Goal: Feedback & Contribution: Leave review/rating

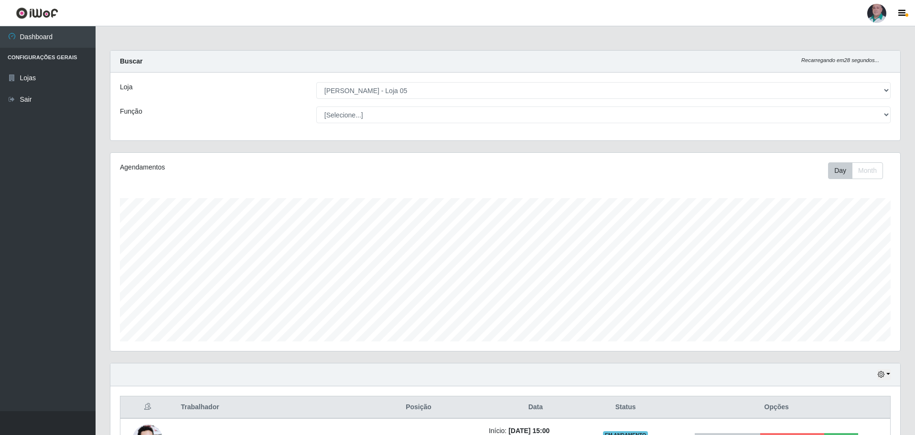
select select "252"
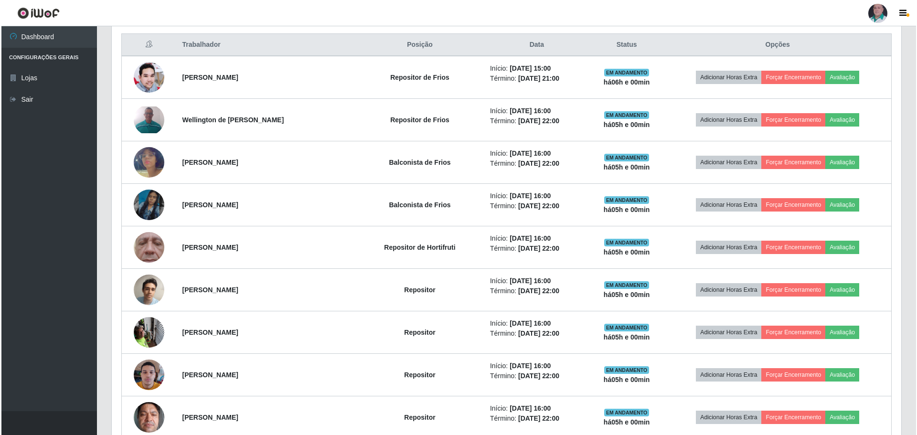
scroll to position [333, 0]
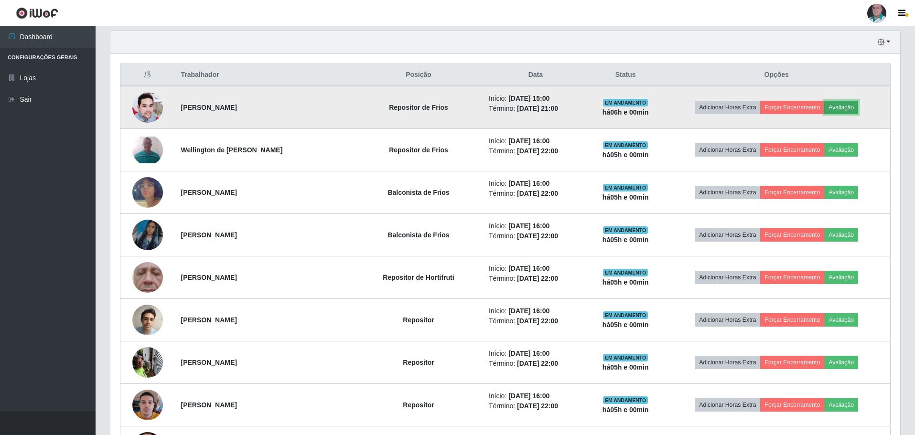
click at [849, 108] on button "Avaliação" at bounding box center [841, 107] width 34 height 13
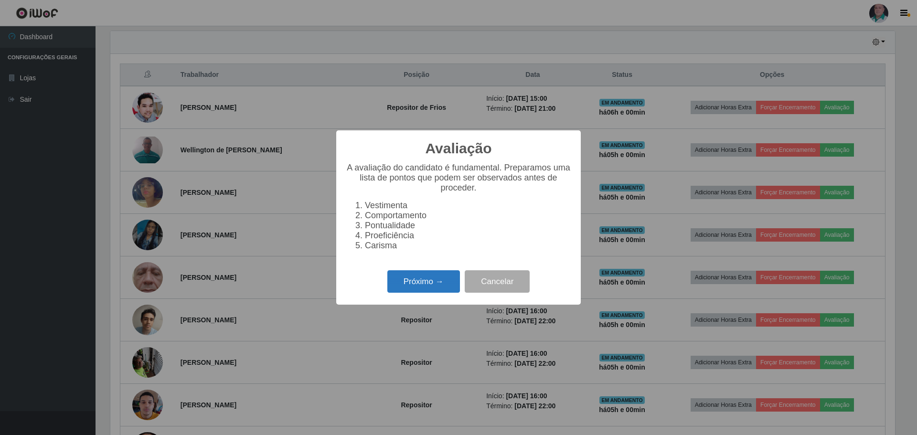
click at [424, 291] on button "Próximo →" at bounding box center [423, 281] width 73 height 22
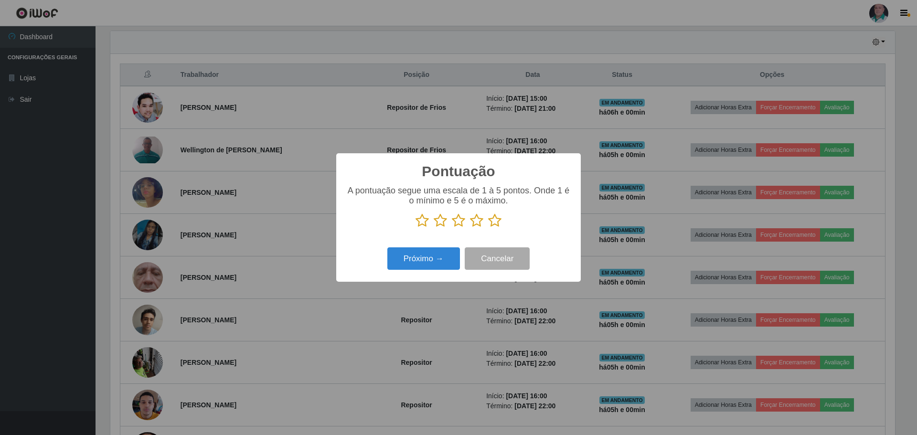
click at [501, 220] on icon at bounding box center [494, 221] width 13 height 14
click at [488, 228] on input "radio" at bounding box center [488, 228] width 0 height 0
click at [413, 259] on button "Próximo →" at bounding box center [423, 258] width 73 height 22
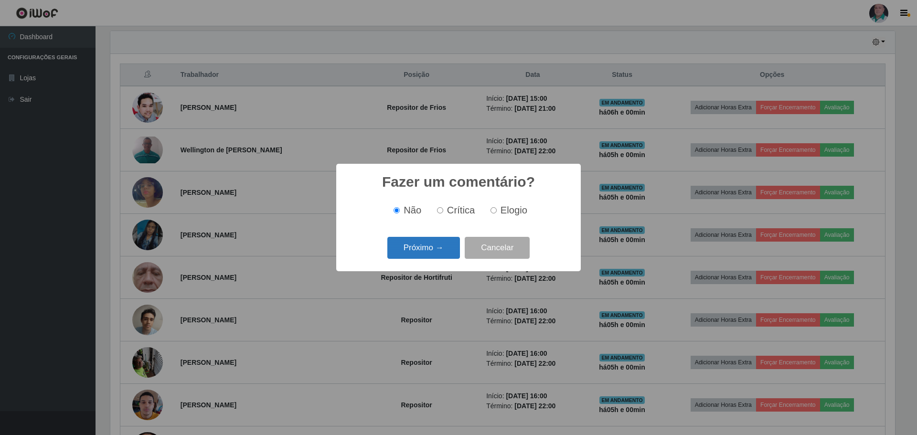
click at [435, 252] on button "Próximo →" at bounding box center [423, 248] width 73 height 22
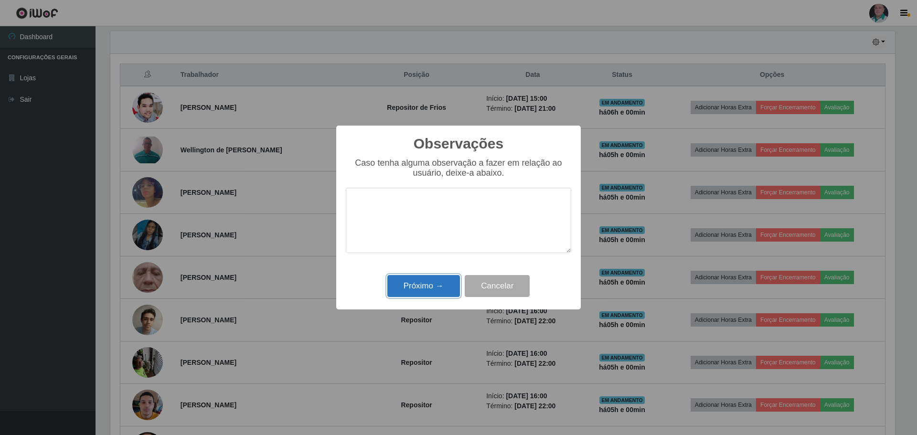
click at [441, 284] on button "Próximo →" at bounding box center [423, 286] width 73 height 22
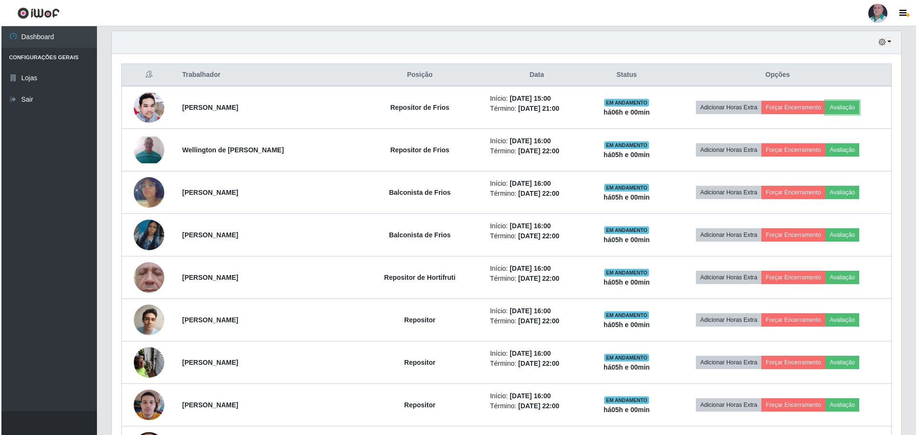
scroll to position [198, 790]
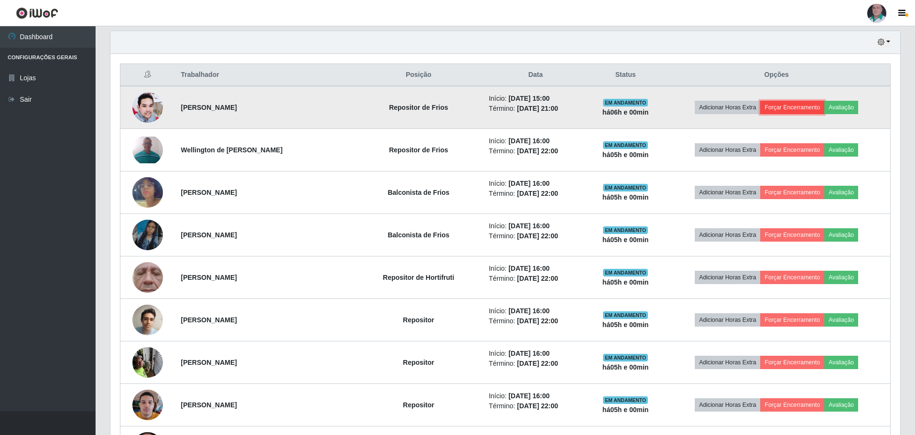
click at [797, 107] on button "Forçar Encerramento" at bounding box center [792, 107] width 64 height 13
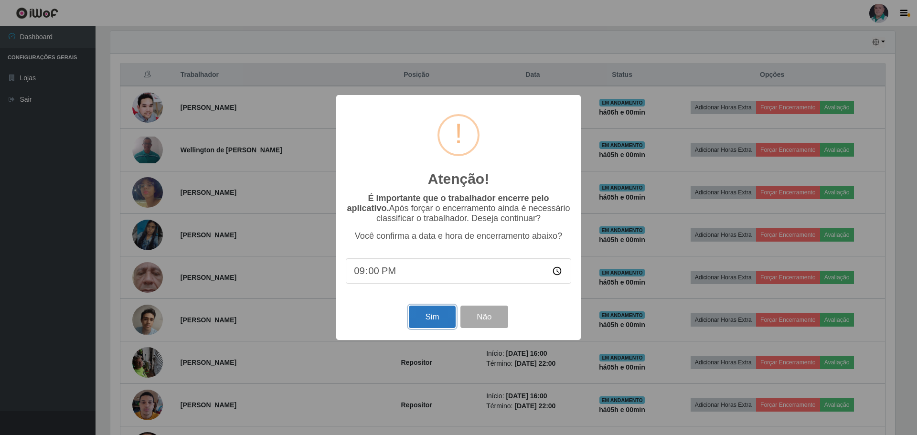
click at [444, 321] on button "Sim" at bounding box center [432, 317] width 46 height 22
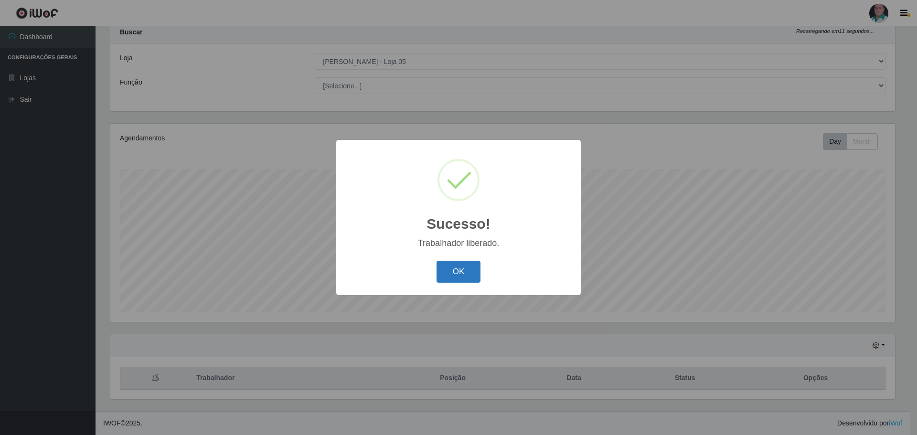
click at [464, 270] on button "OK" at bounding box center [459, 272] width 44 height 22
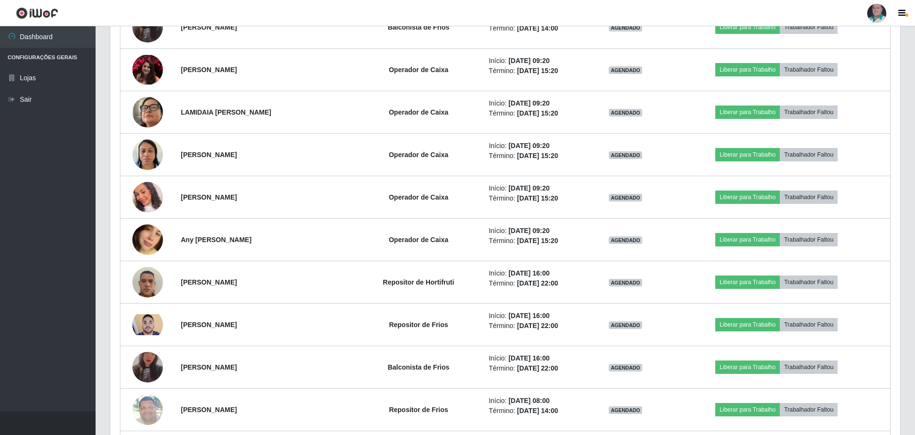
scroll to position [3230, 0]
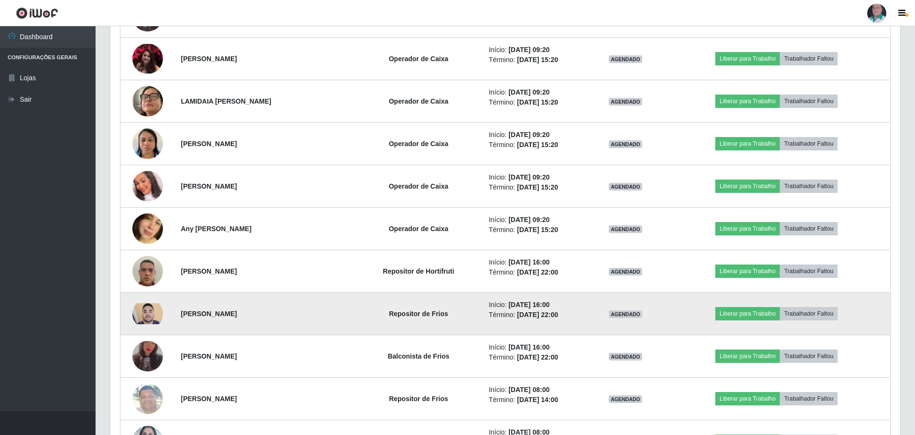
click at [153, 319] on img at bounding box center [147, 313] width 31 height 21
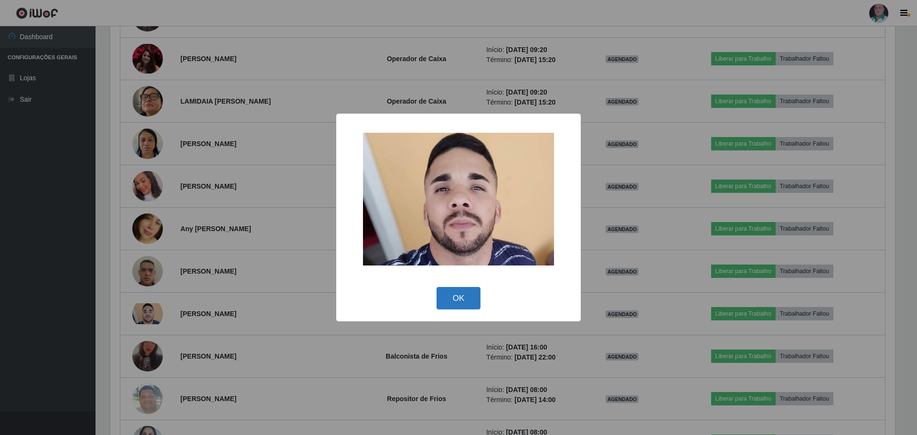
click at [474, 299] on button "OK" at bounding box center [459, 298] width 44 height 22
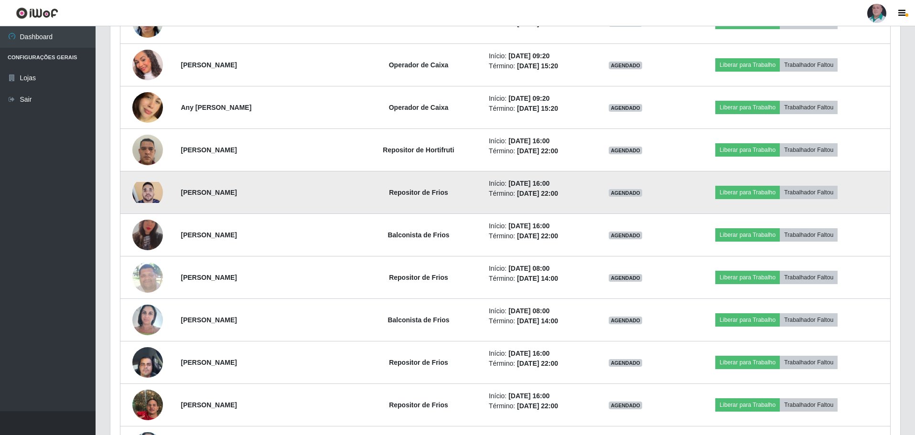
scroll to position [3373, 0]
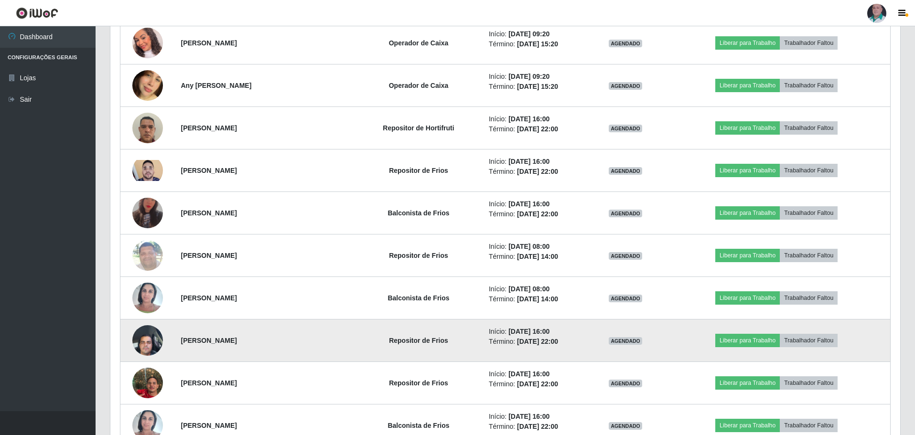
click at [141, 341] on img at bounding box center [147, 340] width 31 height 41
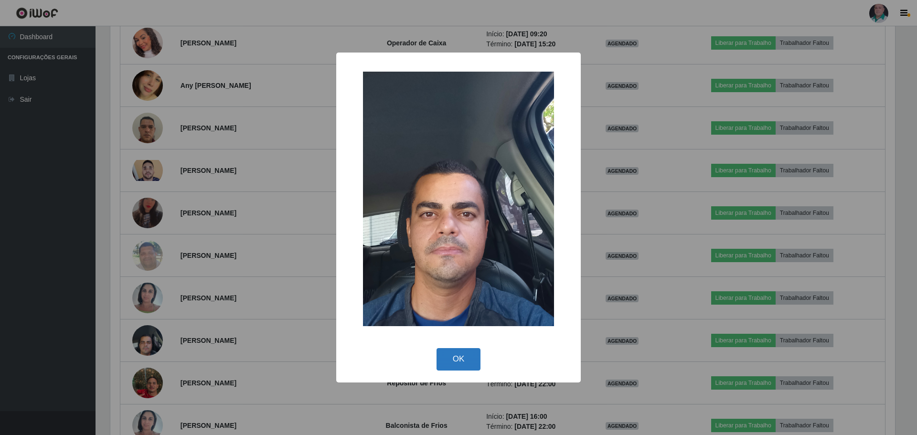
click at [465, 355] on button "OK" at bounding box center [459, 359] width 44 height 22
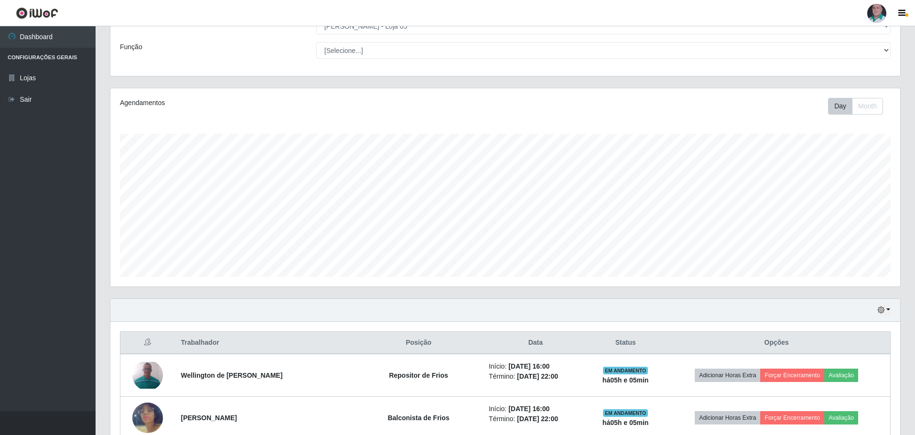
scroll to position [0, 0]
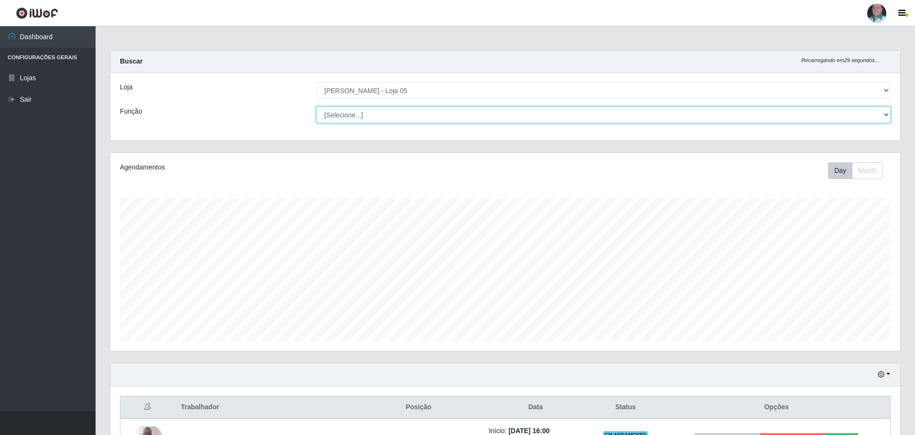
click at [388, 111] on select "[Selecione...] ASG ASG + ASG ++ Auxiliar de Depósito Auxiliar de Depósito + Aux…" at bounding box center [603, 115] width 574 height 17
click at [316, 107] on select "[Selecione...] ASG ASG + ASG ++ Auxiliar de Depósito Auxiliar de Depósito + Aux…" at bounding box center [603, 115] width 574 height 17
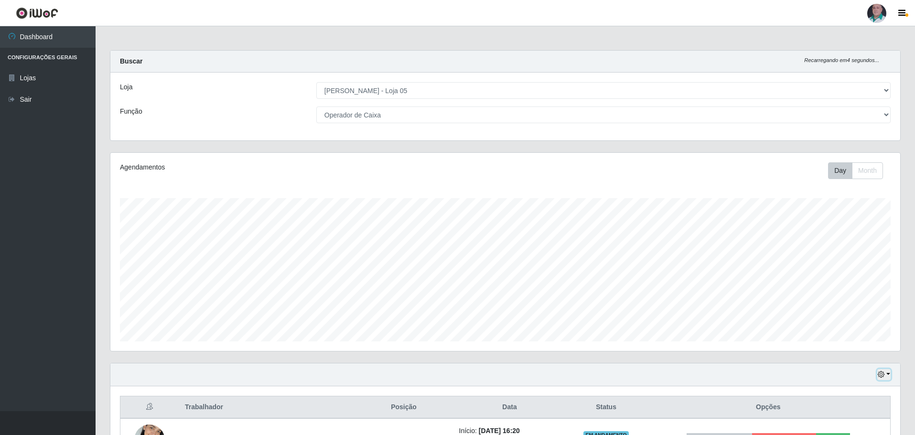
click at [884, 375] on icon "button" at bounding box center [881, 374] width 7 height 7
click at [839, 318] on button "3 dias" at bounding box center [852, 319] width 75 height 20
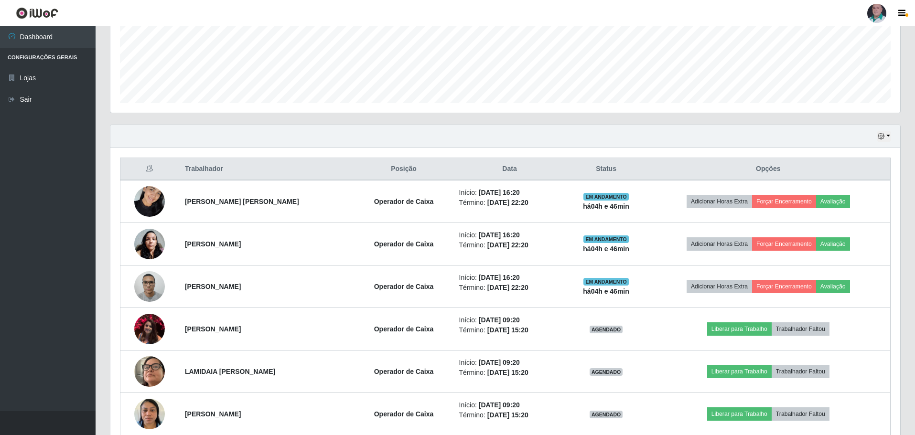
scroll to position [226, 0]
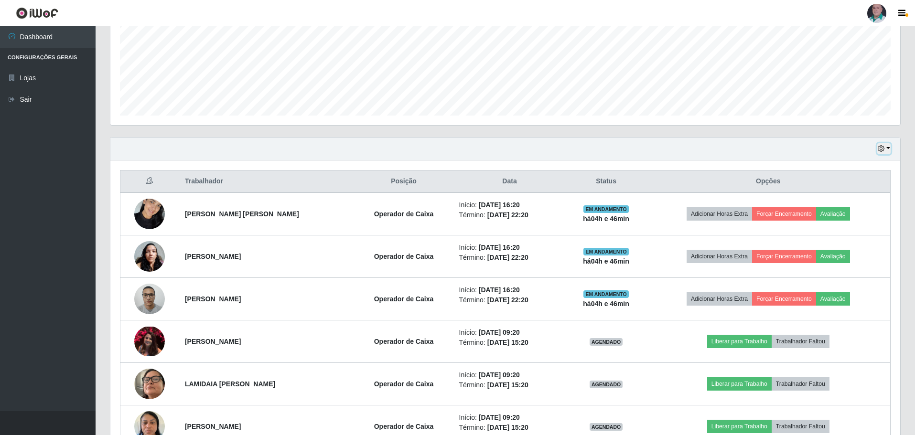
click at [883, 150] on icon "button" at bounding box center [881, 148] width 7 height 7
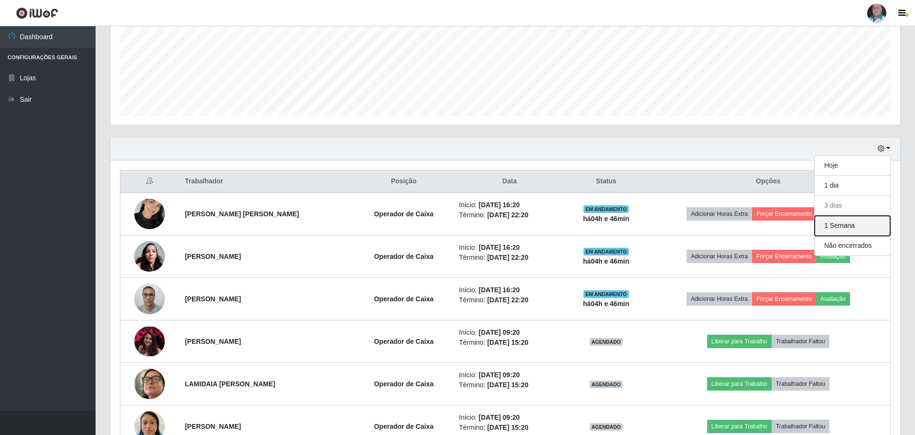
click at [841, 223] on button "1 Semana" at bounding box center [852, 226] width 75 height 20
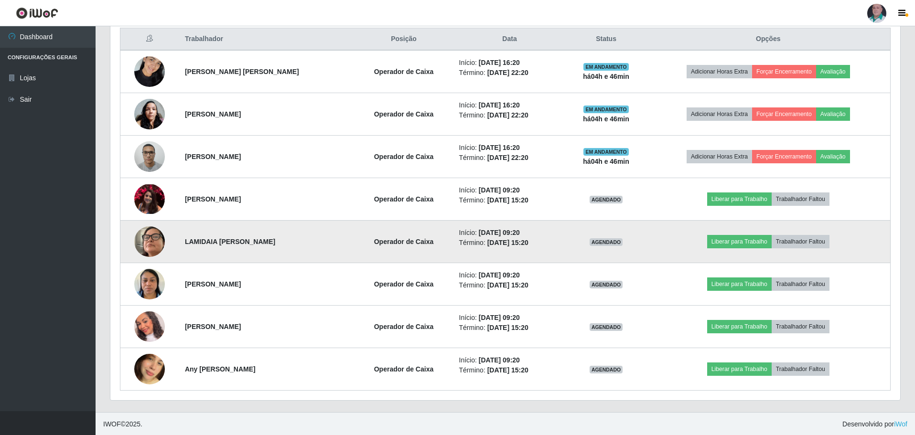
scroll to position [369, 0]
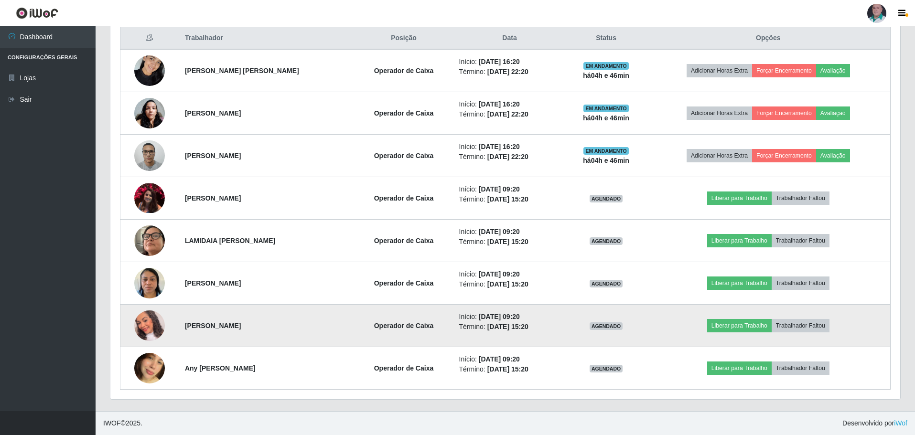
click at [144, 326] on img at bounding box center [149, 325] width 31 height 35
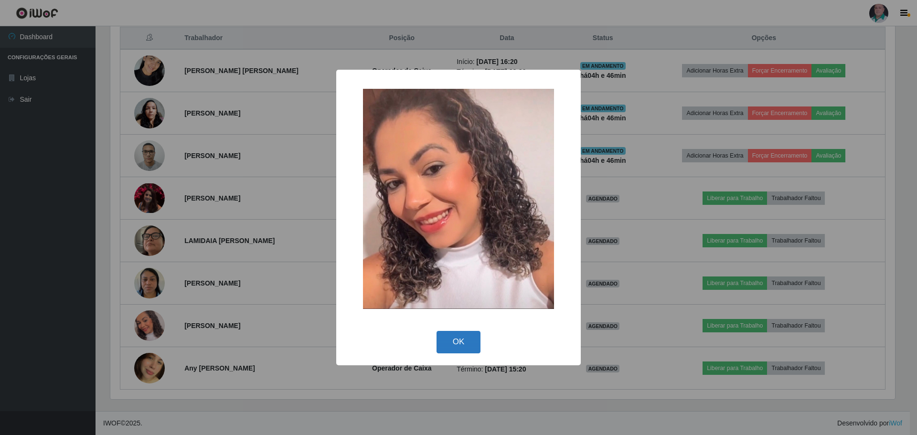
click at [457, 338] on button "OK" at bounding box center [459, 342] width 44 height 22
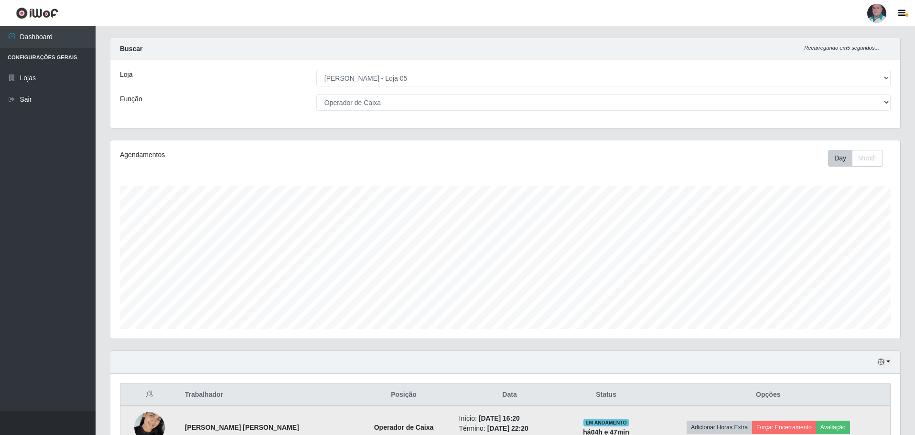
scroll to position [0, 0]
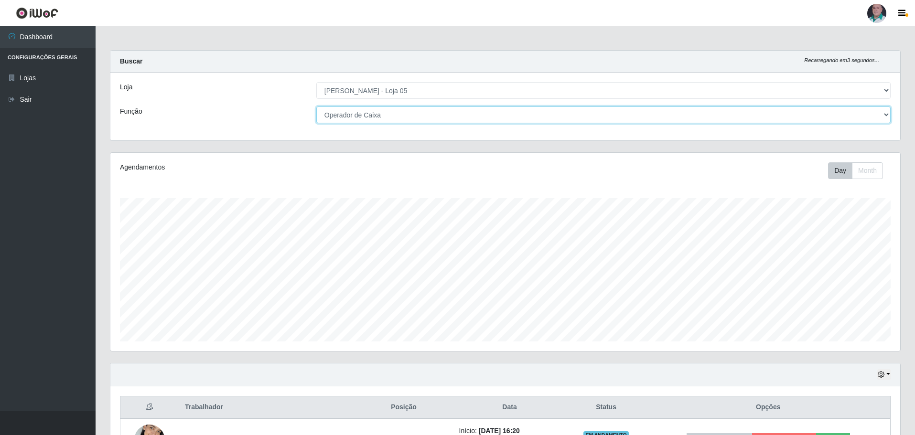
click at [888, 114] on select "[Selecione...] ASG ASG + ASG ++ Auxiliar de Depósito Auxiliar de Depósito + Aux…" at bounding box center [603, 115] width 574 height 17
select select "[Selecione...]"
click at [316, 107] on select "[Selecione...] ASG ASG + ASG ++ Auxiliar de Depósito Auxiliar de Depósito + Aux…" at bounding box center [603, 115] width 574 height 17
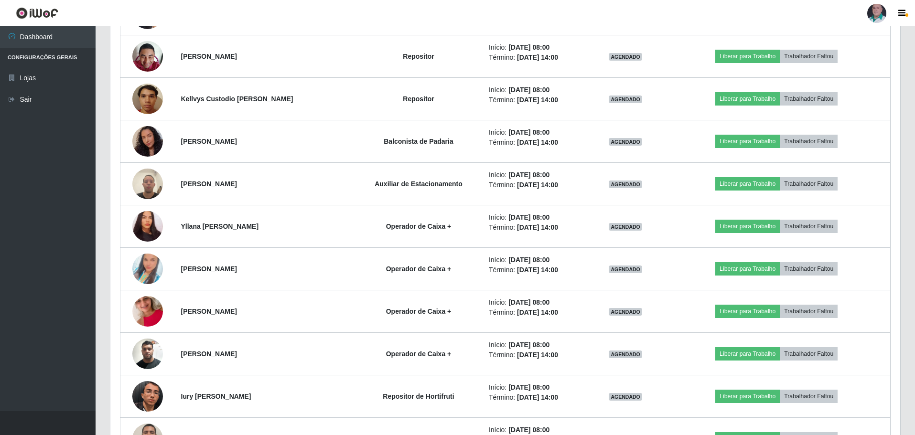
scroll to position [1367, 0]
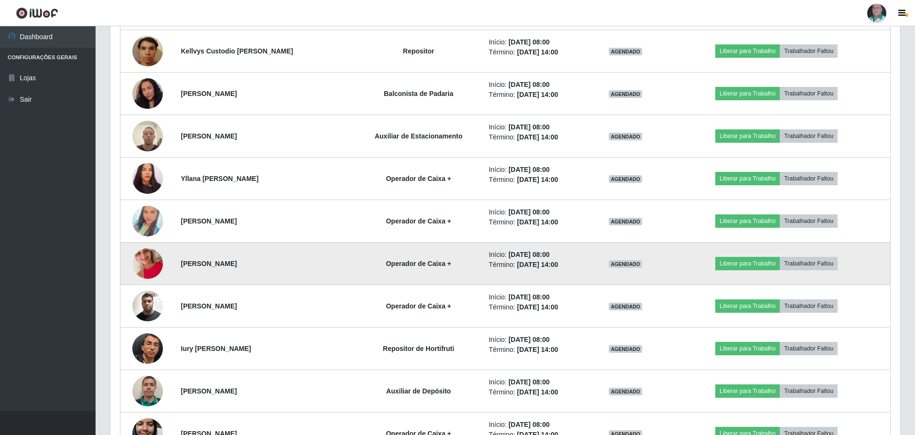
click at [145, 271] on img at bounding box center [147, 263] width 31 height 54
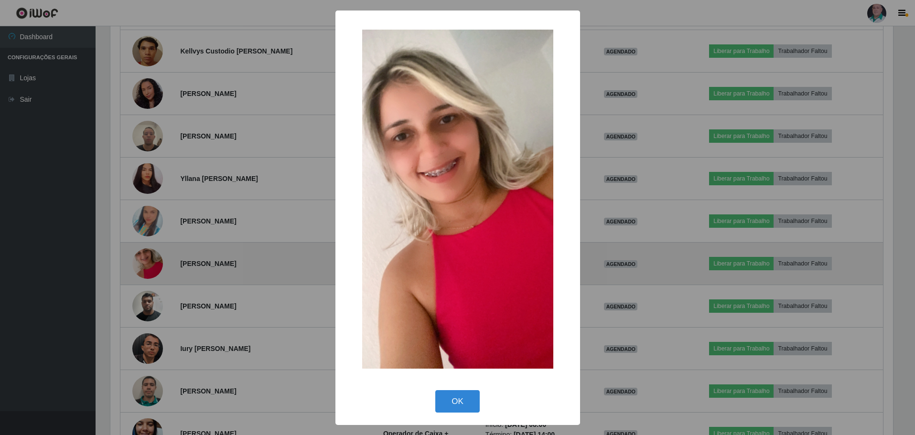
scroll to position [198, 785]
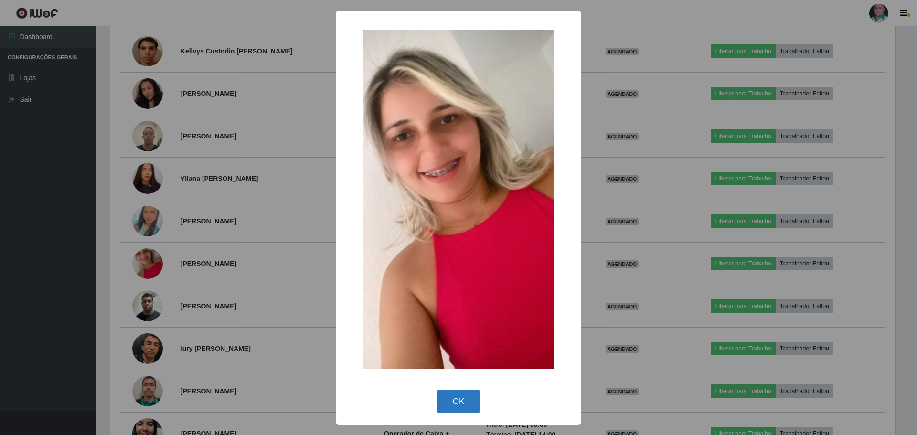
drag, startPoint x: 463, startPoint y: 402, endPoint x: 446, endPoint y: 356, distance: 49.4
click at [463, 396] on button "OK" at bounding box center [459, 401] width 44 height 22
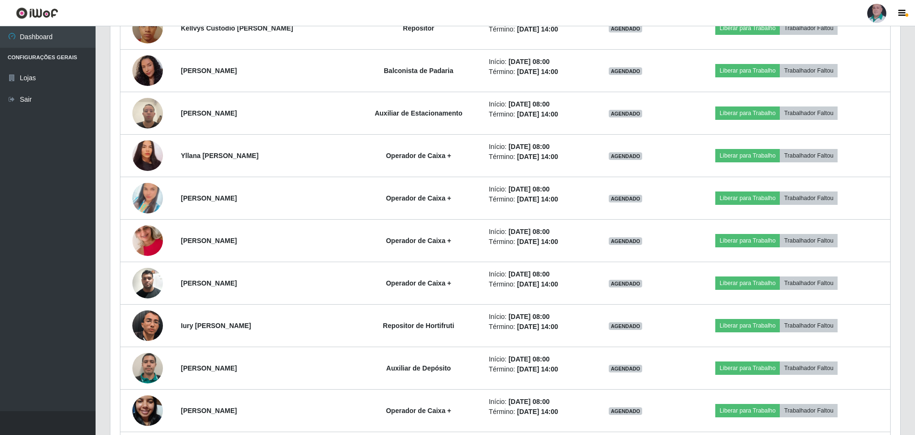
scroll to position [1367, 0]
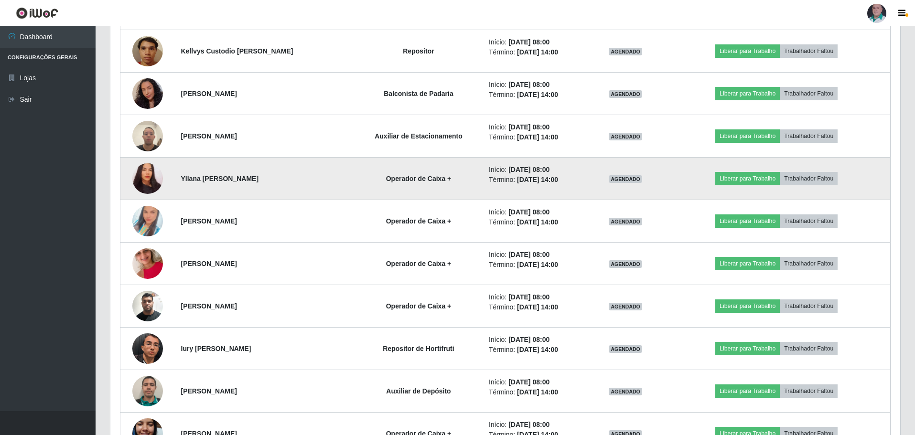
click at [151, 174] on img at bounding box center [147, 178] width 31 height 33
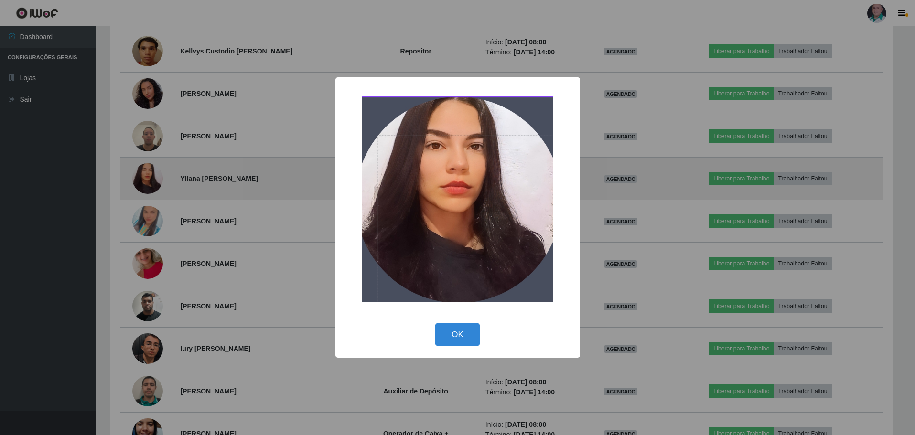
scroll to position [198, 785]
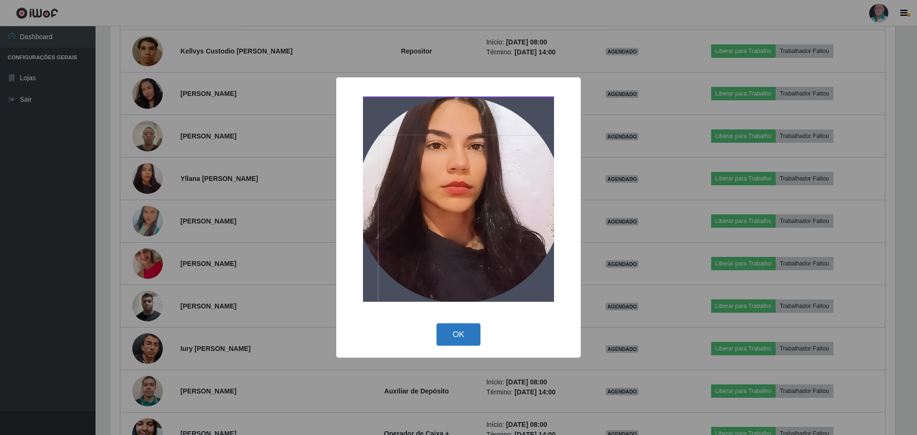
click at [472, 341] on button "OK" at bounding box center [459, 334] width 44 height 22
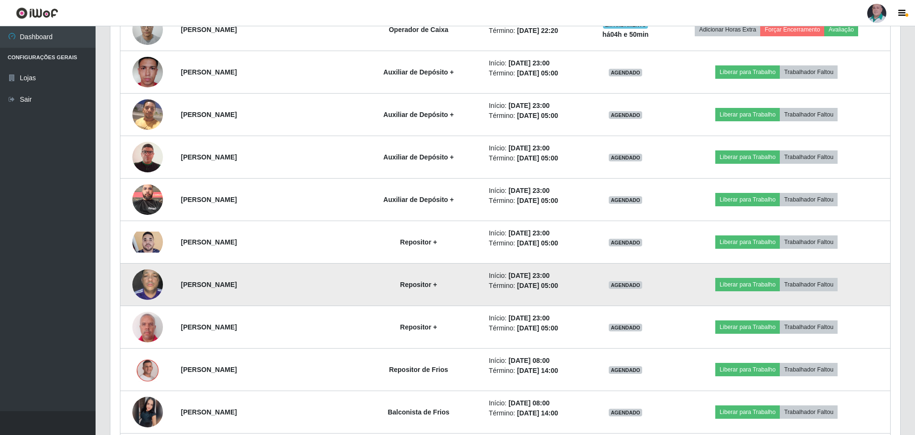
scroll to position [937, 0]
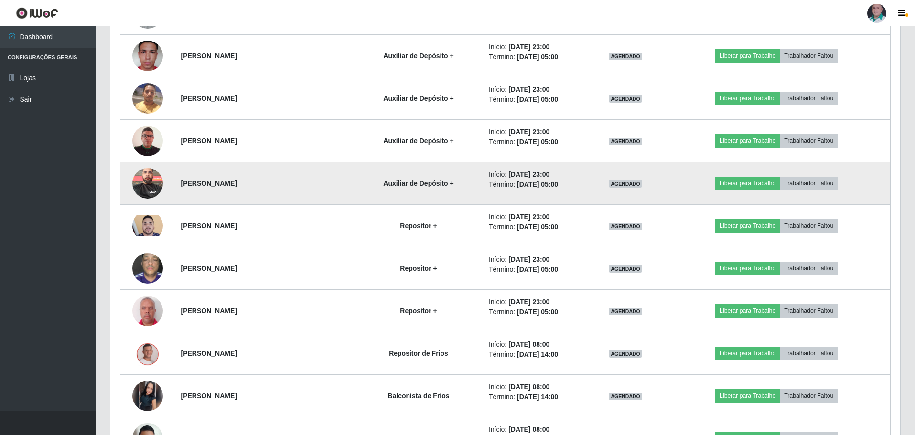
click at [139, 187] on img at bounding box center [147, 183] width 31 height 41
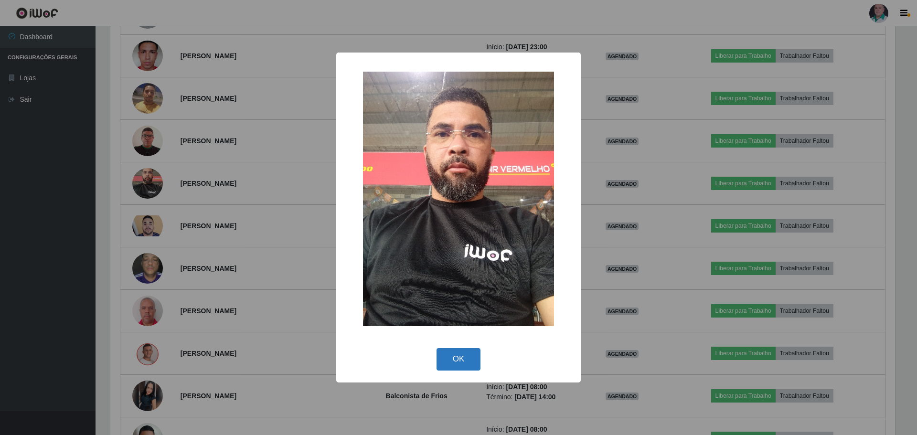
click at [448, 357] on button "OK" at bounding box center [459, 359] width 44 height 22
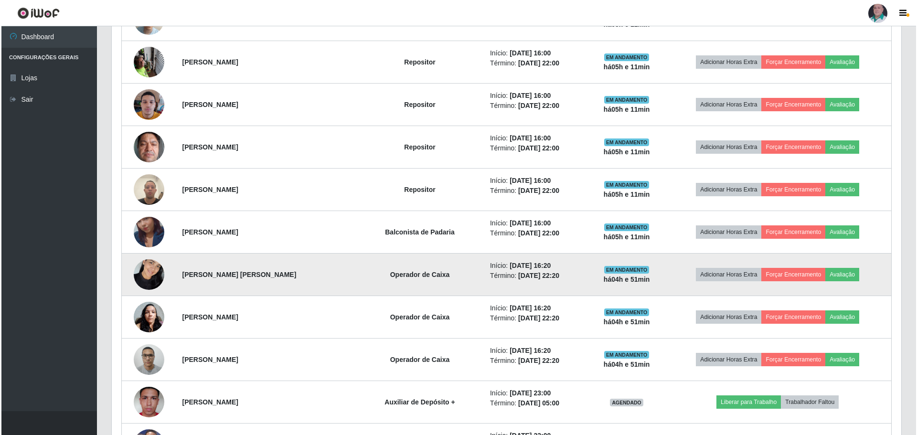
scroll to position [573, 0]
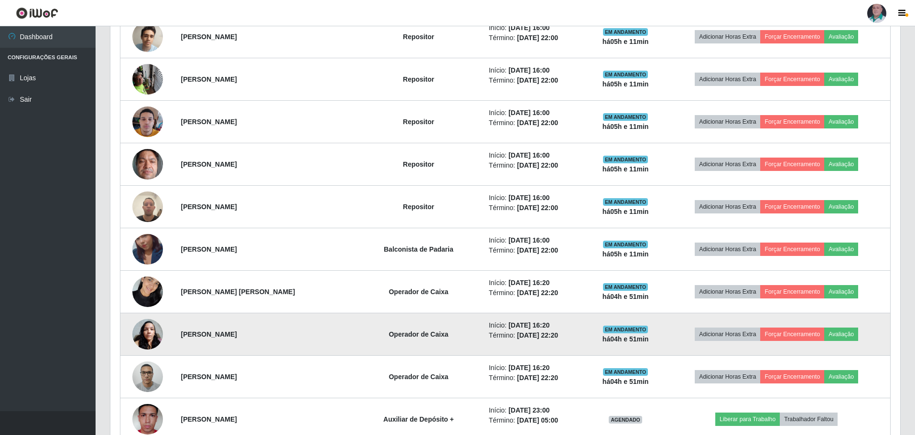
click at [145, 341] on img at bounding box center [147, 334] width 31 height 41
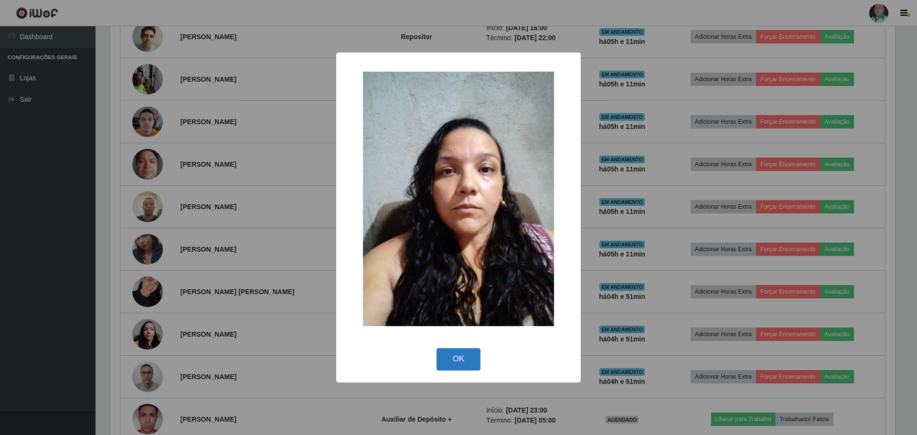
click at [441, 360] on button "OK" at bounding box center [459, 359] width 44 height 22
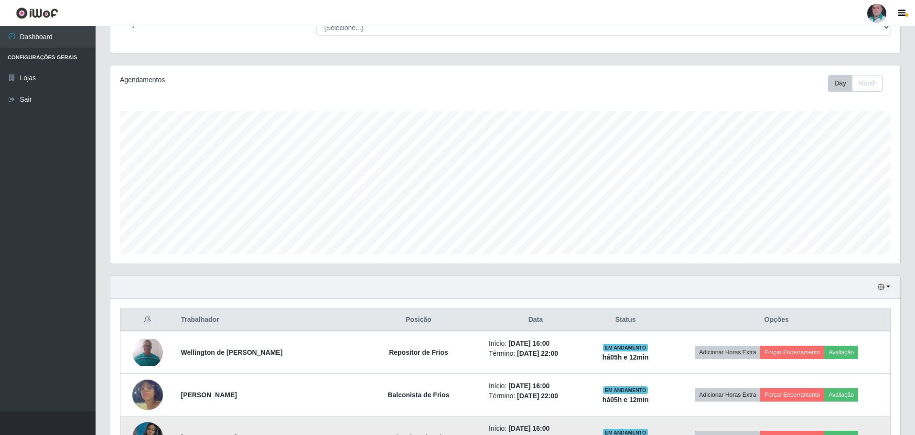
scroll to position [191, 0]
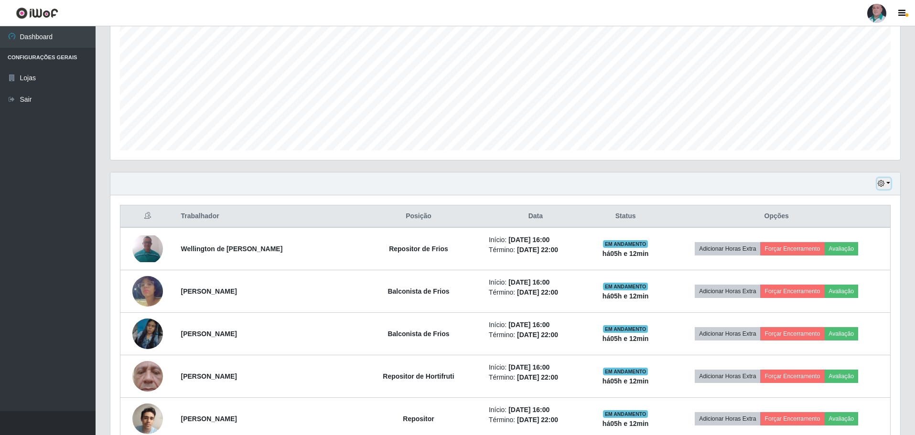
click at [885, 186] on button "button" at bounding box center [883, 183] width 13 height 11
click at [837, 206] on button "Hoje" at bounding box center [852, 201] width 75 height 20
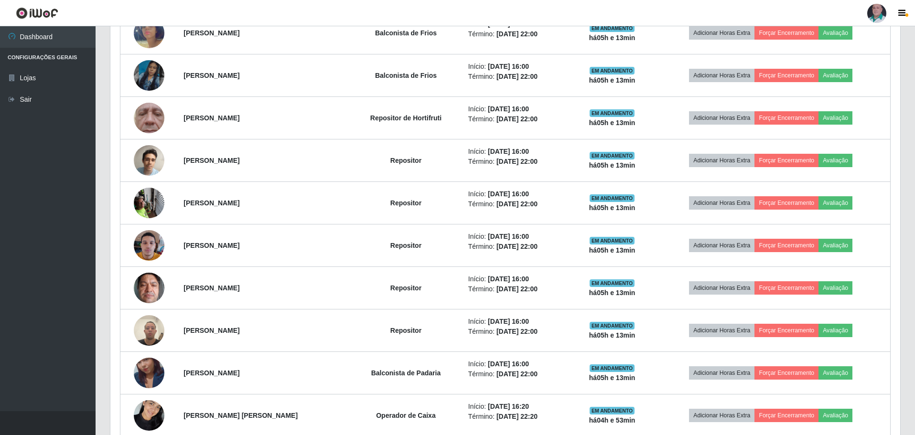
scroll to position [258, 0]
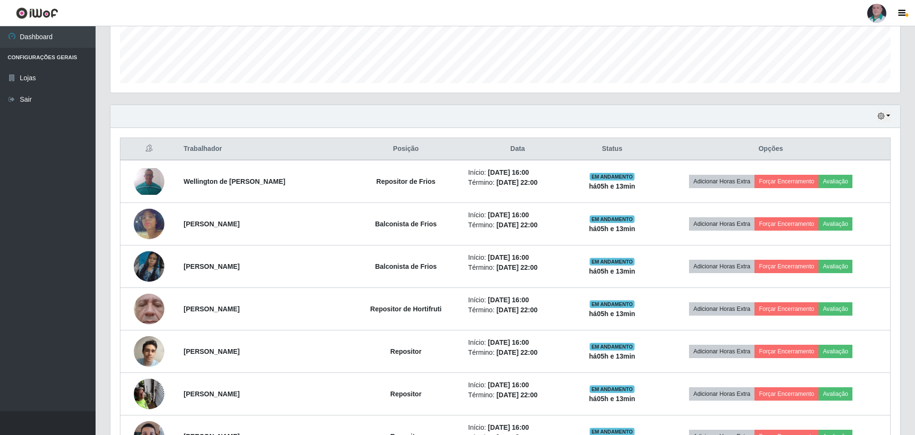
click at [637, 110] on div "Hoje 1 dia 3 dias 1 Semana Não encerrados" at bounding box center [505, 116] width 790 height 23
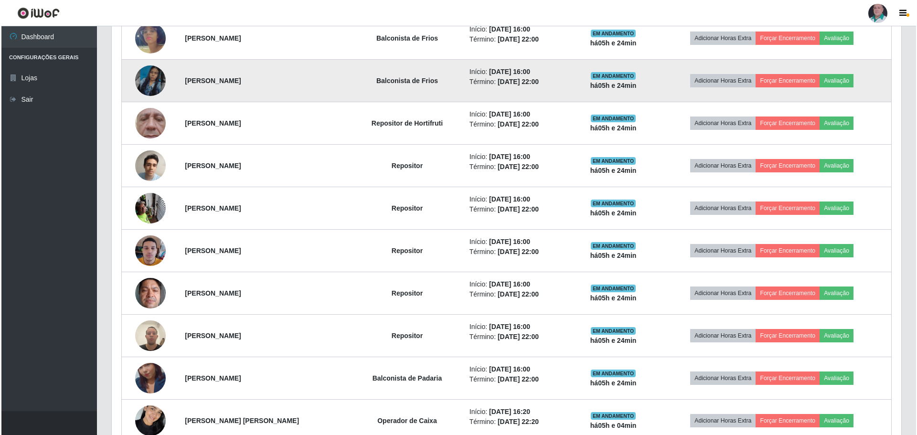
scroll to position [497, 0]
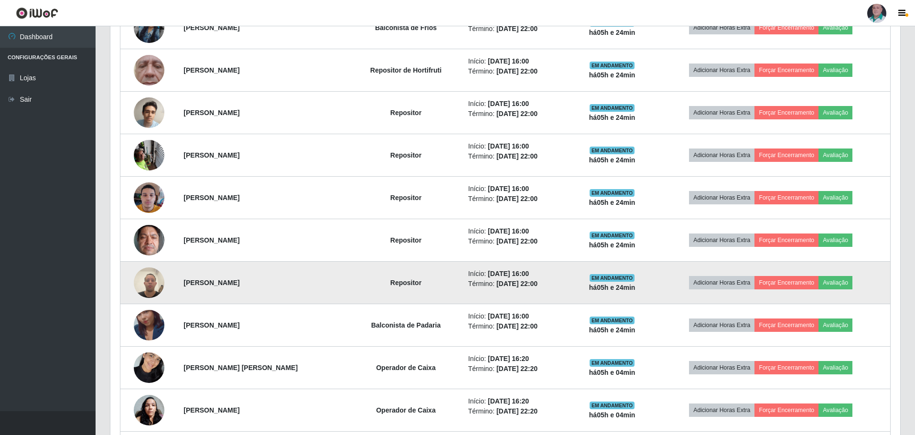
click at [152, 284] on img at bounding box center [149, 282] width 31 height 41
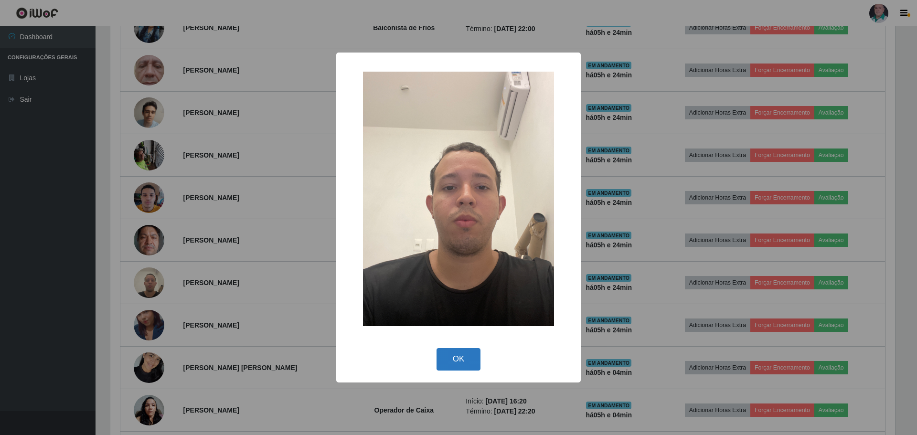
click at [460, 369] on button "OK" at bounding box center [459, 359] width 44 height 22
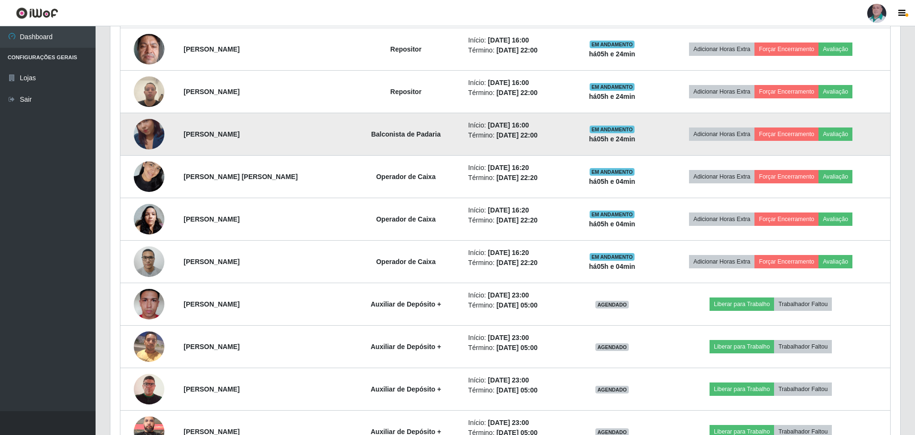
scroll to position [880, 0]
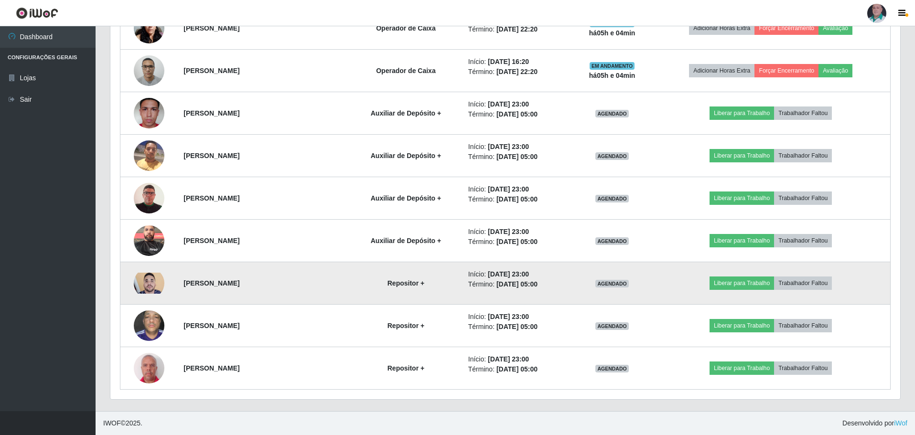
click at [151, 284] on img at bounding box center [149, 283] width 31 height 21
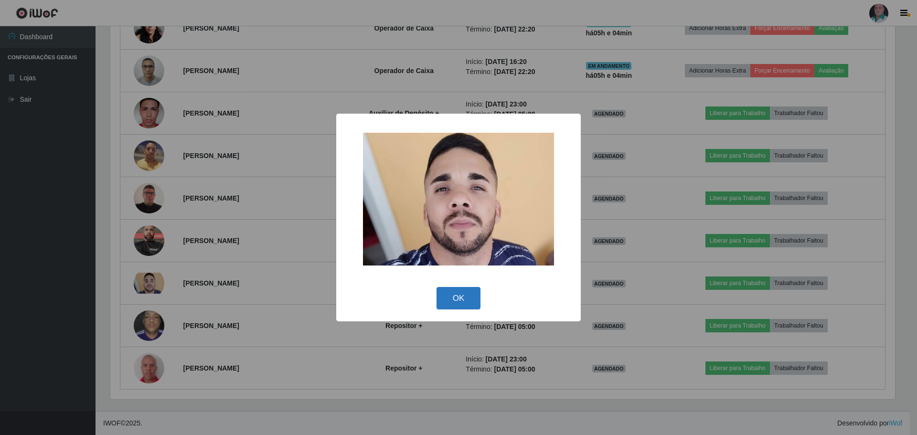
click at [473, 300] on button "OK" at bounding box center [459, 298] width 44 height 22
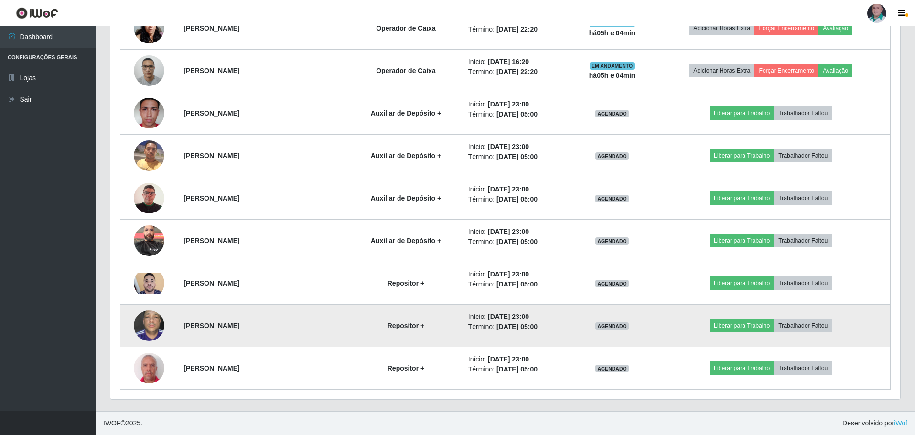
scroll to position [198, 790]
click at [152, 328] on img at bounding box center [149, 325] width 31 height 41
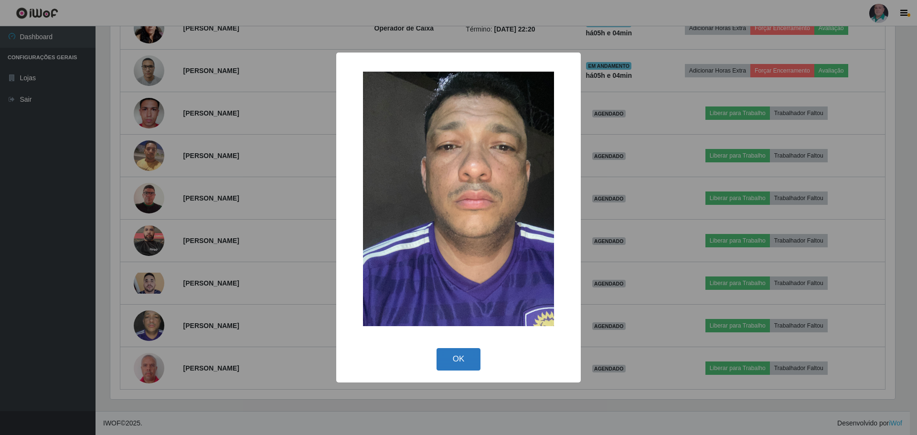
click at [458, 353] on button "OK" at bounding box center [459, 359] width 44 height 22
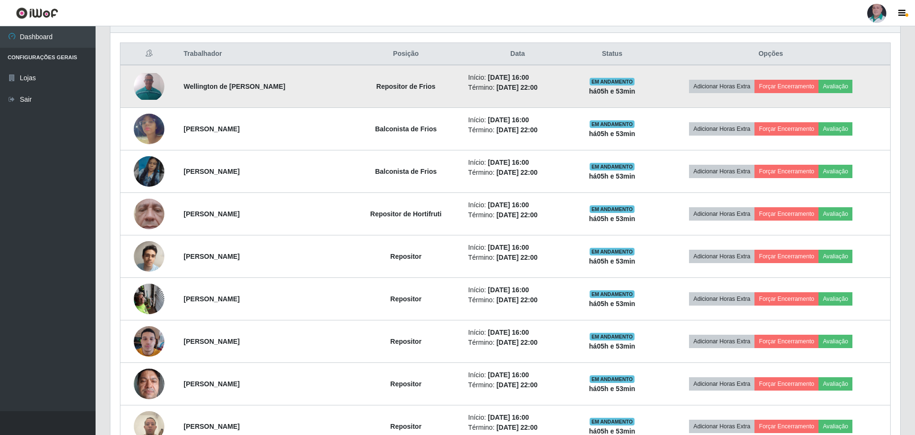
scroll to position [354, 0]
click at [852, 86] on button "Avaliação" at bounding box center [835, 85] width 34 height 13
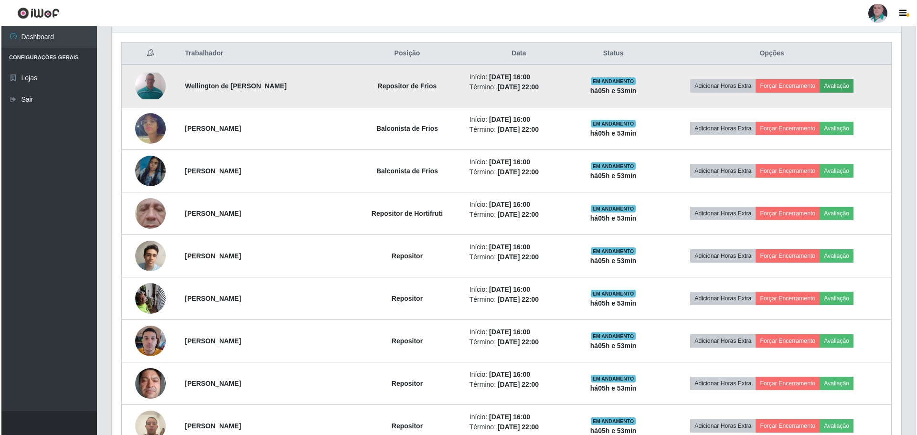
scroll to position [198, 785]
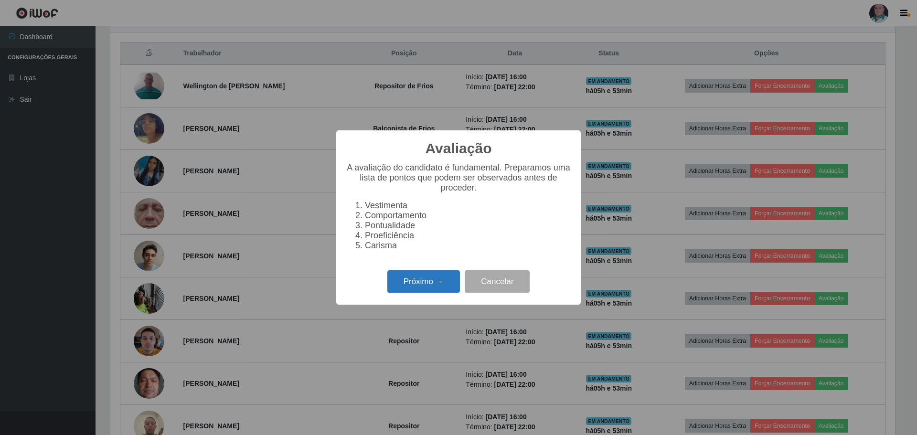
click at [420, 293] on button "Próximo →" at bounding box center [423, 281] width 73 height 22
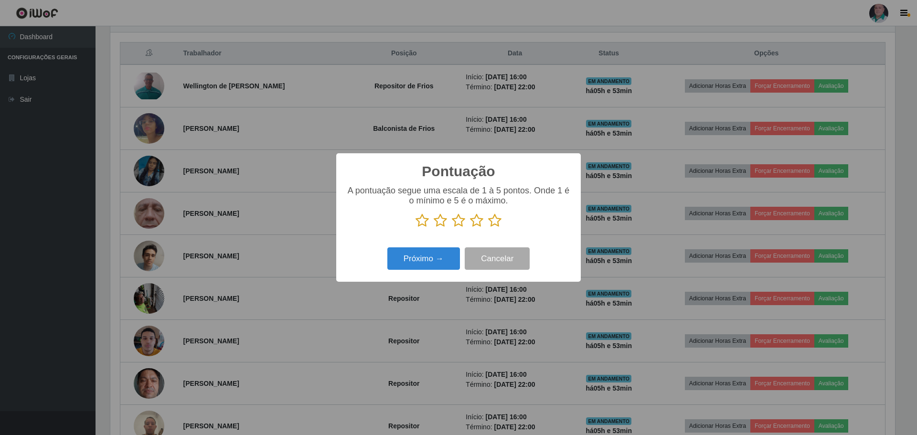
scroll to position [477533, 476947]
click at [493, 225] on icon at bounding box center [494, 221] width 13 height 14
click at [488, 228] on input "radio" at bounding box center [488, 228] width 0 height 0
click at [434, 262] on button "Próximo →" at bounding box center [423, 258] width 73 height 22
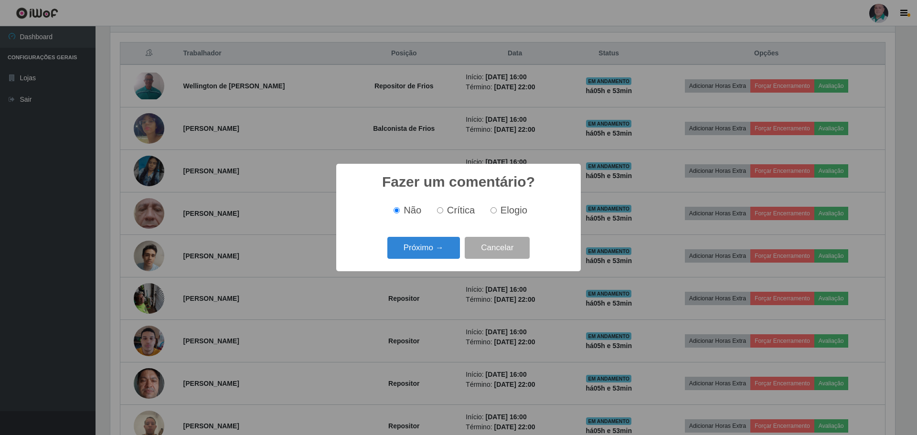
click at [501, 212] on span "Elogio" at bounding box center [514, 210] width 27 height 11
click at [497, 212] on input "Elogio" at bounding box center [494, 210] width 6 height 6
radio input "true"
click at [418, 247] on button "Próximo →" at bounding box center [423, 248] width 73 height 22
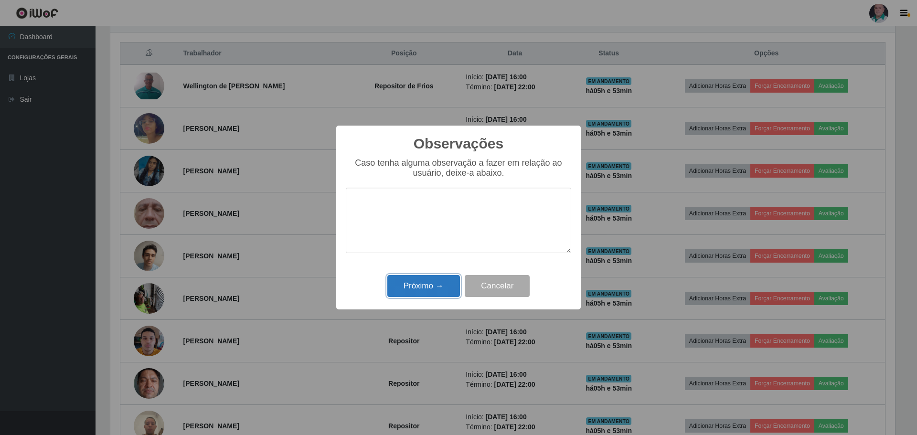
click at [423, 287] on button "Próximo →" at bounding box center [423, 286] width 73 height 22
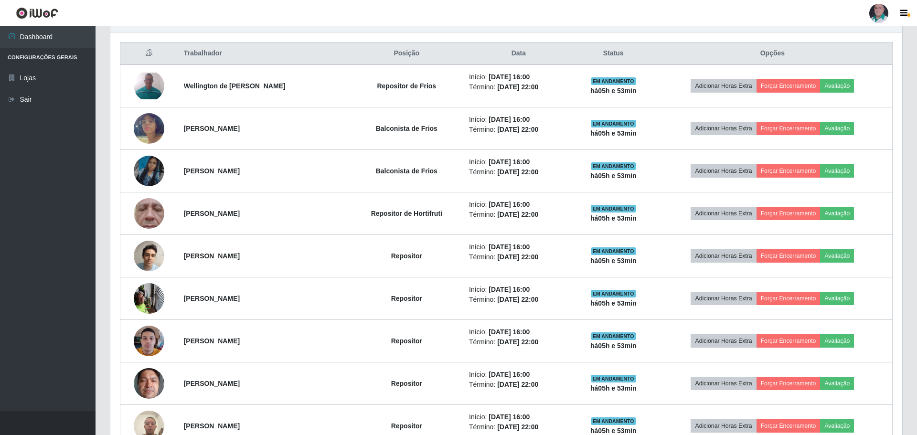
scroll to position [198, 790]
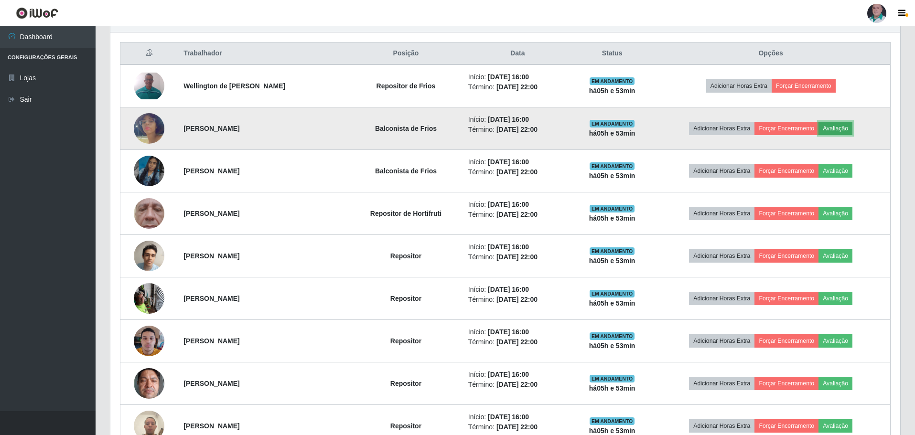
click at [846, 130] on button "Avaliação" at bounding box center [835, 128] width 34 height 13
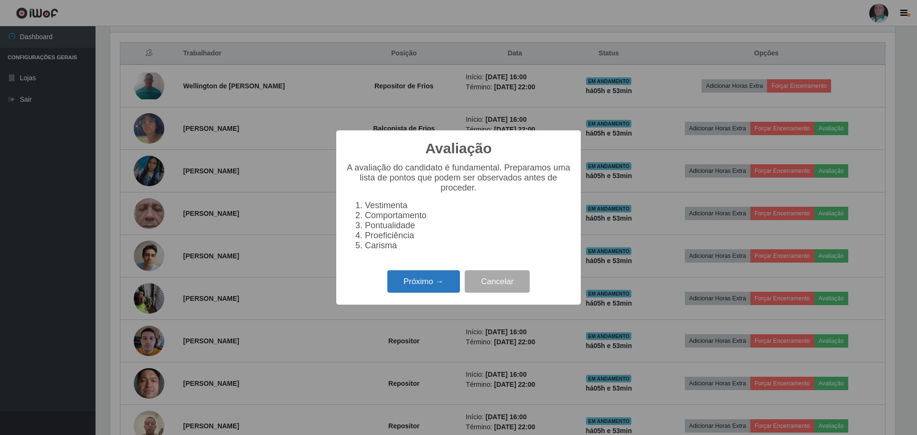
click at [414, 281] on button "Próximo →" at bounding box center [423, 281] width 73 height 22
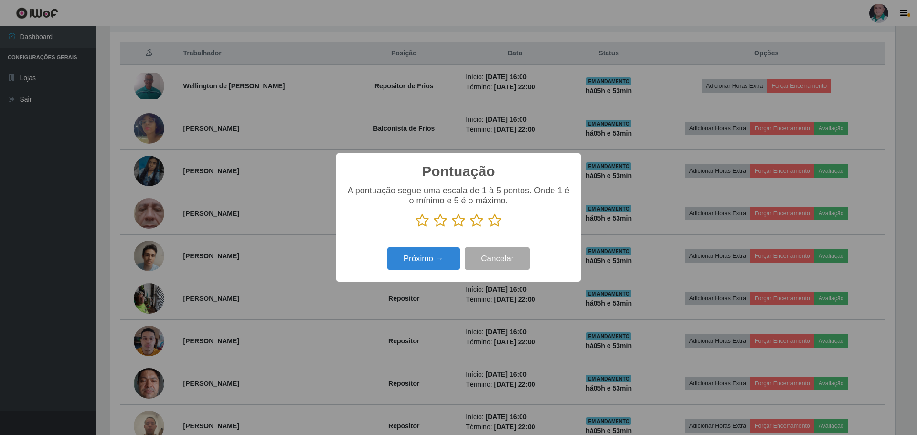
scroll to position [477533, 476947]
click at [498, 221] on icon at bounding box center [494, 221] width 13 height 14
click at [488, 228] on input "radio" at bounding box center [488, 228] width 0 height 0
drag, startPoint x: 438, startPoint y: 263, endPoint x: 441, endPoint y: 259, distance: 5.4
click at [441, 259] on button "Próximo →" at bounding box center [423, 258] width 73 height 22
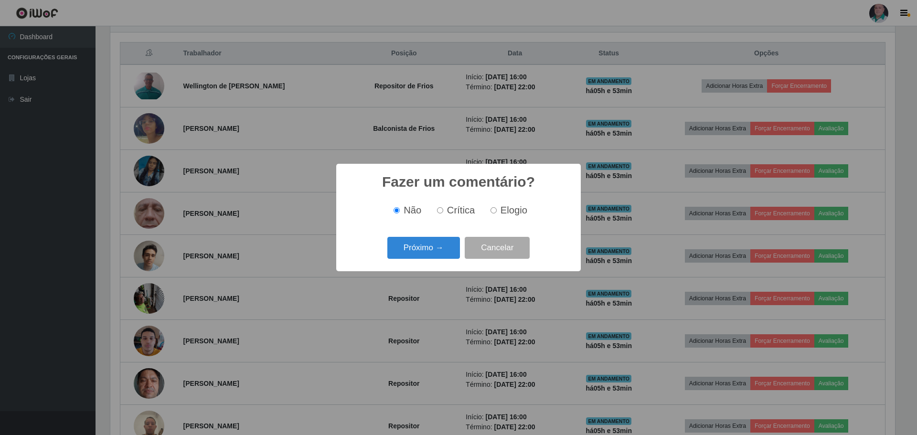
click at [499, 211] on label "Elogio" at bounding box center [507, 210] width 41 height 11
click at [497, 211] on input "Elogio" at bounding box center [494, 210] width 6 height 6
radio input "true"
click at [438, 249] on button "Próximo →" at bounding box center [423, 248] width 73 height 22
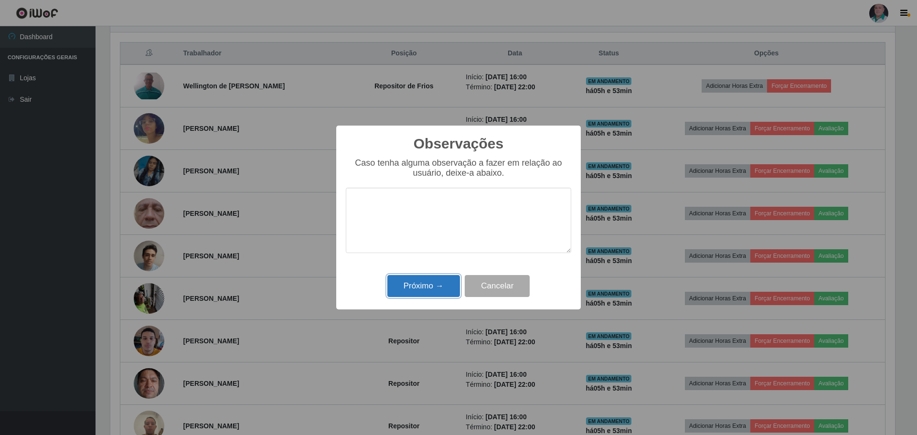
click at [426, 285] on button "Próximo →" at bounding box center [423, 286] width 73 height 22
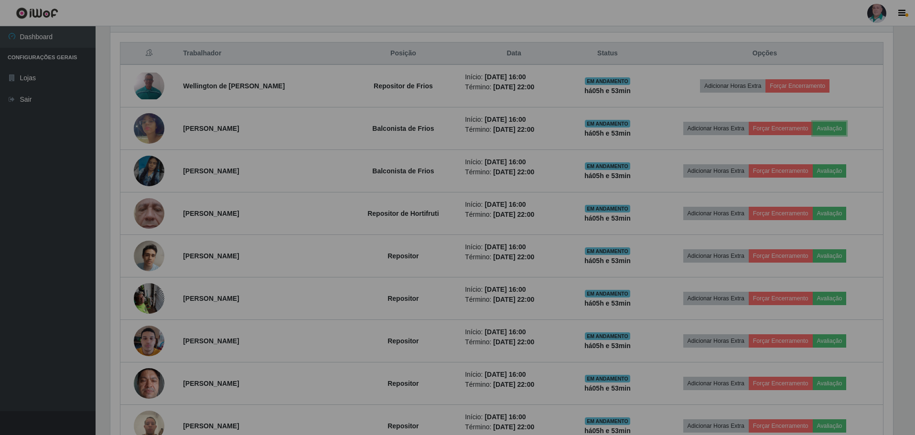
scroll to position [198, 790]
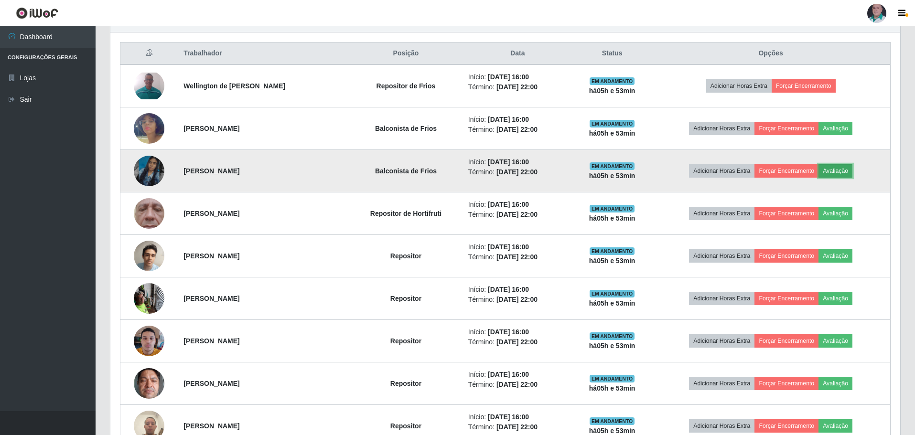
click at [848, 167] on button "Avaliação" at bounding box center [835, 170] width 34 height 13
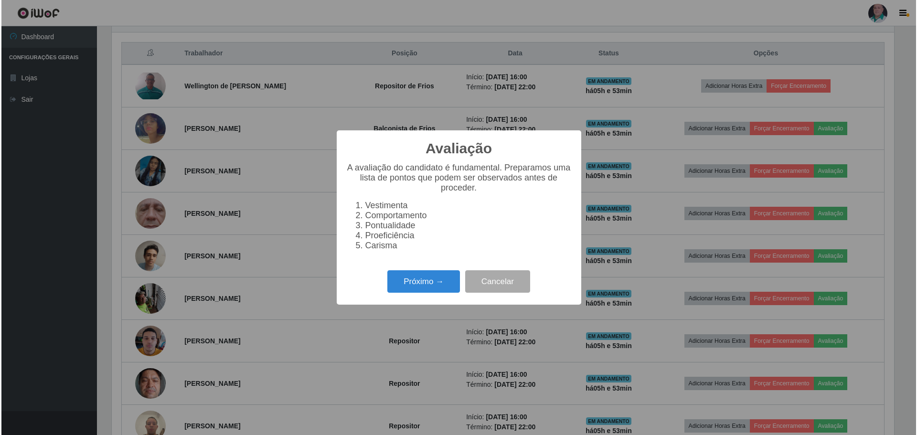
scroll to position [198, 785]
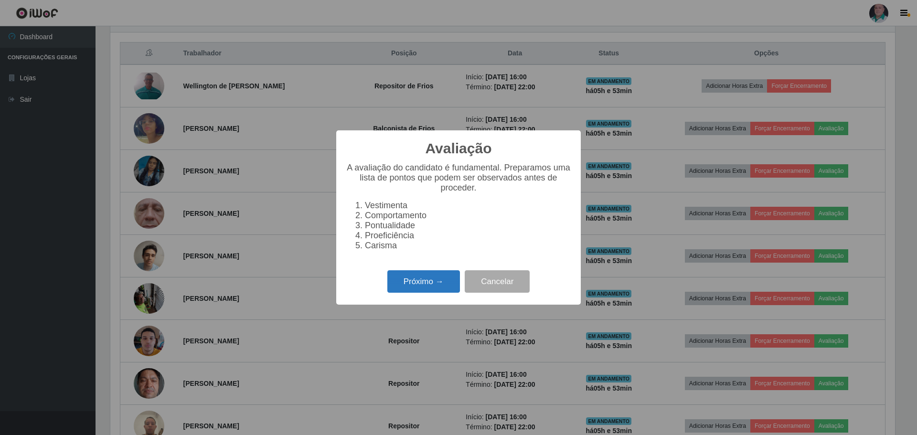
click at [415, 288] on button "Próximo →" at bounding box center [423, 281] width 73 height 22
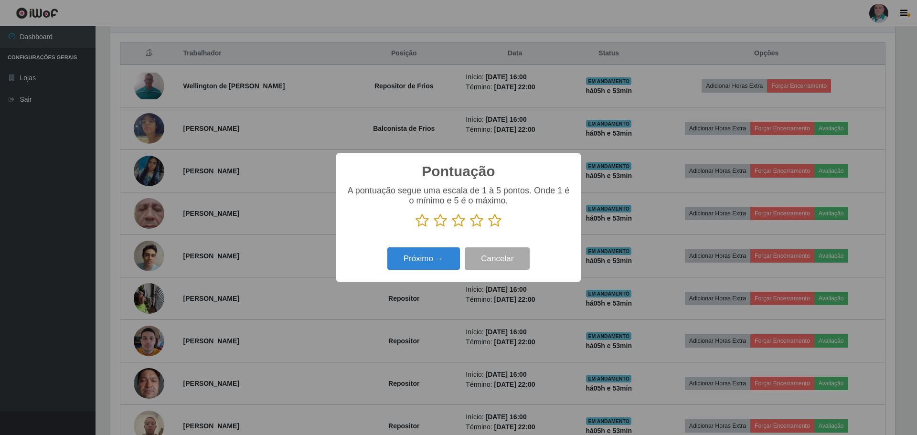
scroll to position [477533, 476947]
click at [494, 218] on icon at bounding box center [494, 221] width 13 height 14
click at [488, 228] on input "radio" at bounding box center [488, 228] width 0 height 0
click at [443, 247] on div "Próximo → Cancelar" at bounding box center [458, 258] width 225 height 27
click at [427, 263] on button "Próximo →" at bounding box center [423, 258] width 73 height 22
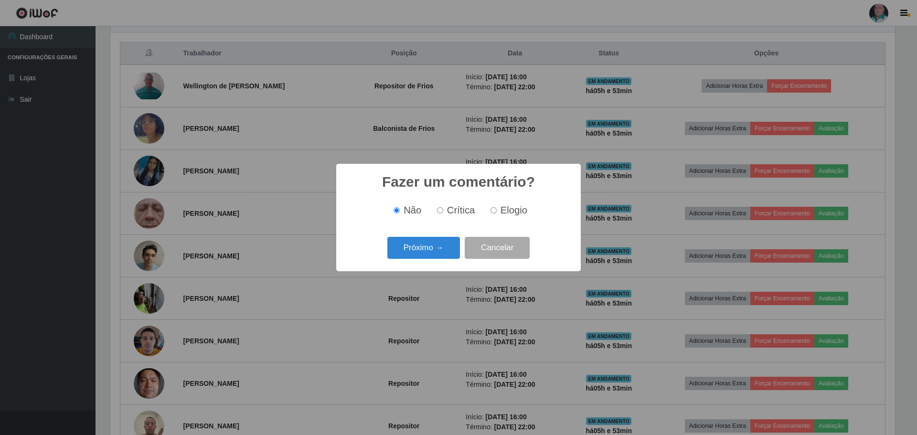
click at [512, 207] on span "Elogio" at bounding box center [514, 210] width 27 height 11
click at [497, 207] on input "Elogio" at bounding box center [494, 210] width 6 height 6
radio input "true"
click at [430, 247] on button "Próximo →" at bounding box center [423, 248] width 73 height 22
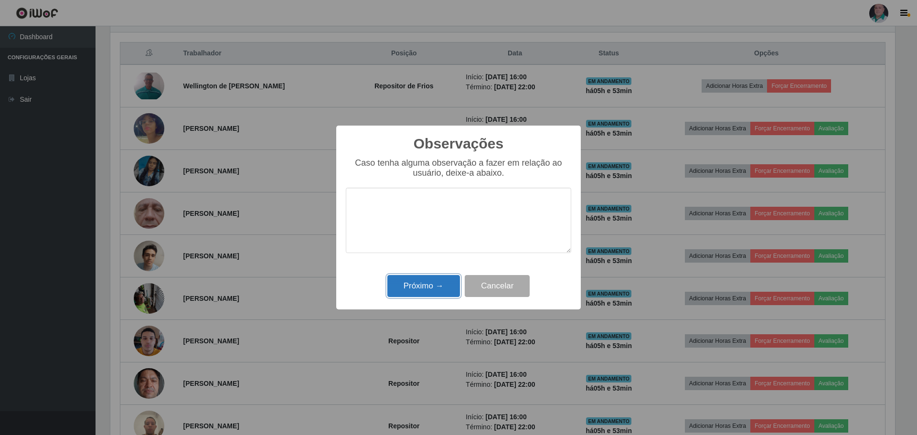
click at [427, 287] on button "Próximo →" at bounding box center [423, 286] width 73 height 22
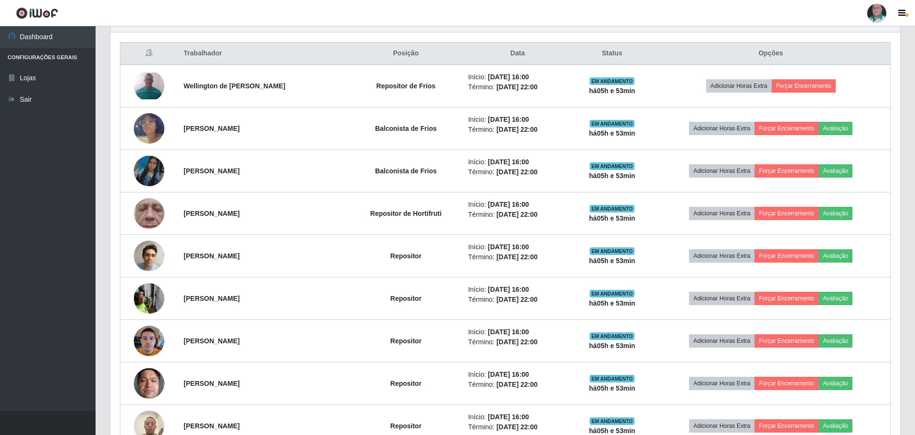
scroll to position [198, 790]
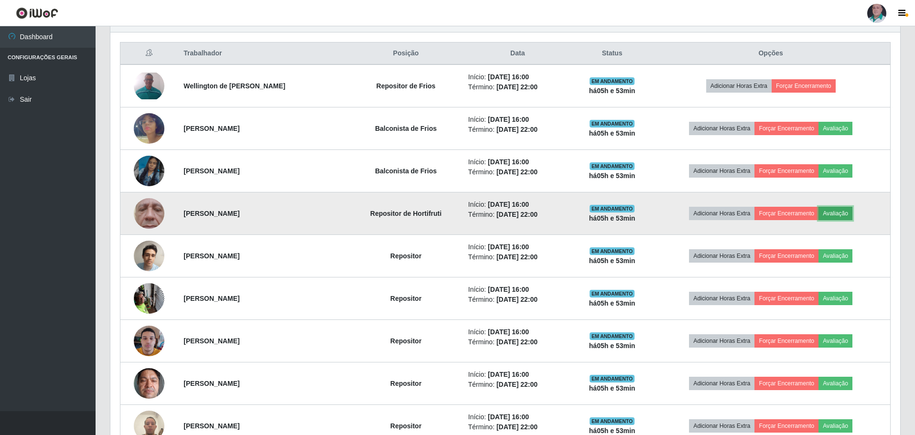
click at [850, 216] on button "Avaliação" at bounding box center [835, 213] width 34 height 13
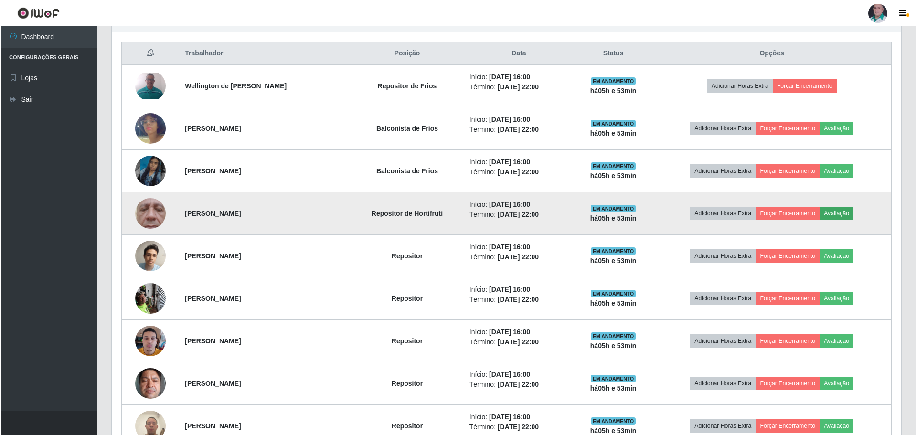
scroll to position [198, 785]
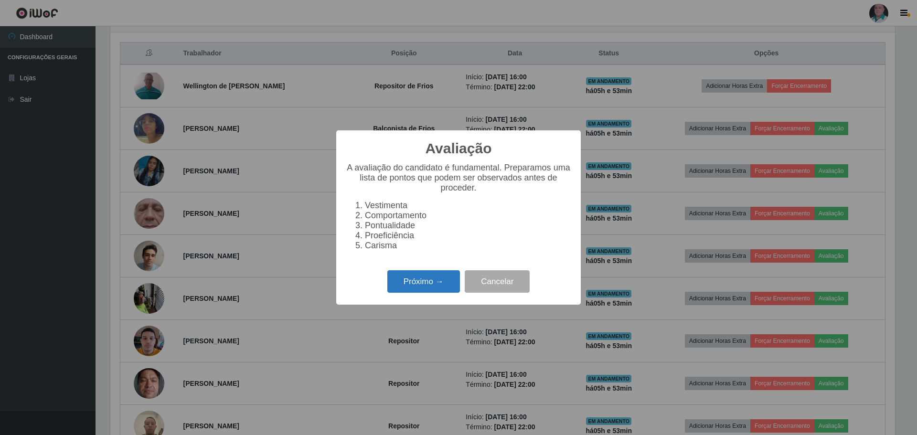
click at [407, 281] on button "Próximo →" at bounding box center [423, 281] width 73 height 22
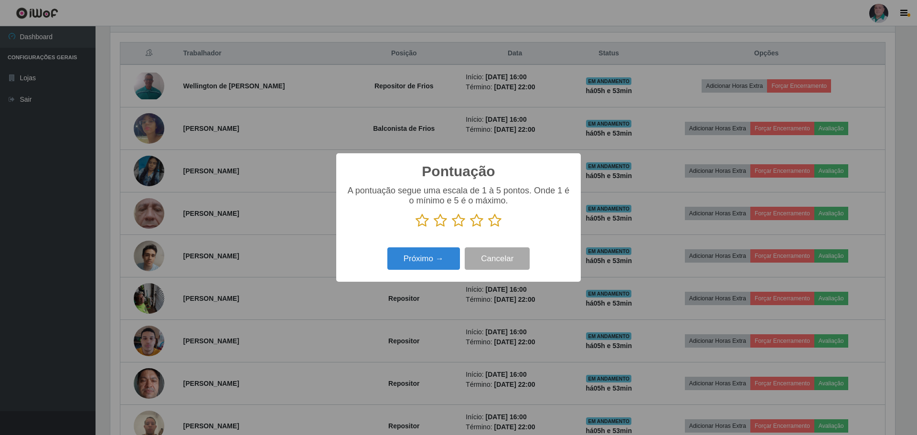
click at [498, 223] on icon at bounding box center [494, 221] width 13 height 14
click at [488, 228] on input "radio" at bounding box center [488, 228] width 0 height 0
click at [441, 268] on button "Próximo →" at bounding box center [423, 258] width 73 height 22
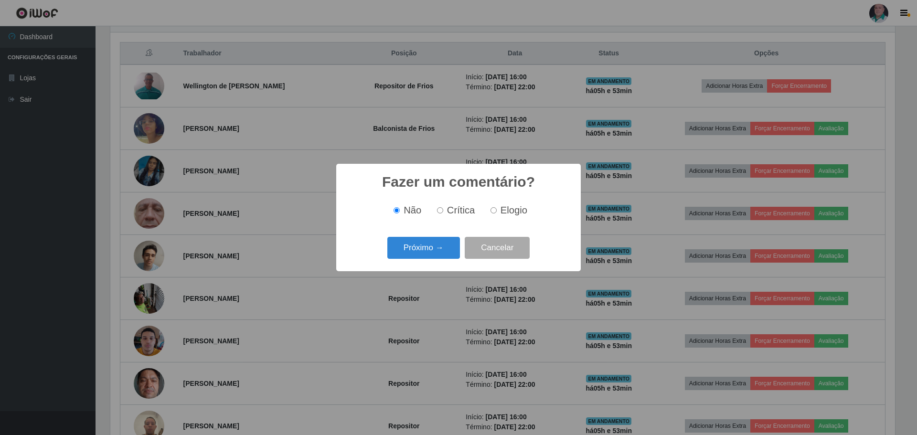
click at [504, 210] on span "Elogio" at bounding box center [514, 210] width 27 height 11
click at [497, 210] on input "Elogio" at bounding box center [494, 210] width 6 height 6
radio input "true"
click at [424, 246] on button "Próximo →" at bounding box center [423, 248] width 73 height 22
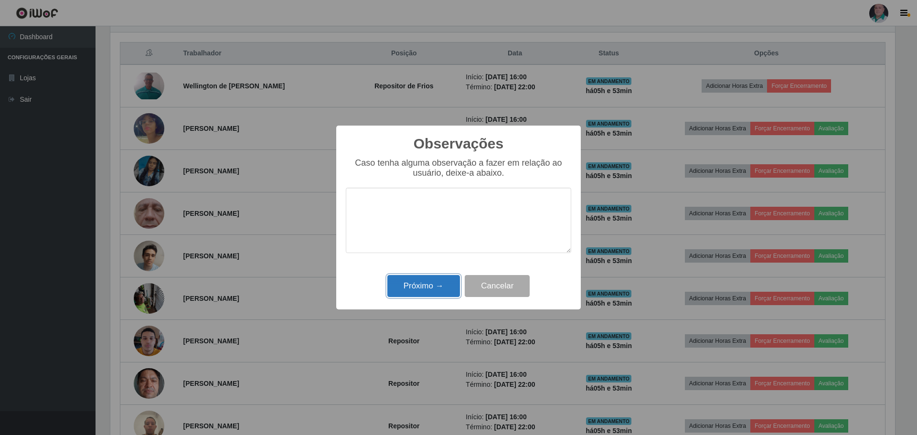
click at [420, 281] on button "Próximo →" at bounding box center [423, 286] width 73 height 22
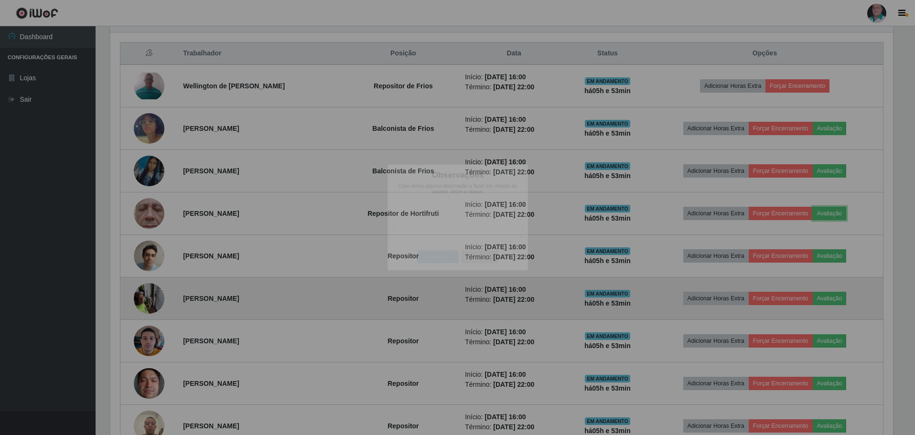
scroll to position [198, 790]
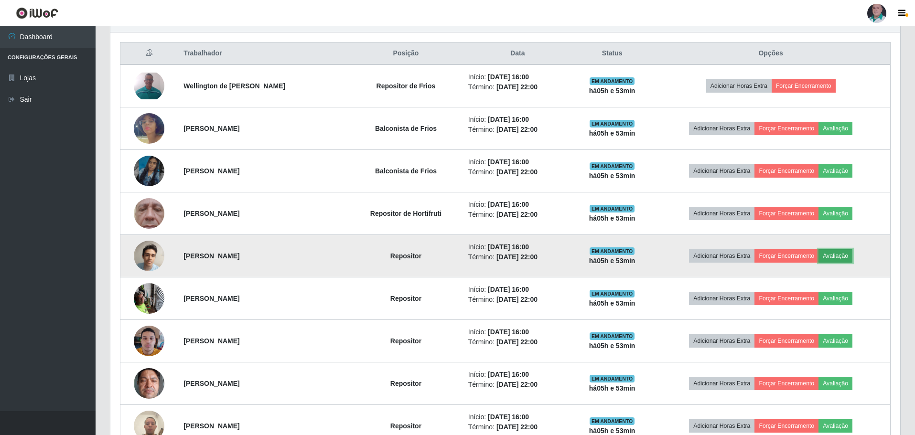
click at [852, 258] on button "Avaliação" at bounding box center [835, 255] width 34 height 13
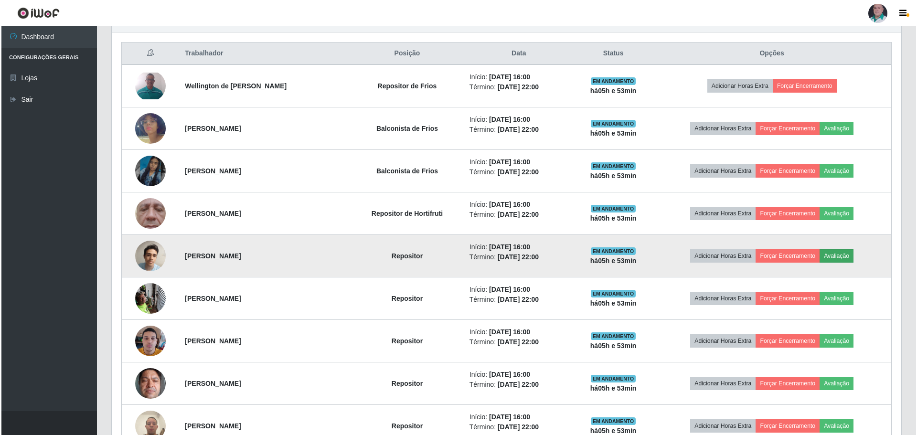
scroll to position [198, 785]
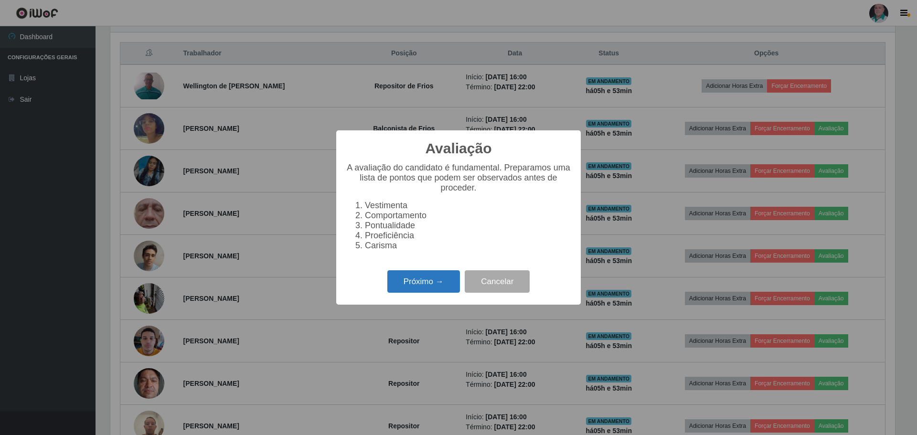
click at [411, 283] on button "Próximo →" at bounding box center [423, 281] width 73 height 22
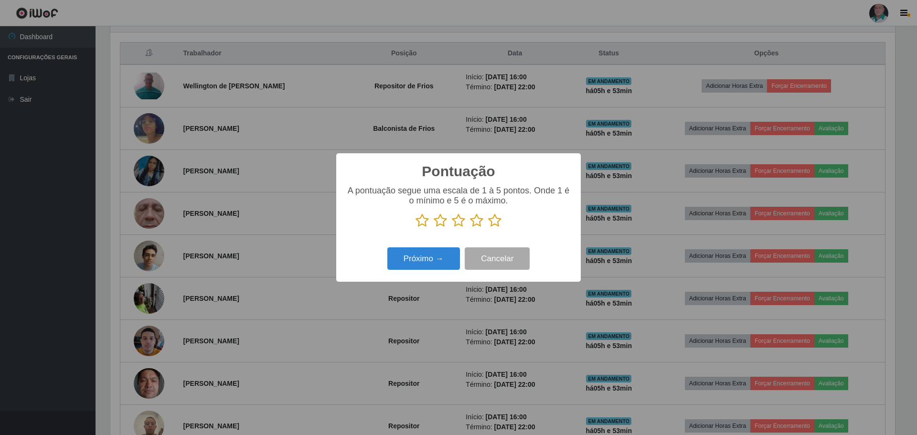
click at [497, 221] on icon at bounding box center [494, 221] width 13 height 14
click at [488, 228] on input "radio" at bounding box center [488, 228] width 0 height 0
click at [448, 257] on button "Próximo →" at bounding box center [423, 258] width 73 height 22
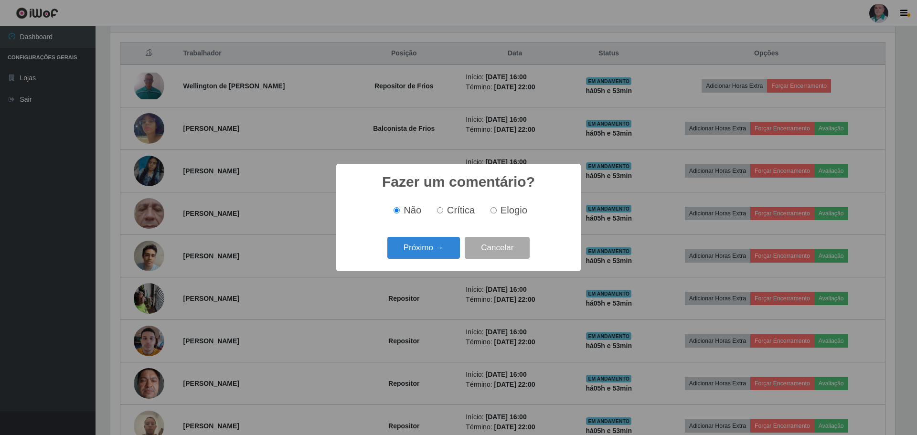
click at [499, 212] on label "Elogio" at bounding box center [507, 210] width 41 height 11
click at [497, 212] on input "Elogio" at bounding box center [494, 210] width 6 height 6
radio input "true"
click at [433, 244] on button "Próximo →" at bounding box center [423, 248] width 73 height 22
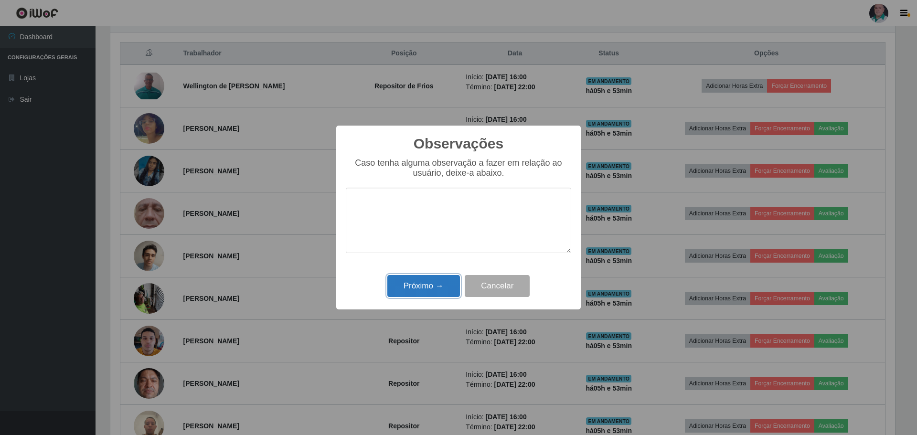
click at [430, 287] on button "Próximo →" at bounding box center [423, 286] width 73 height 22
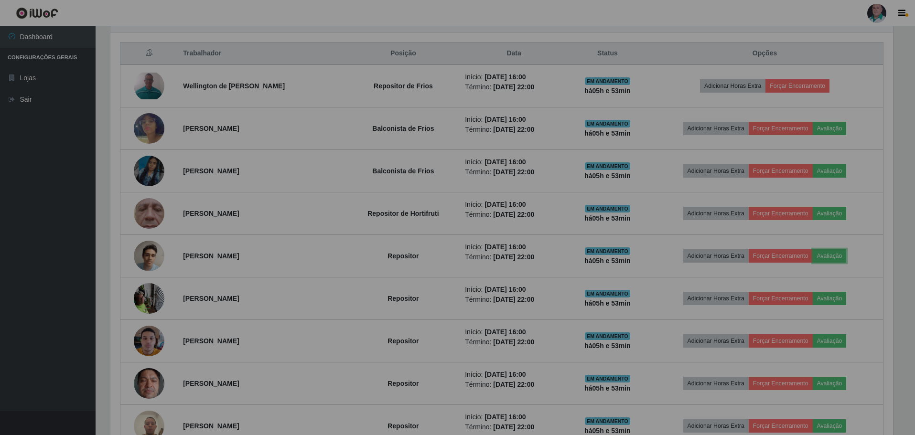
scroll to position [0, 0]
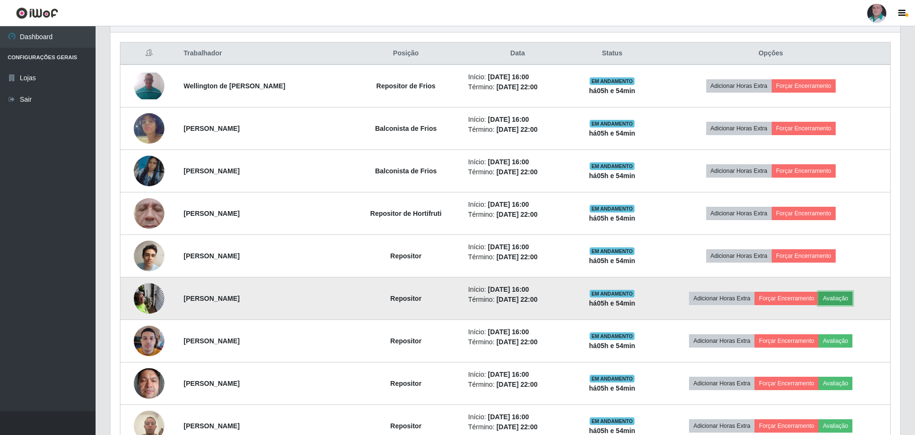
click at [845, 301] on button "Avaliação" at bounding box center [835, 298] width 34 height 13
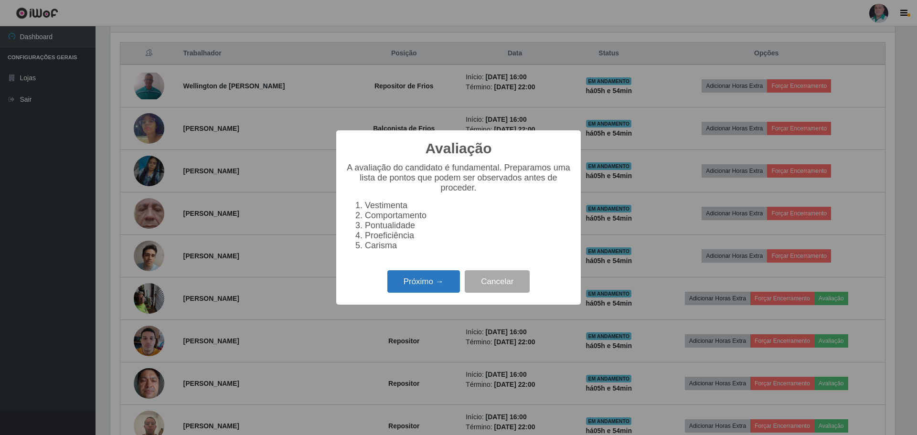
click at [415, 287] on button "Próximo →" at bounding box center [423, 281] width 73 height 22
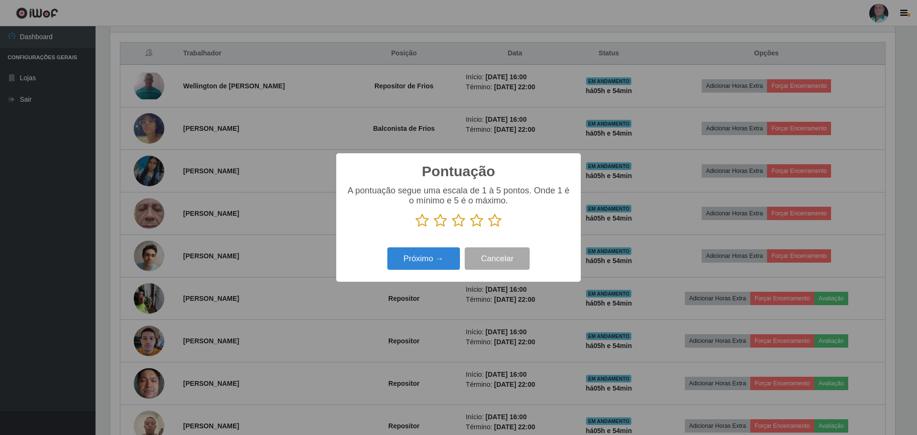
click at [498, 221] on icon at bounding box center [494, 221] width 13 height 14
click at [488, 228] on input "radio" at bounding box center [488, 228] width 0 height 0
click at [414, 262] on button "Próximo →" at bounding box center [423, 258] width 73 height 22
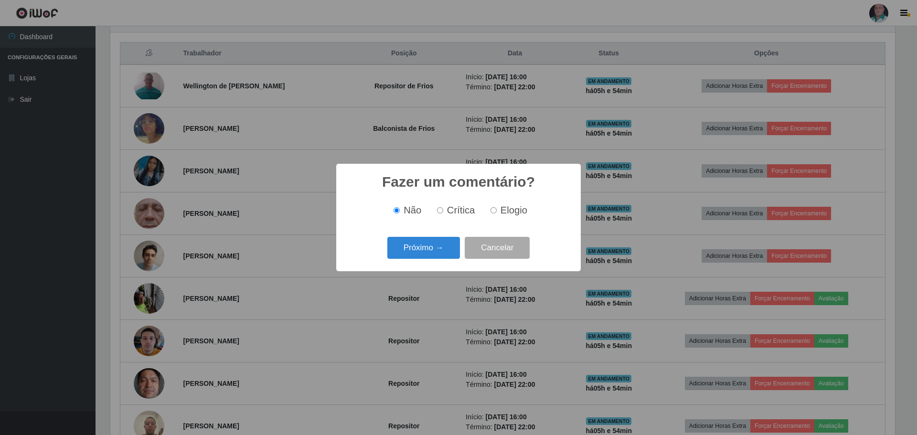
click at [501, 209] on span "Elogio" at bounding box center [514, 210] width 27 height 11
click at [497, 209] on input "Elogio" at bounding box center [494, 210] width 6 height 6
radio input "true"
click at [418, 244] on button "Próximo →" at bounding box center [423, 248] width 73 height 22
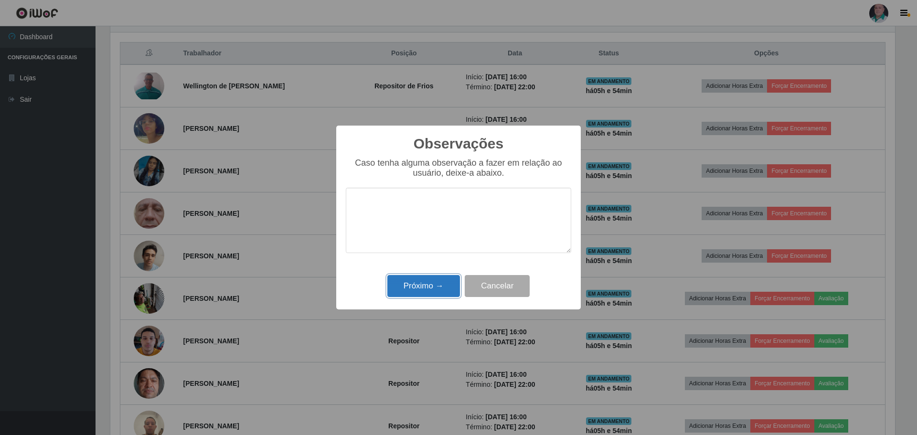
click at [422, 285] on button "Próximo →" at bounding box center [423, 286] width 73 height 22
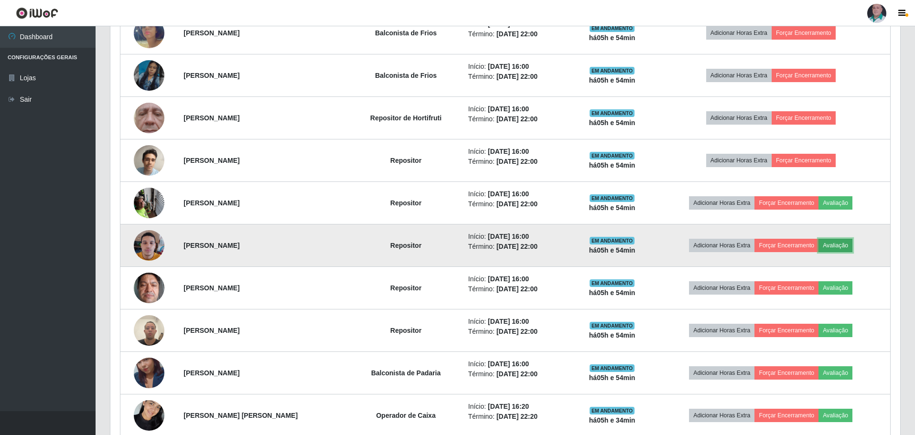
click at [849, 243] on button "Avaliação" at bounding box center [835, 245] width 34 height 13
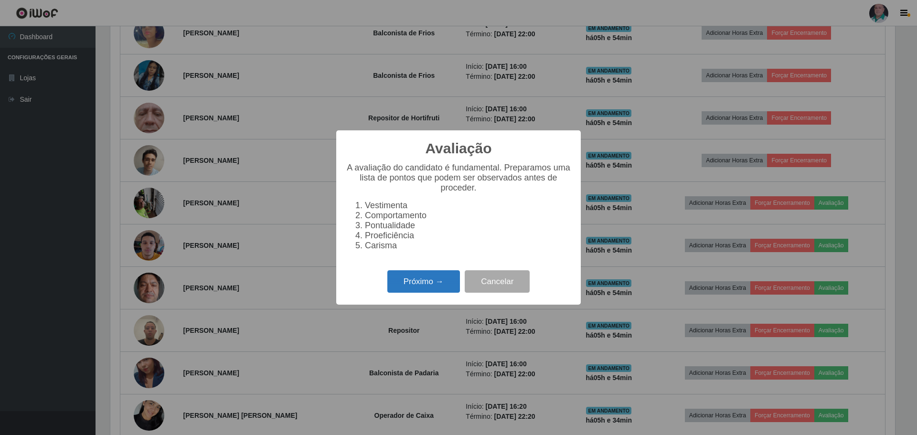
click at [410, 290] on button "Próximo →" at bounding box center [423, 281] width 73 height 22
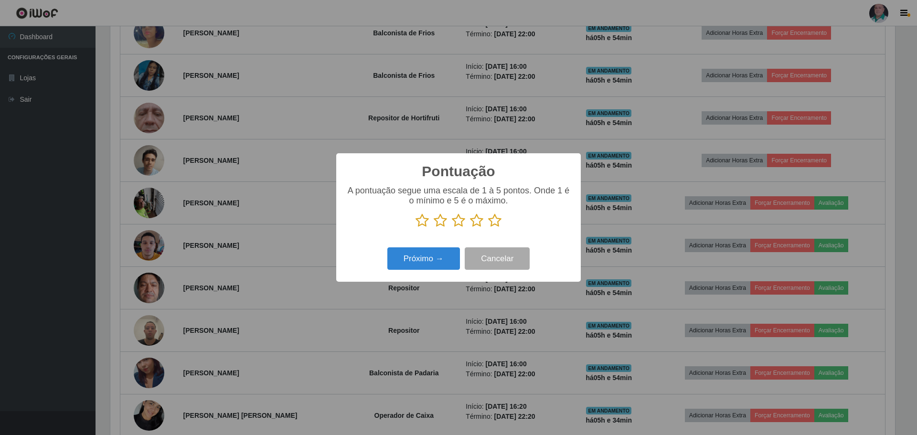
click at [495, 223] on icon at bounding box center [494, 221] width 13 height 14
click at [488, 228] on input "radio" at bounding box center [488, 228] width 0 height 0
click at [428, 265] on button "Próximo →" at bounding box center [423, 258] width 73 height 22
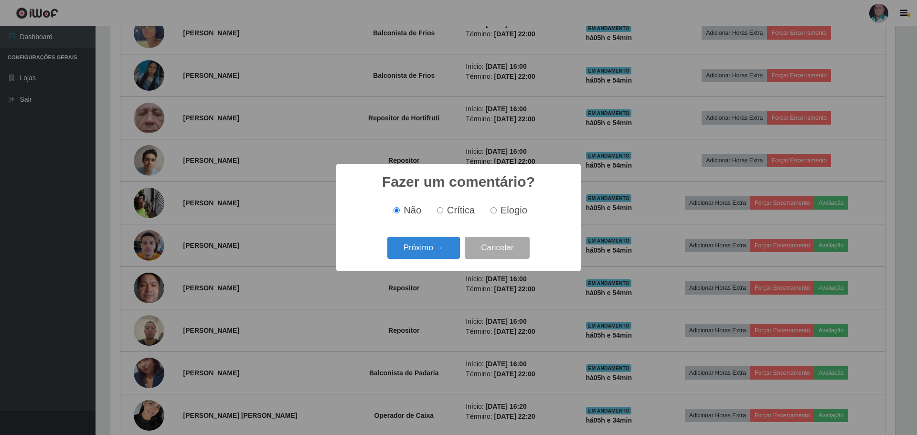
click at [510, 205] on span "Elogio" at bounding box center [514, 210] width 27 height 11
click at [497, 207] on input "Elogio" at bounding box center [494, 210] width 6 height 6
radio input "true"
click at [434, 248] on button "Próximo →" at bounding box center [423, 248] width 73 height 22
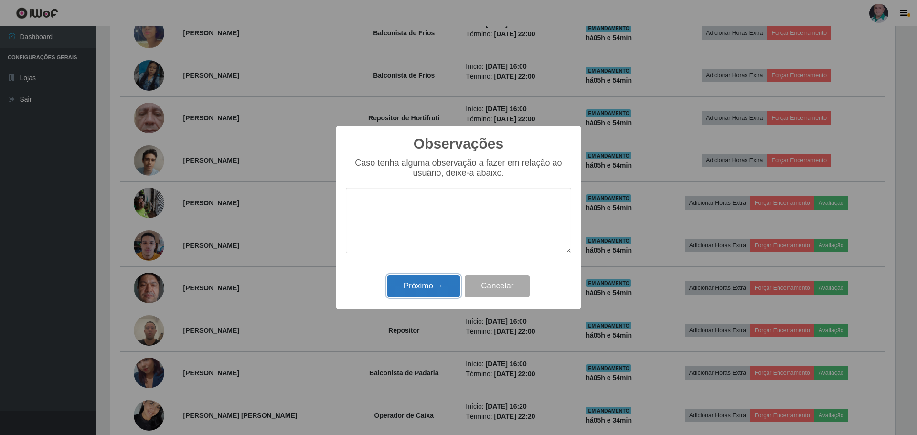
click at [432, 290] on button "Próximo →" at bounding box center [423, 286] width 73 height 22
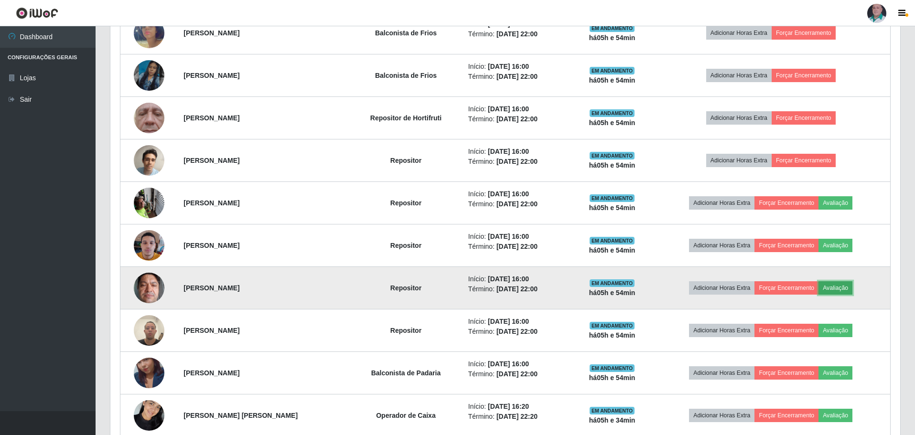
click at [852, 290] on button "Avaliação" at bounding box center [835, 287] width 34 height 13
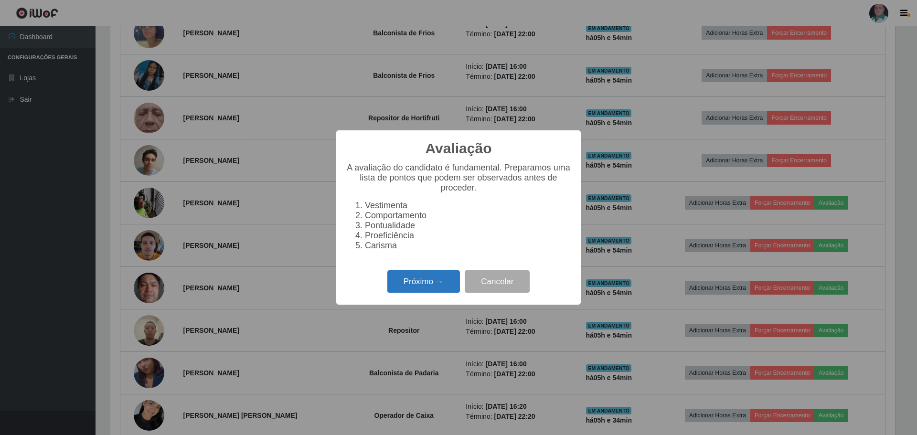
click at [409, 281] on button "Próximo →" at bounding box center [423, 281] width 73 height 22
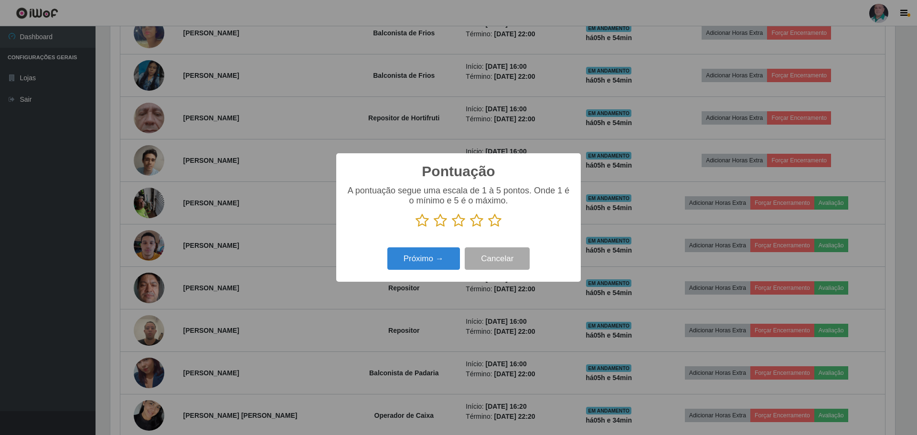
click at [490, 225] on icon at bounding box center [494, 221] width 13 height 14
click at [488, 228] on input "radio" at bounding box center [488, 228] width 0 height 0
click at [412, 265] on button "Próximo →" at bounding box center [423, 258] width 73 height 22
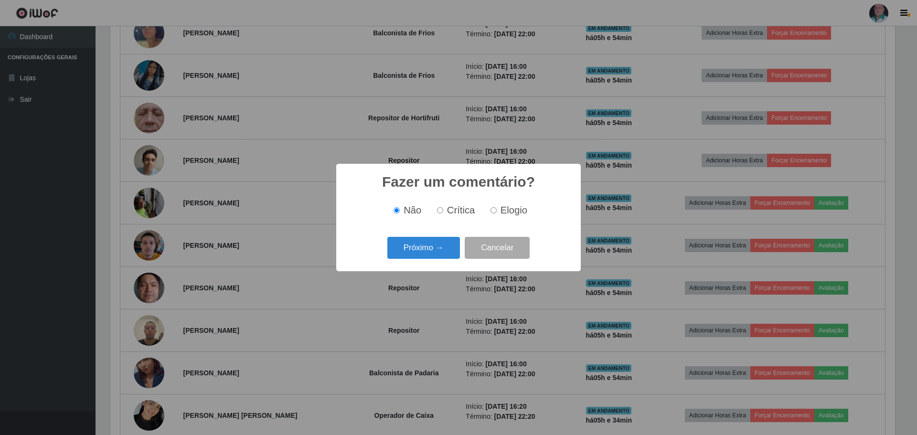
click at [504, 207] on span "Elogio" at bounding box center [514, 210] width 27 height 11
click at [497, 207] on input "Elogio" at bounding box center [494, 210] width 6 height 6
radio input "true"
click at [432, 254] on button "Próximo →" at bounding box center [423, 248] width 73 height 22
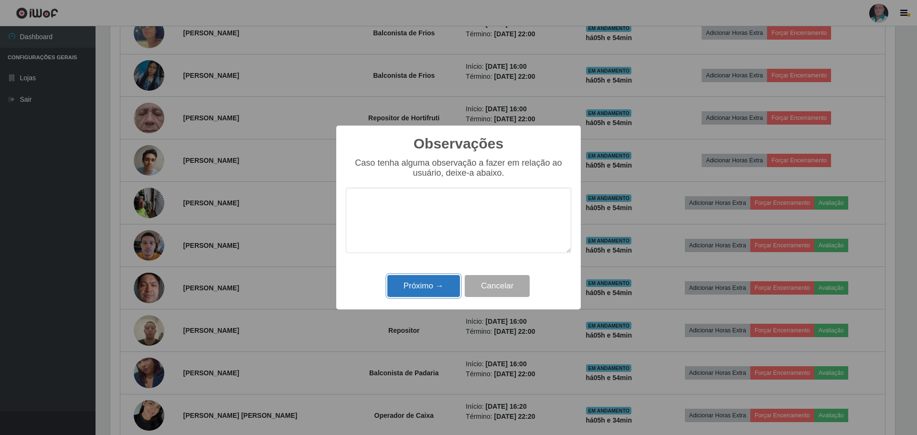
click at [432, 281] on button "Próximo →" at bounding box center [423, 286] width 73 height 22
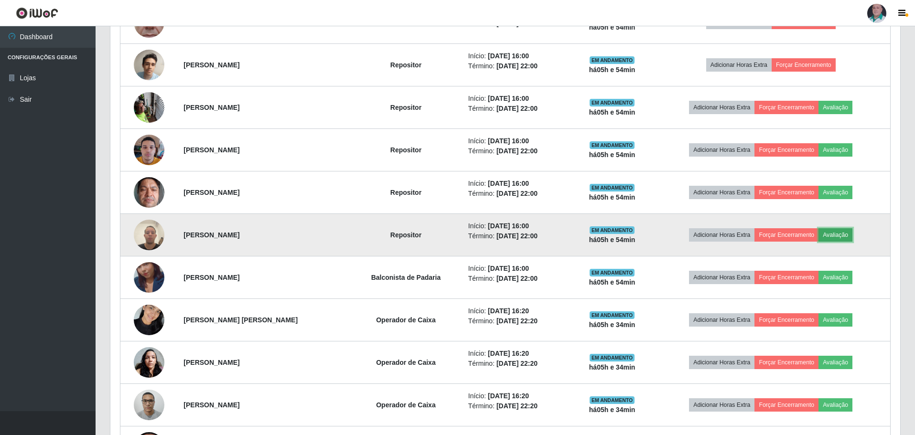
click at [849, 236] on button "Avaliação" at bounding box center [835, 234] width 34 height 13
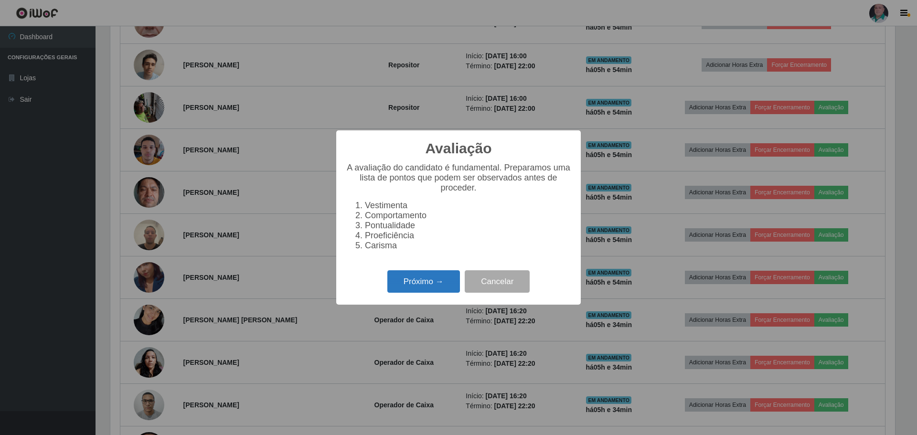
click at [414, 284] on button "Próximo →" at bounding box center [423, 281] width 73 height 22
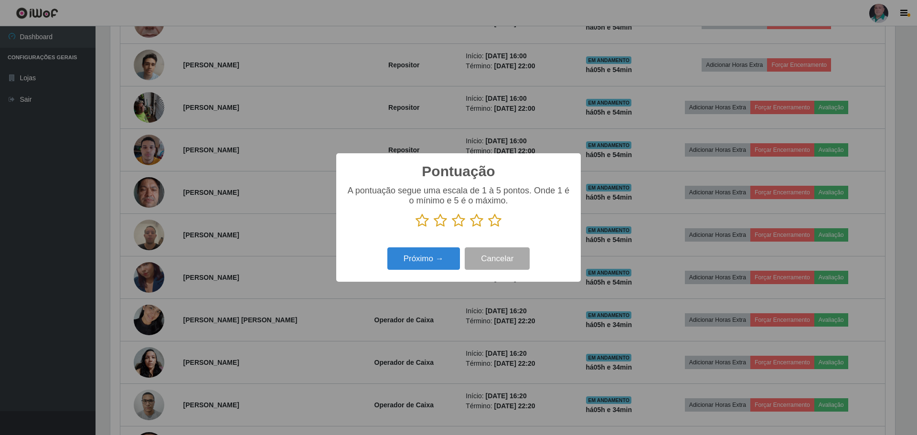
click at [495, 220] on icon at bounding box center [494, 221] width 13 height 14
click at [488, 228] on input "radio" at bounding box center [488, 228] width 0 height 0
click at [432, 261] on button "Próximo →" at bounding box center [423, 258] width 73 height 22
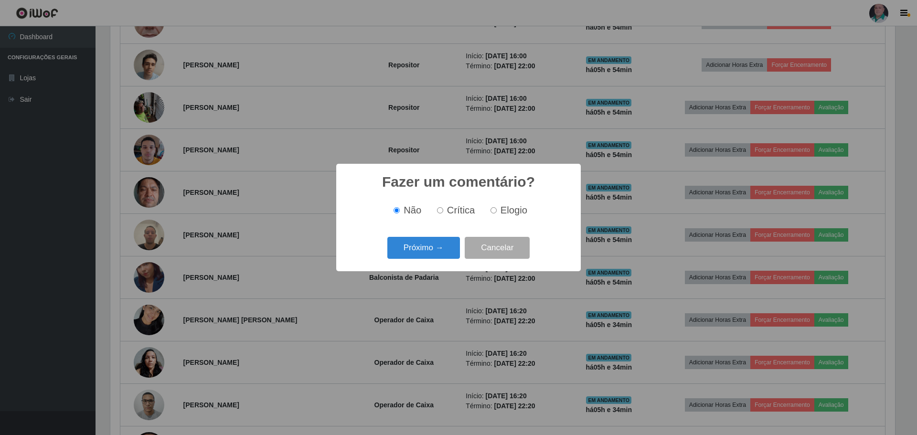
click at [508, 209] on span "Elogio" at bounding box center [514, 210] width 27 height 11
click at [497, 209] on input "Elogio" at bounding box center [494, 210] width 6 height 6
radio input "true"
click at [413, 247] on button "Próximo →" at bounding box center [423, 248] width 73 height 22
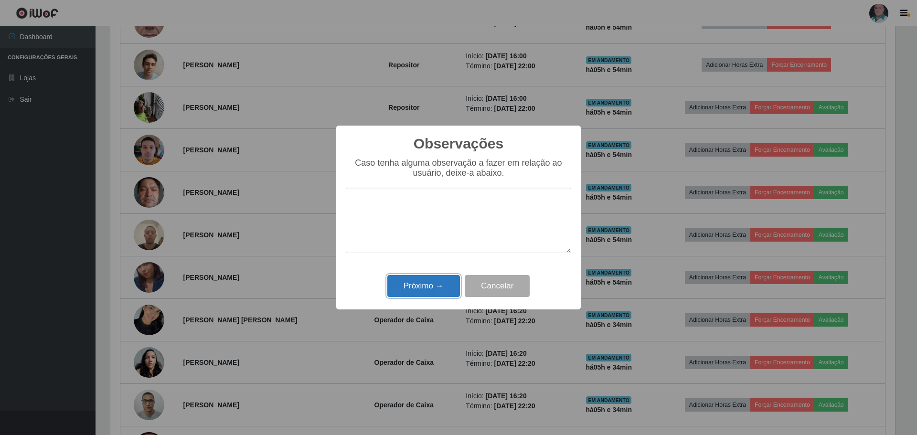
click at [423, 289] on button "Próximo →" at bounding box center [423, 286] width 73 height 22
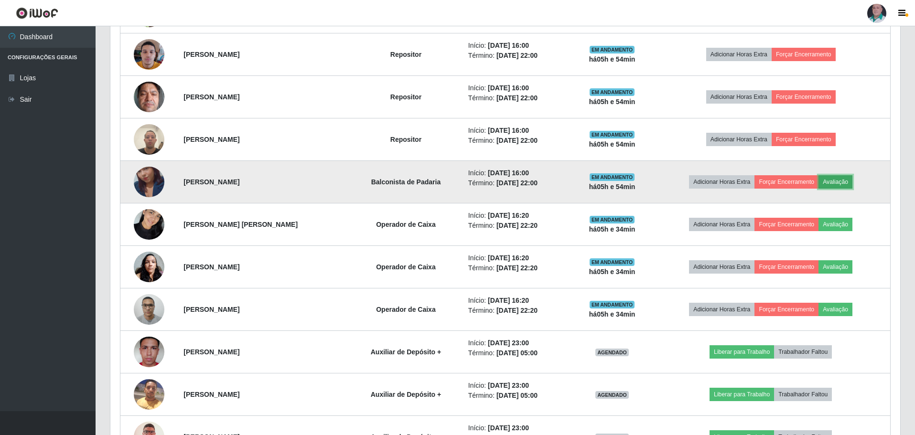
click at [848, 182] on button "Avaliação" at bounding box center [835, 181] width 34 height 13
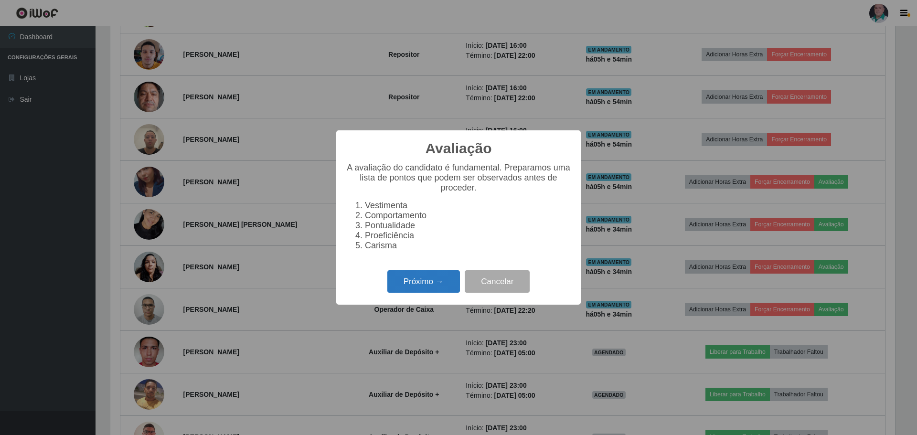
click at [429, 290] on button "Próximo →" at bounding box center [423, 281] width 73 height 22
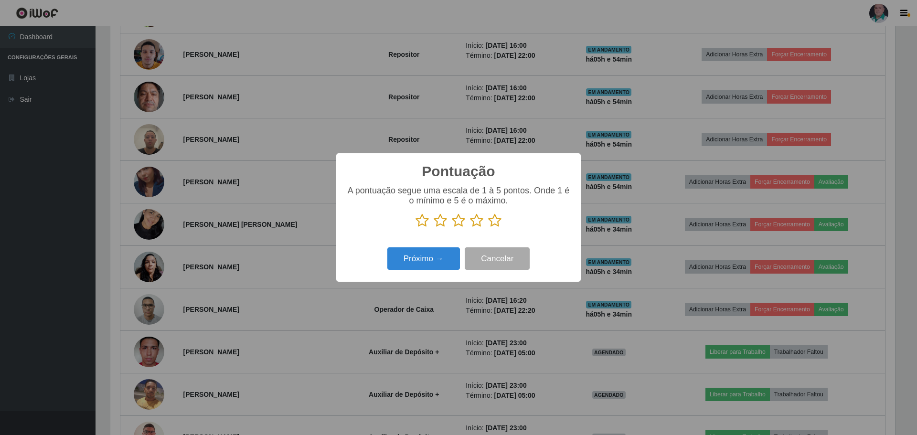
click at [502, 221] on p at bounding box center [458, 221] width 225 height 14
click at [497, 223] on icon at bounding box center [494, 221] width 13 height 14
click at [488, 228] on input "radio" at bounding box center [488, 228] width 0 height 0
click at [437, 257] on button "Próximo →" at bounding box center [423, 258] width 73 height 22
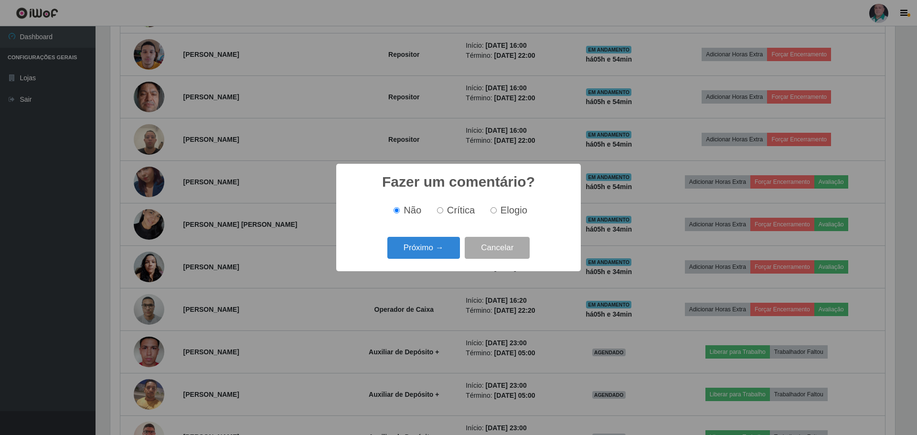
click at [522, 205] on span "Elogio" at bounding box center [514, 210] width 27 height 11
click at [497, 207] on input "Elogio" at bounding box center [494, 210] width 6 height 6
radio input "true"
click at [415, 243] on button "Próximo →" at bounding box center [423, 248] width 73 height 22
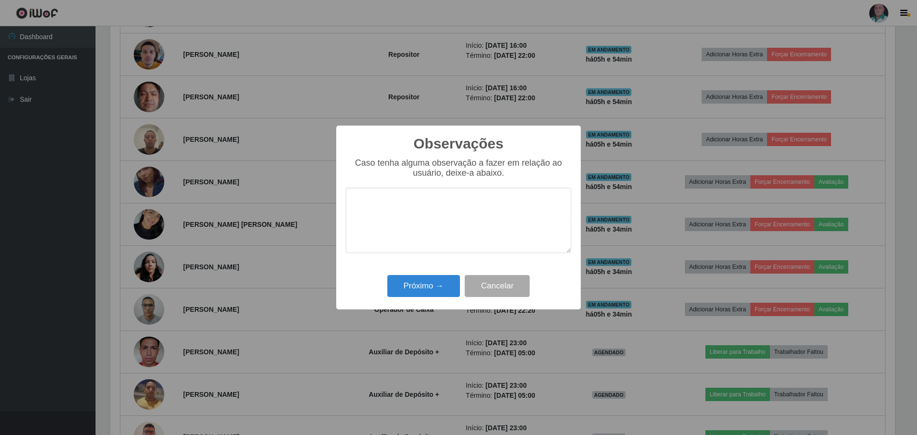
click at [417, 276] on div "Próximo → Cancelar" at bounding box center [458, 285] width 225 height 27
click at [432, 287] on button "Próximo →" at bounding box center [423, 286] width 73 height 22
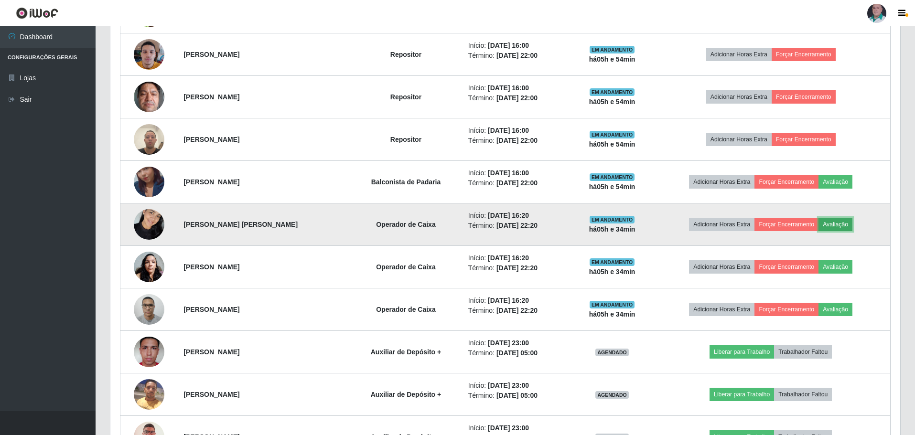
click at [847, 225] on button "Avaliação" at bounding box center [835, 224] width 34 height 13
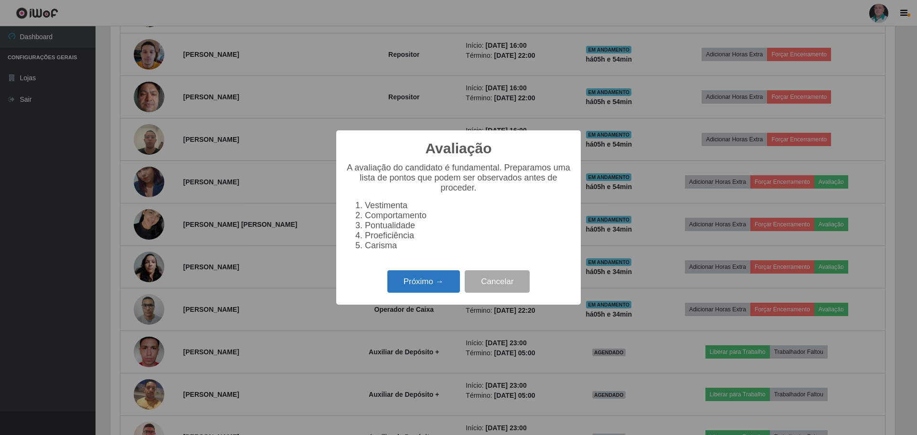
click at [415, 290] on button "Próximo →" at bounding box center [423, 281] width 73 height 22
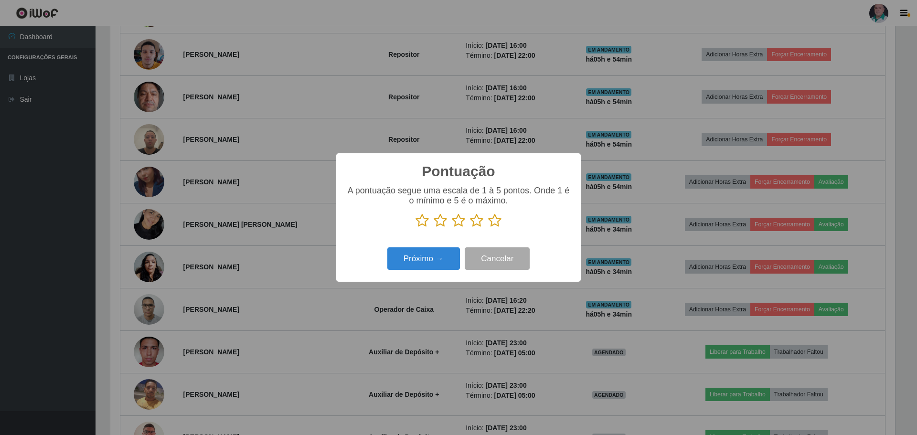
click at [492, 222] on icon at bounding box center [494, 221] width 13 height 14
click at [488, 228] on input "radio" at bounding box center [488, 228] width 0 height 0
click at [417, 265] on button "Próximo →" at bounding box center [423, 258] width 73 height 22
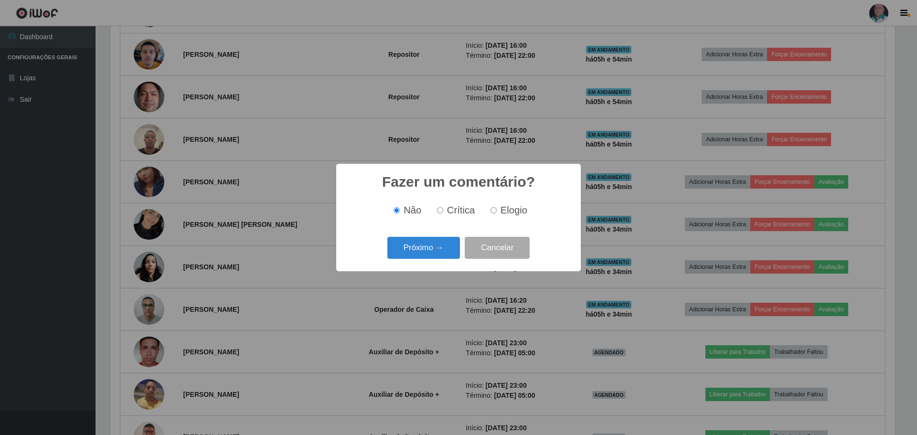
click at [504, 209] on span "Elogio" at bounding box center [514, 210] width 27 height 11
click at [497, 209] on input "Elogio" at bounding box center [494, 210] width 6 height 6
radio input "true"
click at [421, 254] on button "Próximo →" at bounding box center [423, 248] width 73 height 22
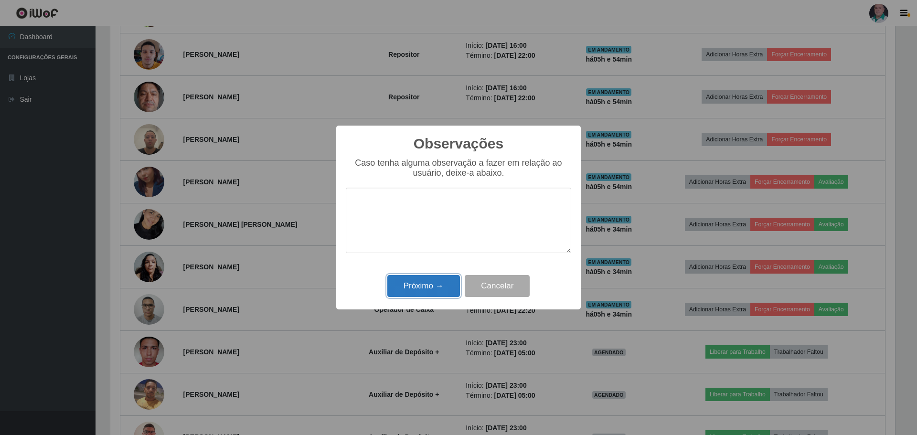
click at [419, 284] on button "Próximo →" at bounding box center [423, 286] width 73 height 22
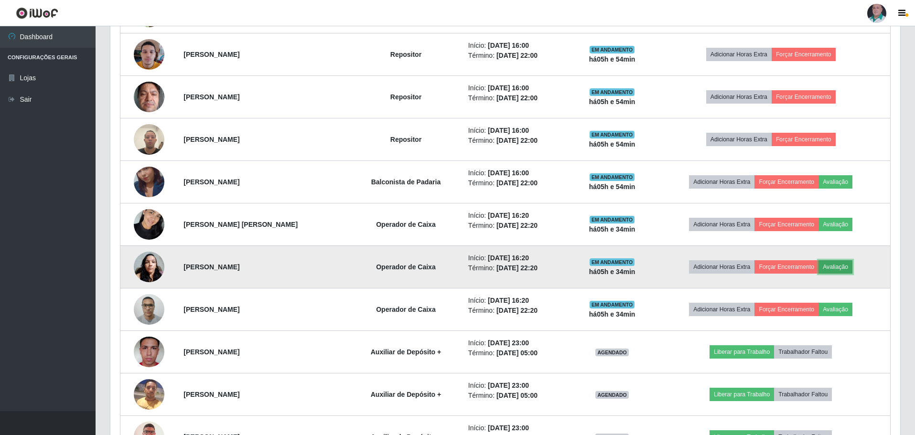
click at [848, 269] on button "Avaliação" at bounding box center [835, 266] width 34 height 13
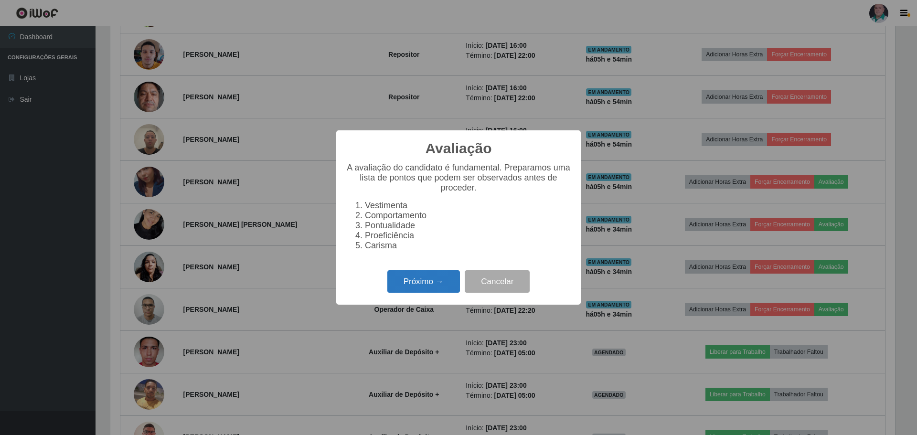
click at [413, 282] on button "Próximo →" at bounding box center [423, 281] width 73 height 22
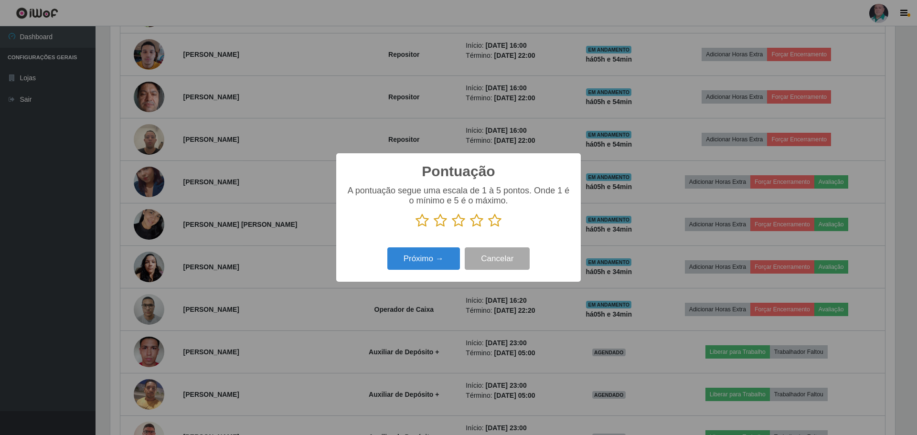
click at [500, 222] on icon at bounding box center [494, 221] width 13 height 14
click at [488, 228] on input "radio" at bounding box center [488, 228] width 0 height 0
click at [457, 261] on button "Próximo →" at bounding box center [423, 258] width 73 height 22
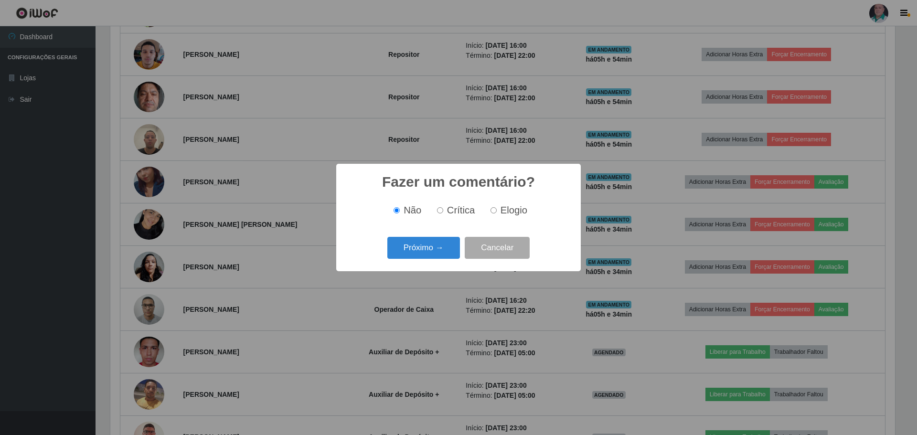
click at [512, 215] on span "Elogio" at bounding box center [514, 210] width 27 height 11
click at [497, 214] on input "Elogio" at bounding box center [494, 210] width 6 height 6
radio input "true"
click at [429, 245] on button "Próximo →" at bounding box center [423, 248] width 73 height 22
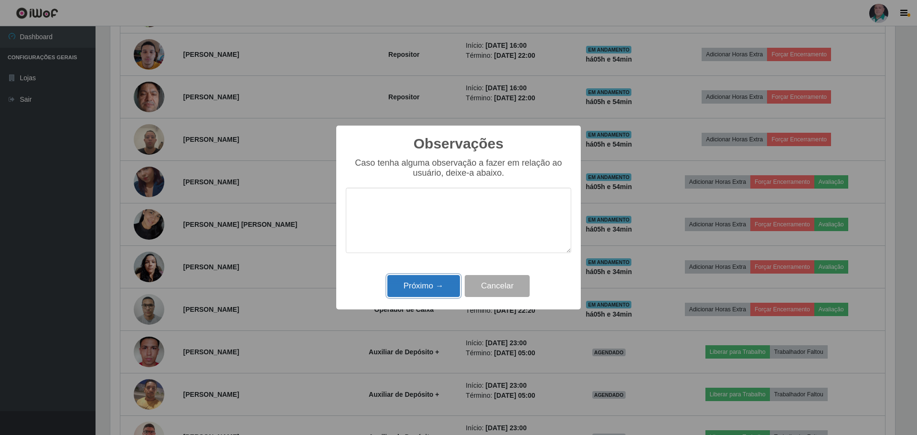
click at [422, 286] on button "Próximo →" at bounding box center [423, 286] width 73 height 22
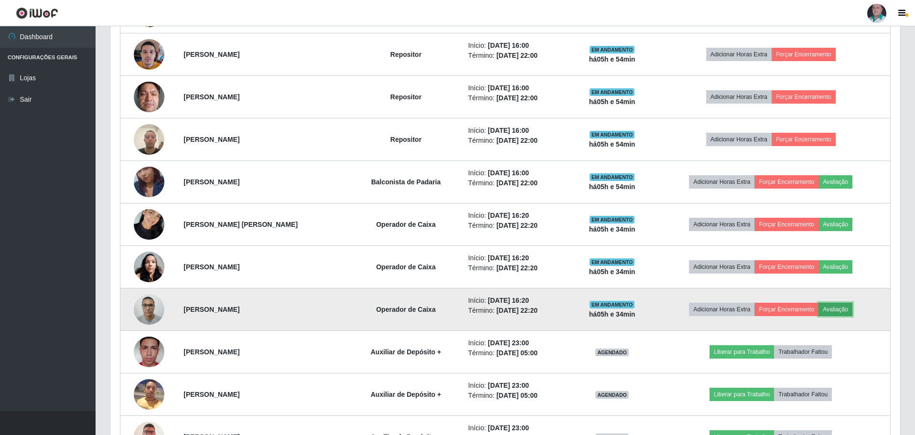
click at [840, 309] on button "Avaliação" at bounding box center [835, 309] width 34 height 13
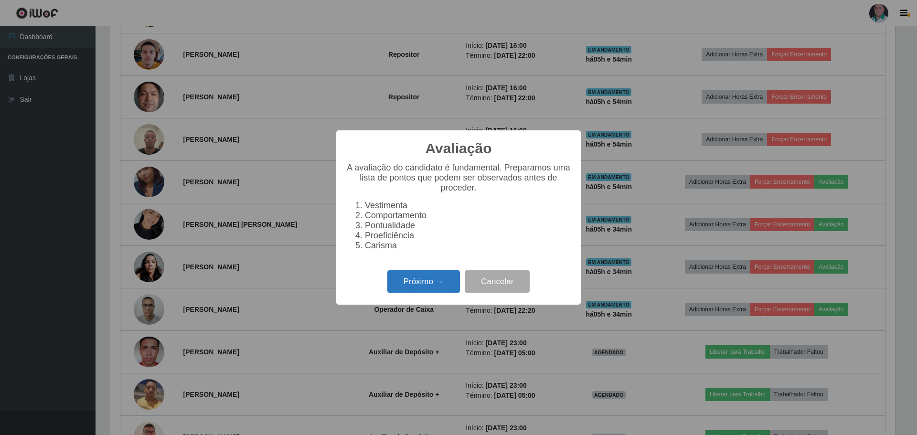
click at [399, 290] on button "Próximo →" at bounding box center [423, 281] width 73 height 22
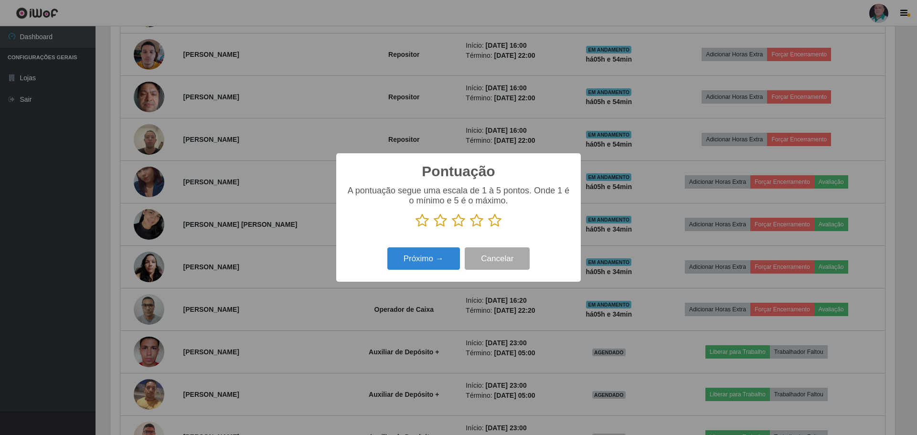
click at [498, 225] on icon at bounding box center [494, 221] width 13 height 14
click at [488, 228] on input "radio" at bounding box center [488, 228] width 0 height 0
click at [429, 266] on button "Próximo →" at bounding box center [423, 258] width 73 height 22
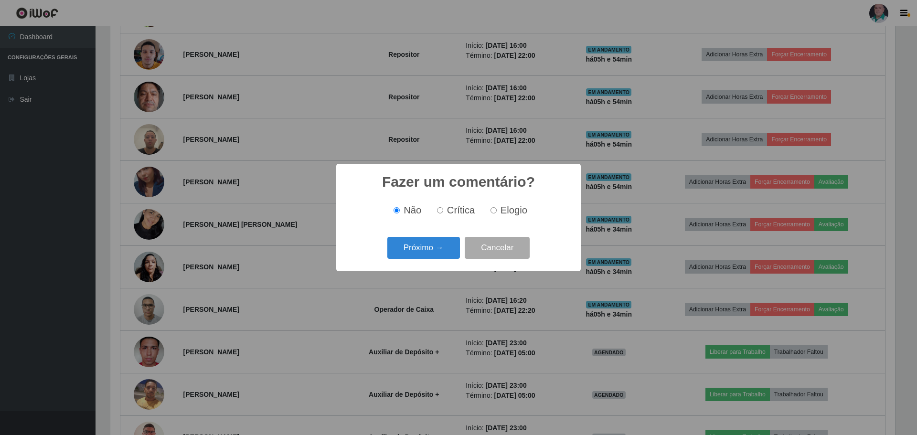
click at [502, 211] on span "Elogio" at bounding box center [514, 210] width 27 height 11
click at [497, 211] on input "Elogio" at bounding box center [494, 210] width 6 height 6
radio input "true"
click at [454, 243] on button "Próximo →" at bounding box center [423, 248] width 73 height 22
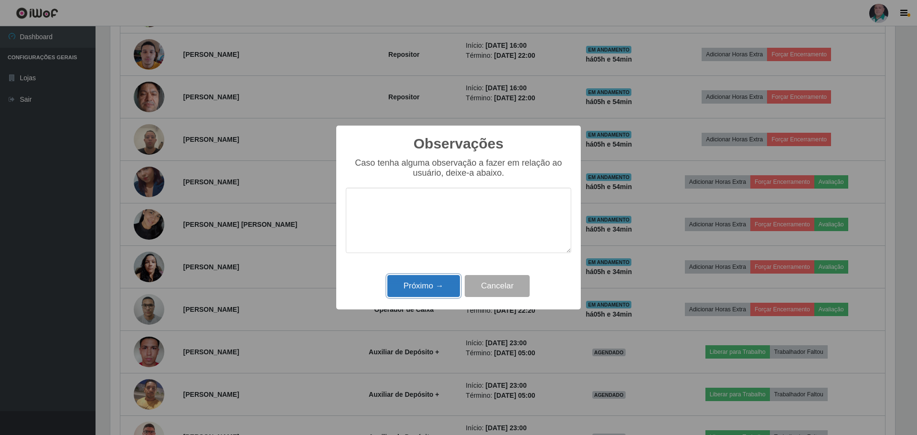
click at [428, 285] on button "Próximo →" at bounding box center [423, 286] width 73 height 22
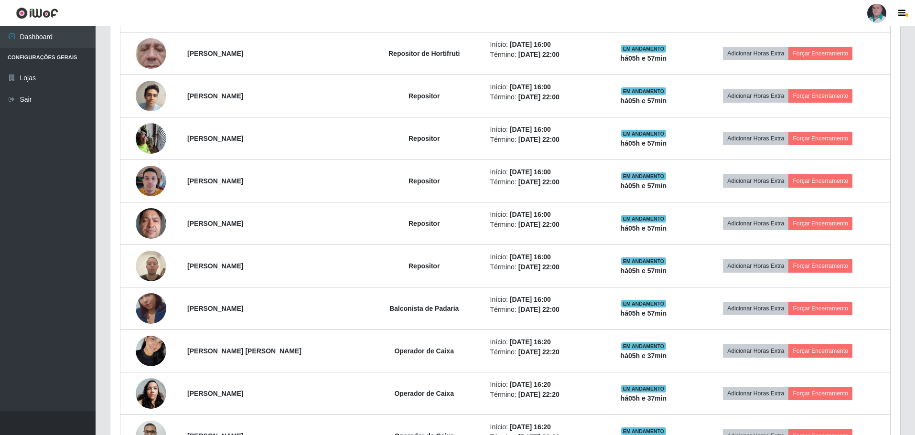
scroll to position [497, 0]
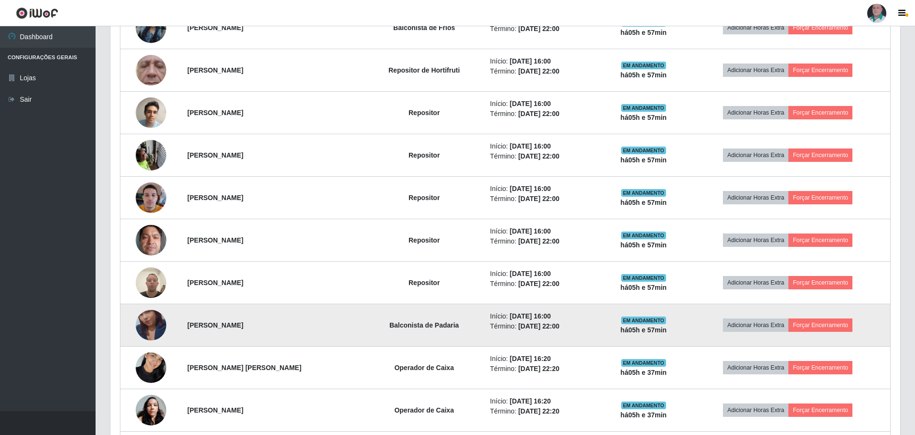
click at [146, 327] on img at bounding box center [151, 325] width 31 height 54
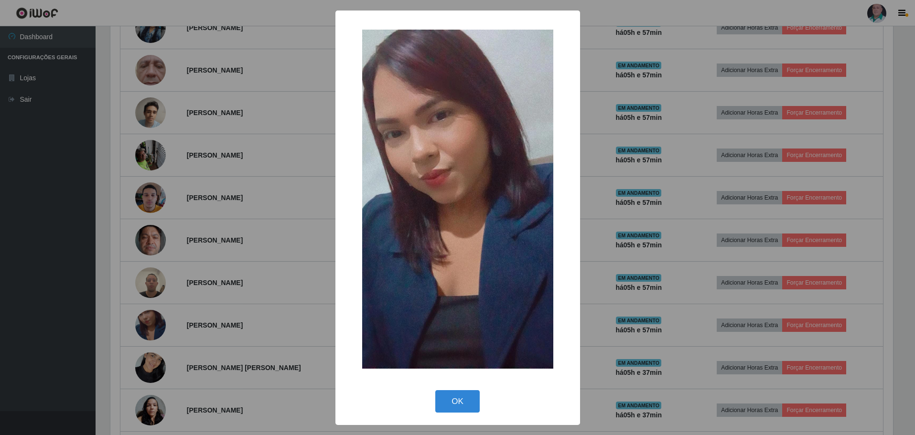
scroll to position [198, 785]
click at [448, 396] on button "OK" at bounding box center [459, 401] width 44 height 22
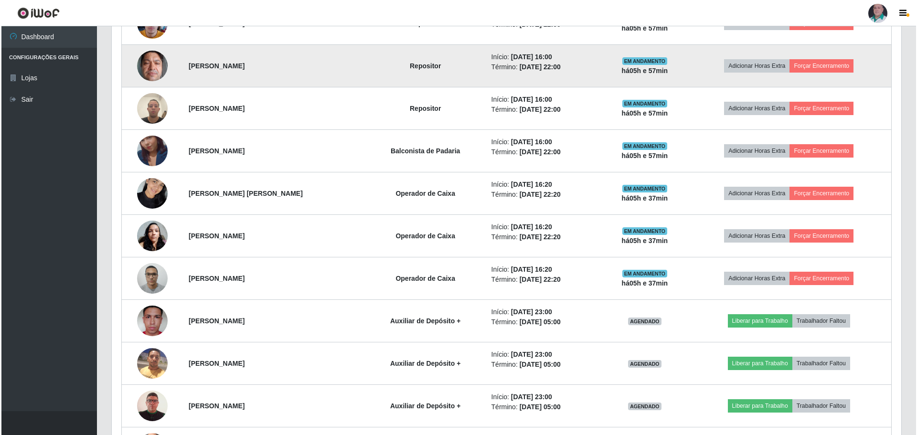
scroll to position [688, 0]
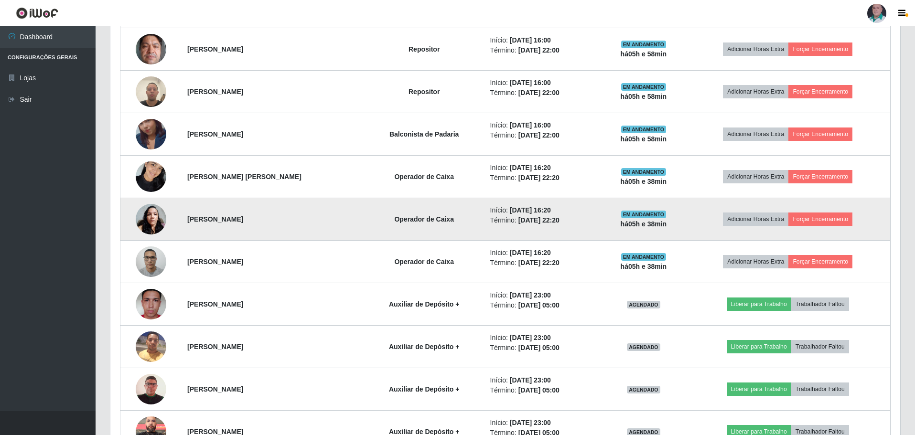
click at [155, 210] on img at bounding box center [151, 219] width 31 height 41
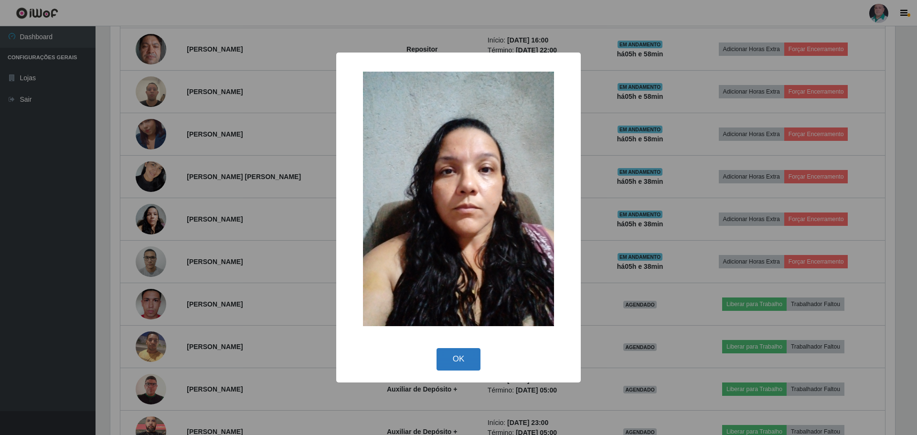
click at [467, 357] on button "OK" at bounding box center [459, 359] width 44 height 22
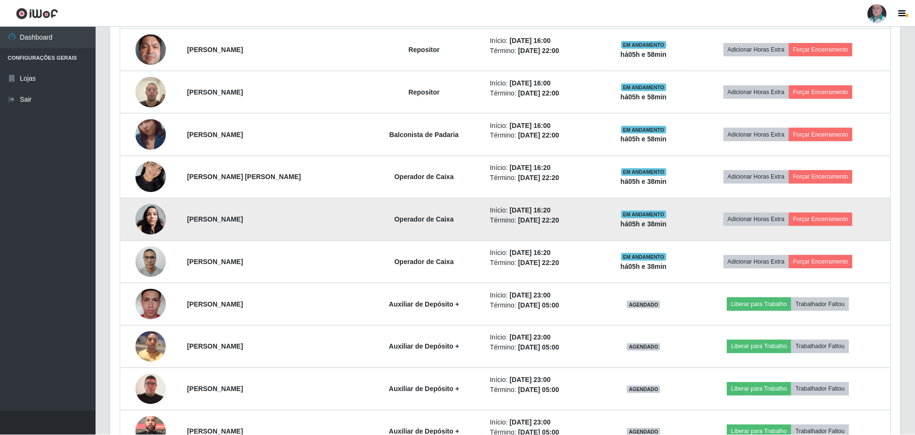
scroll to position [198, 790]
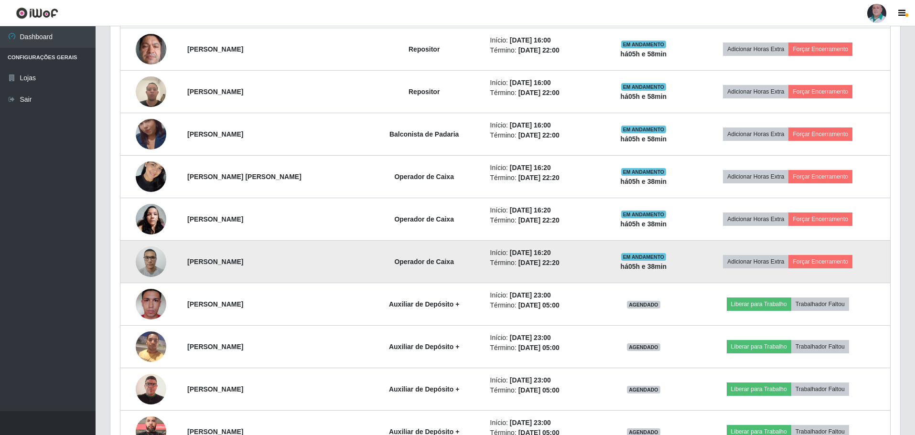
click at [152, 257] on img at bounding box center [151, 261] width 31 height 41
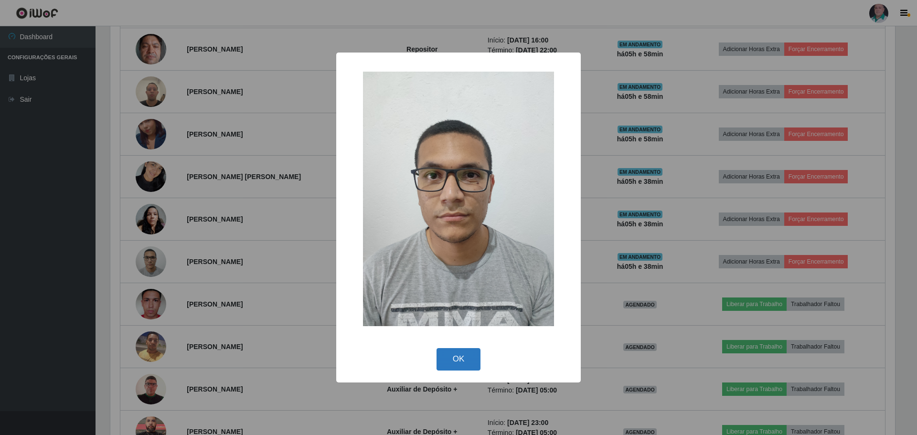
click at [451, 353] on button "OK" at bounding box center [459, 359] width 44 height 22
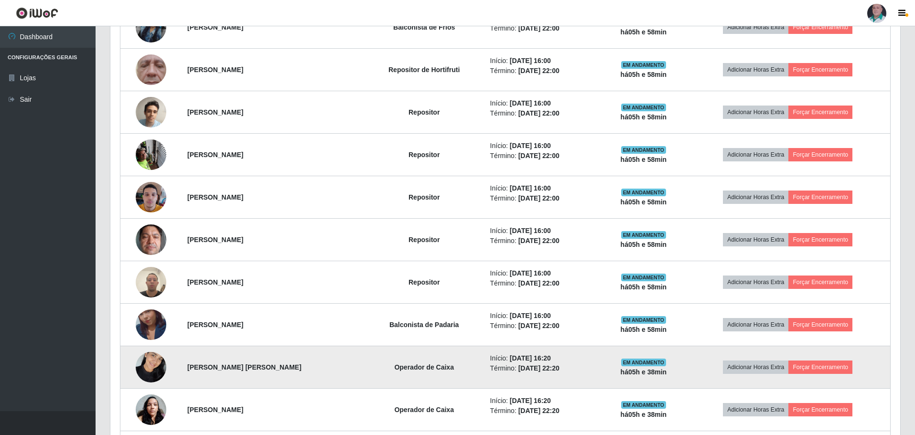
scroll to position [497, 0]
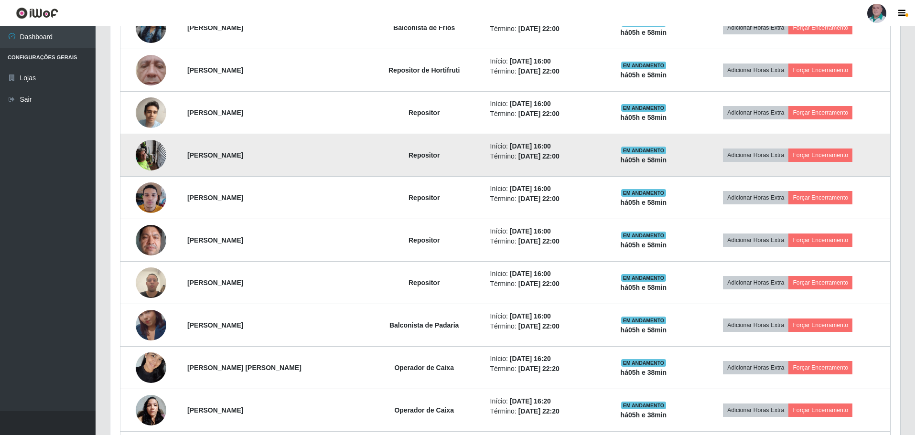
click at [150, 156] on img at bounding box center [151, 155] width 31 height 41
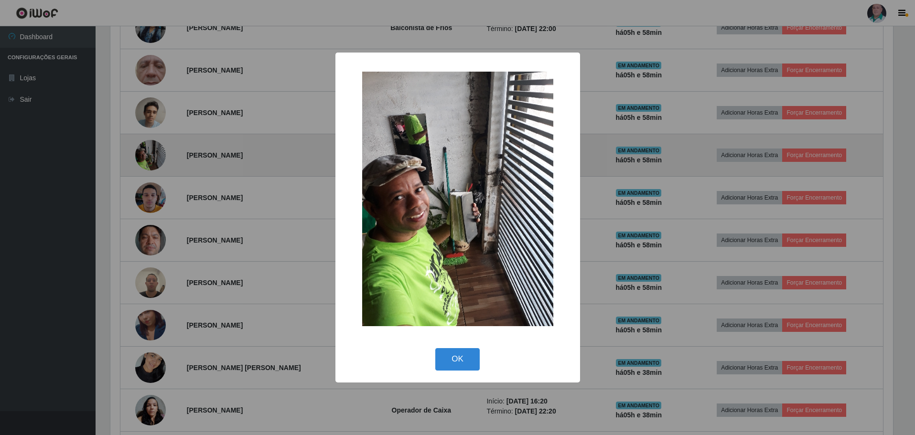
scroll to position [198, 785]
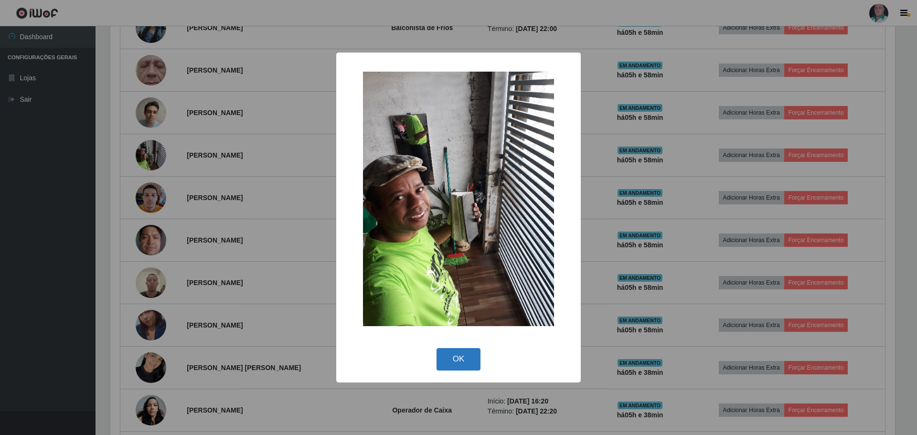
click at [471, 354] on button "OK" at bounding box center [459, 359] width 44 height 22
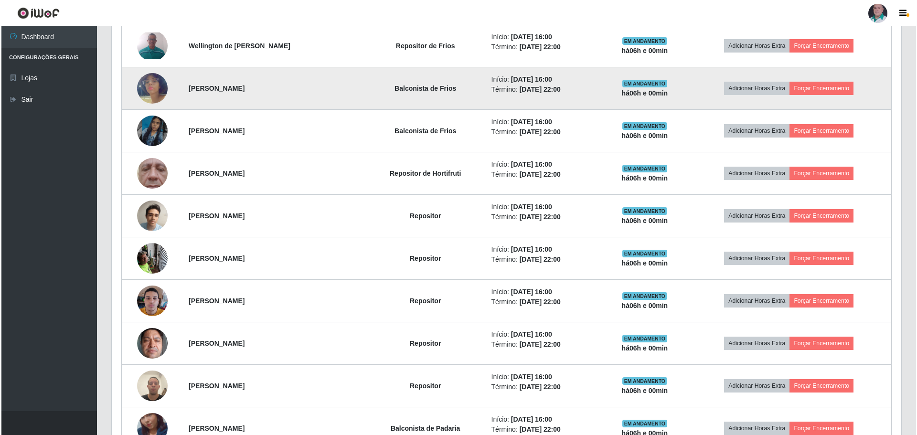
scroll to position [450, 0]
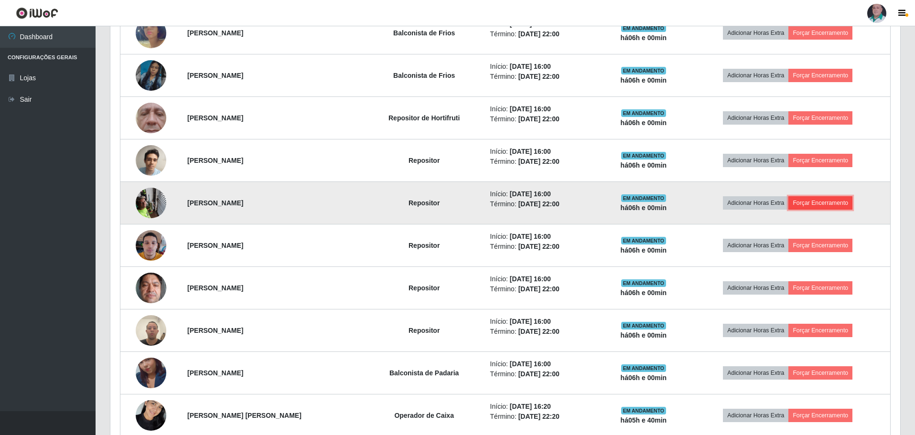
click at [837, 203] on button "Forçar Encerramento" at bounding box center [820, 202] width 64 height 13
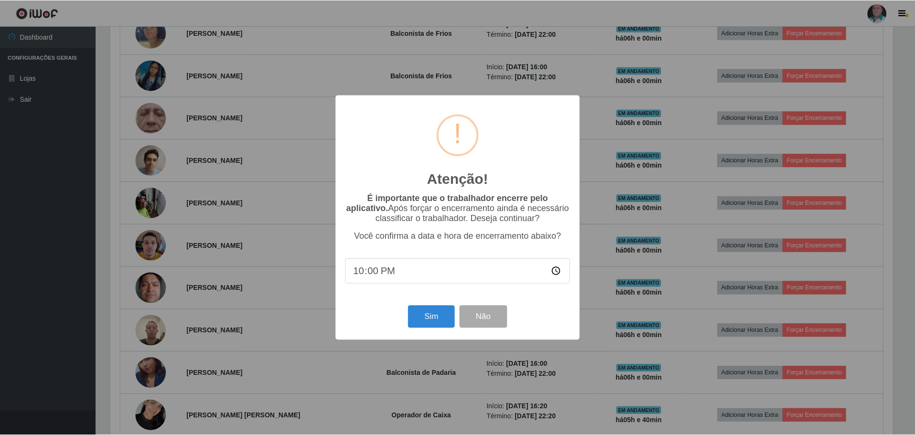
scroll to position [198, 785]
click at [439, 319] on button "Sim" at bounding box center [432, 317] width 46 height 22
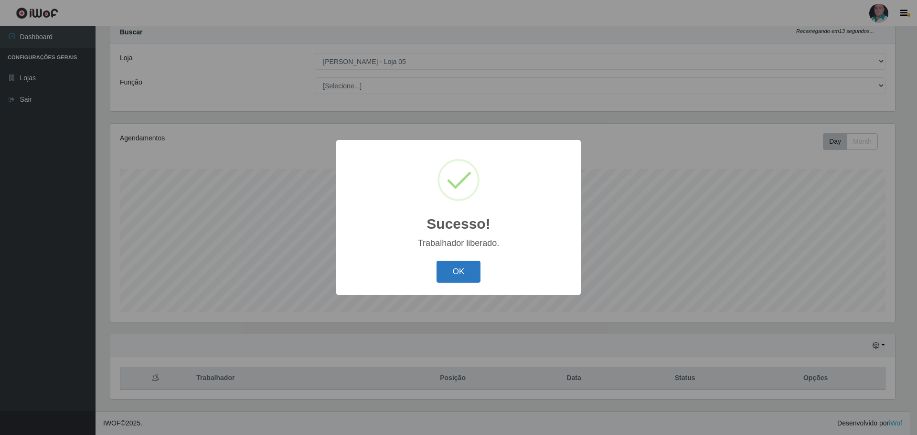
click at [462, 271] on button "OK" at bounding box center [459, 272] width 44 height 22
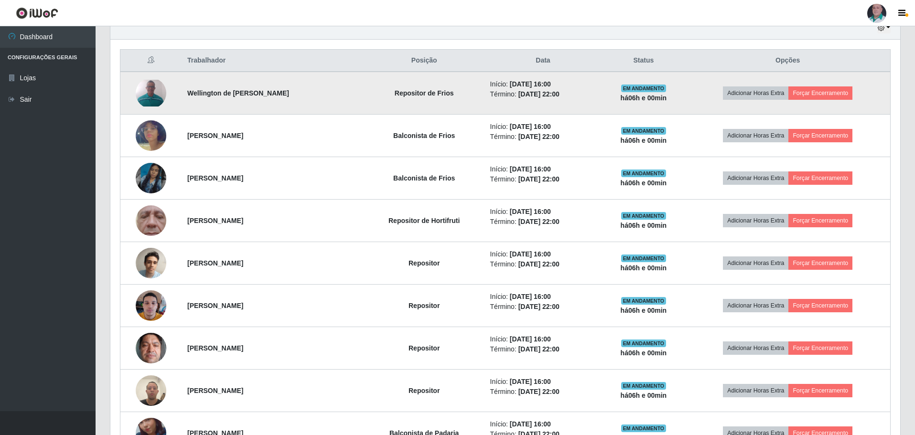
scroll to position [364, 0]
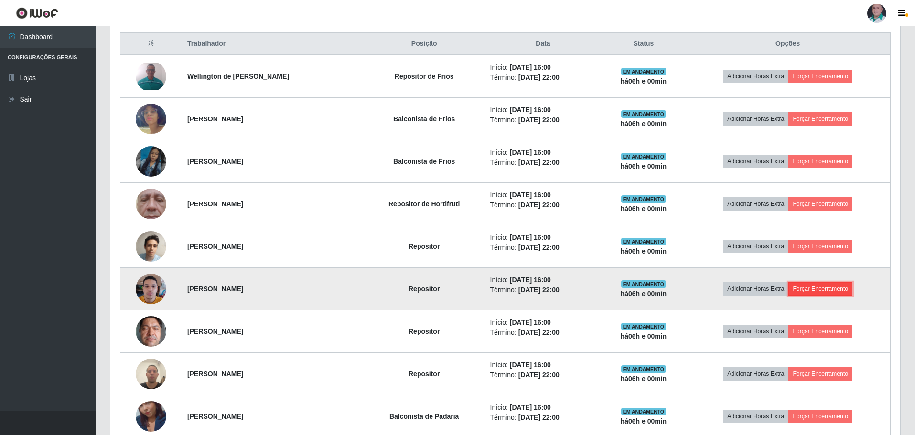
click at [826, 292] on button "Forçar Encerramento" at bounding box center [820, 288] width 64 height 13
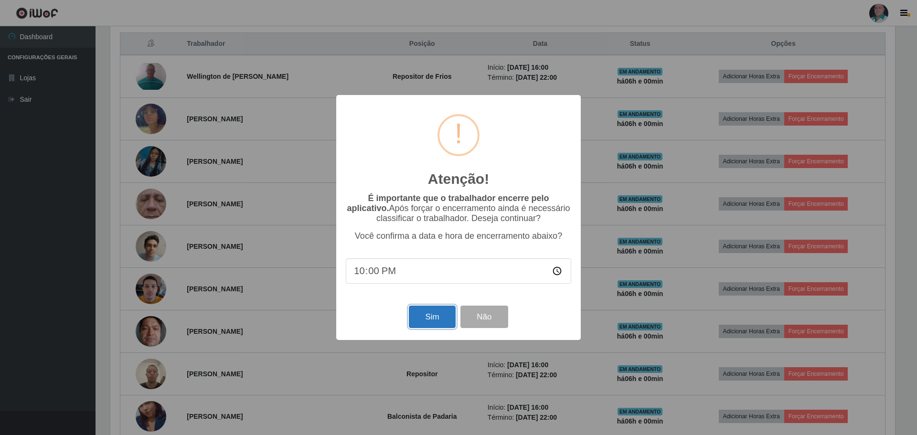
click at [429, 315] on button "Sim" at bounding box center [432, 317] width 46 height 22
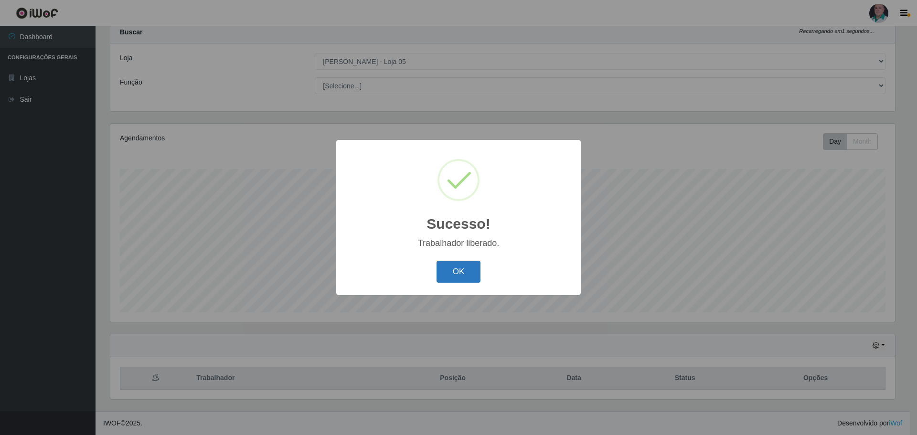
click at [457, 277] on button "OK" at bounding box center [459, 272] width 44 height 22
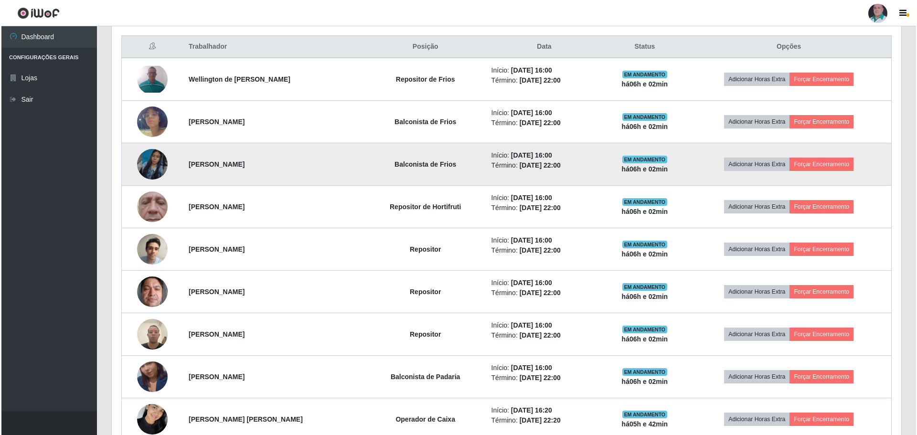
scroll to position [316, 0]
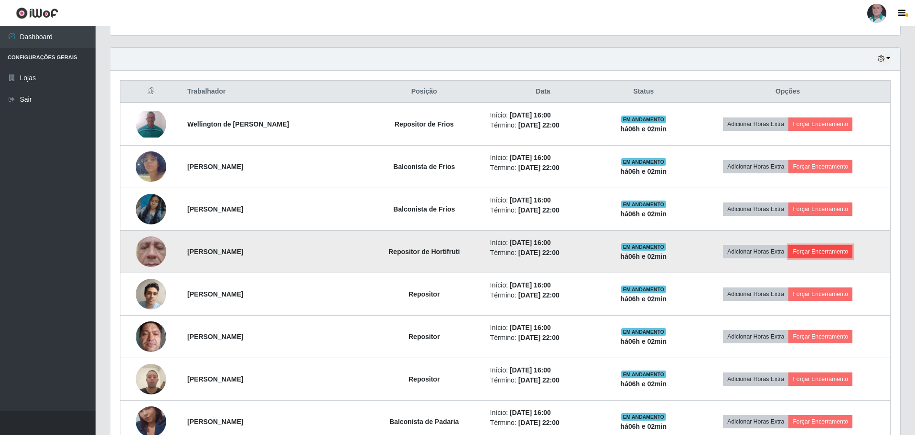
click at [841, 256] on button "Forçar Encerramento" at bounding box center [820, 251] width 64 height 13
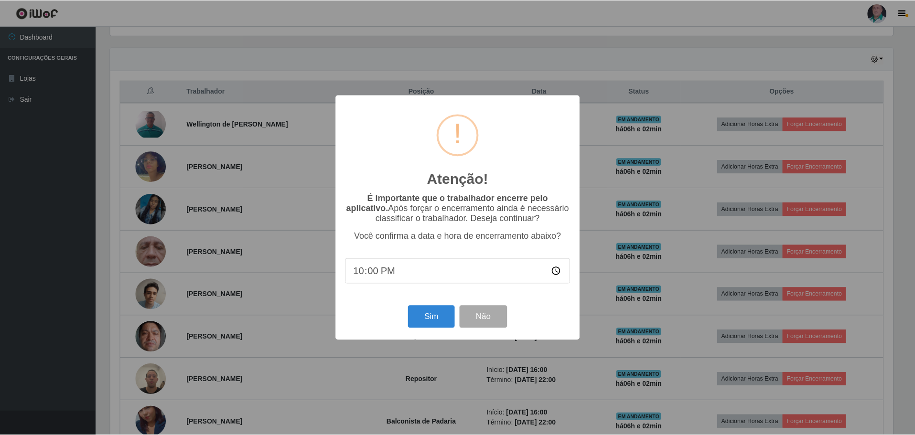
scroll to position [198, 785]
click at [408, 319] on div "Sim Não" at bounding box center [458, 316] width 225 height 27
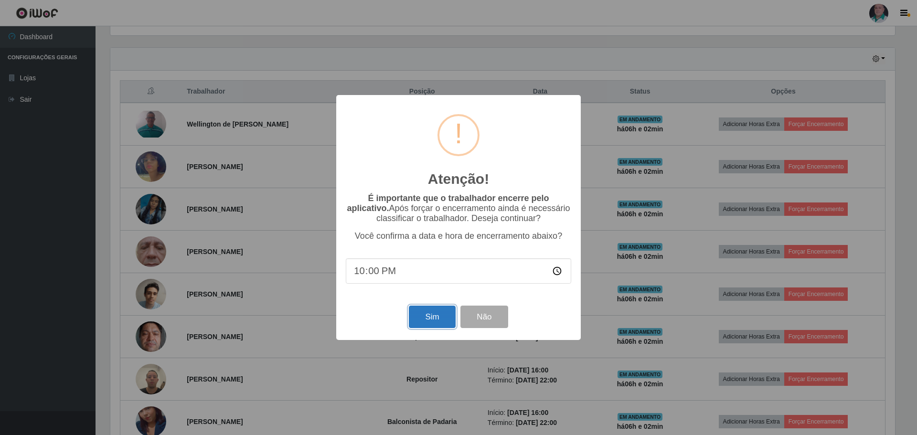
click at [418, 321] on button "Sim" at bounding box center [432, 317] width 46 height 22
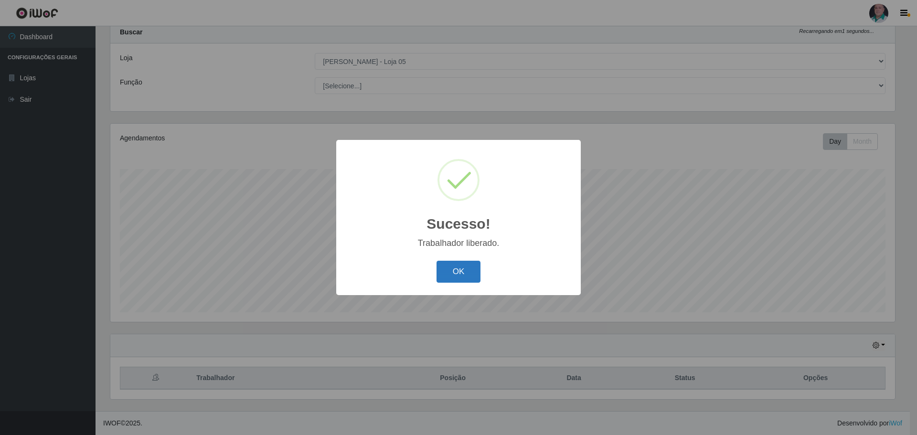
click at [450, 274] on button "OK" at bounding box center [459, 272] width 44 height 22
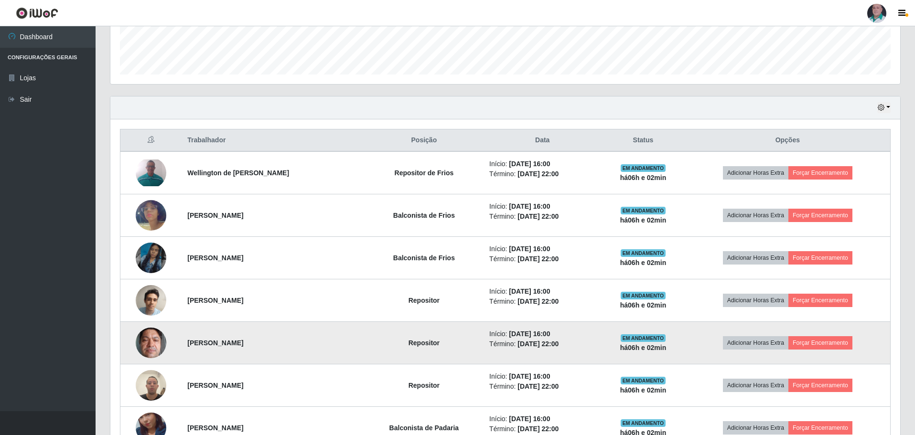
scroll to position [268, 0]
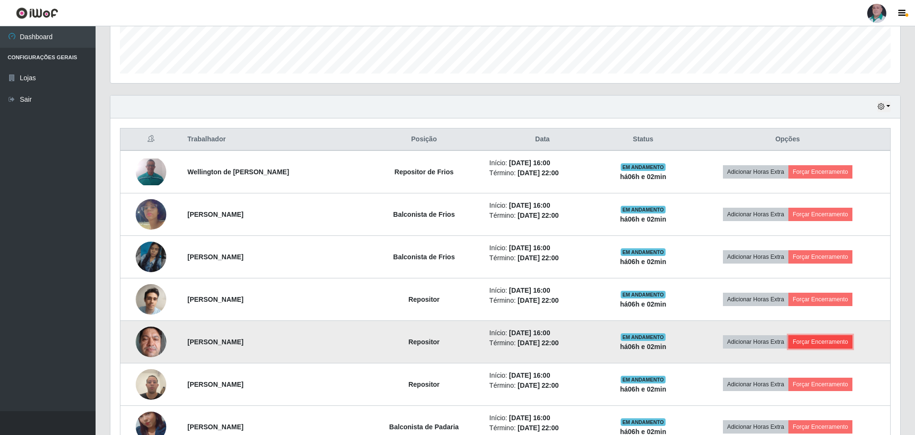
click at [841, 342] on button "Forçar Encerramento" at bounding box center [820, 341] width 64 height 13
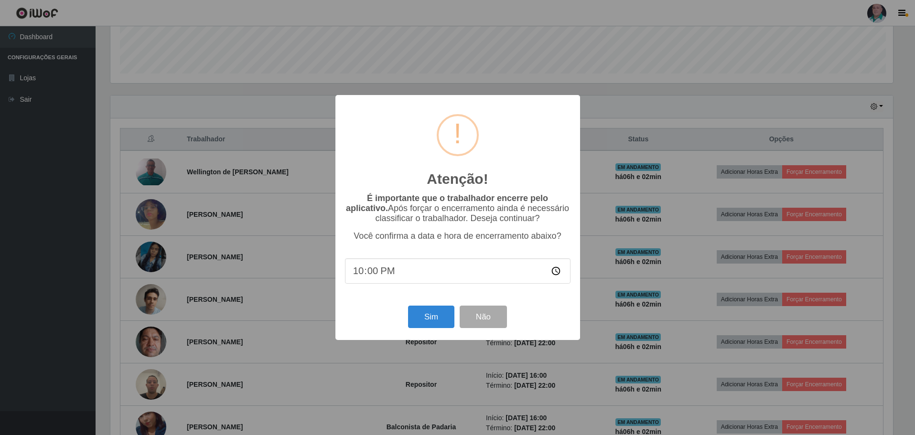
scroll to position [198, 785]
click at [415, 319] on button "Sim" at bounding box center [432, 317] width 46 height 22
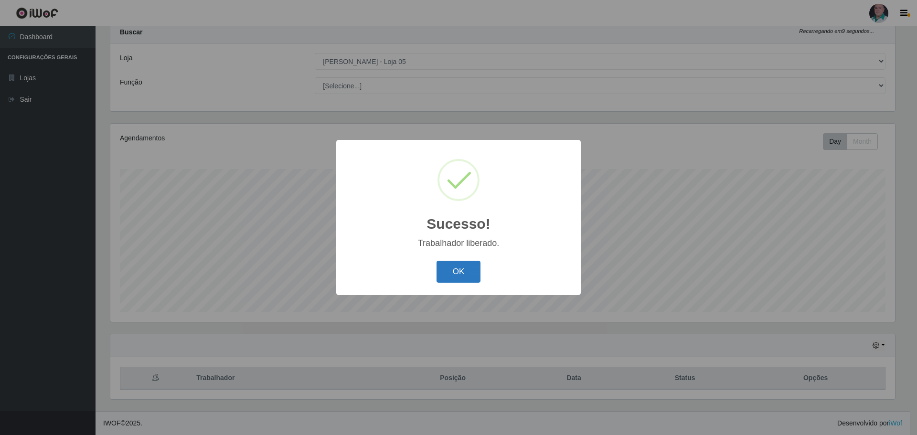
click at [448, 270] on button "OK" at bounding box center [459, 272] width 44 height 22
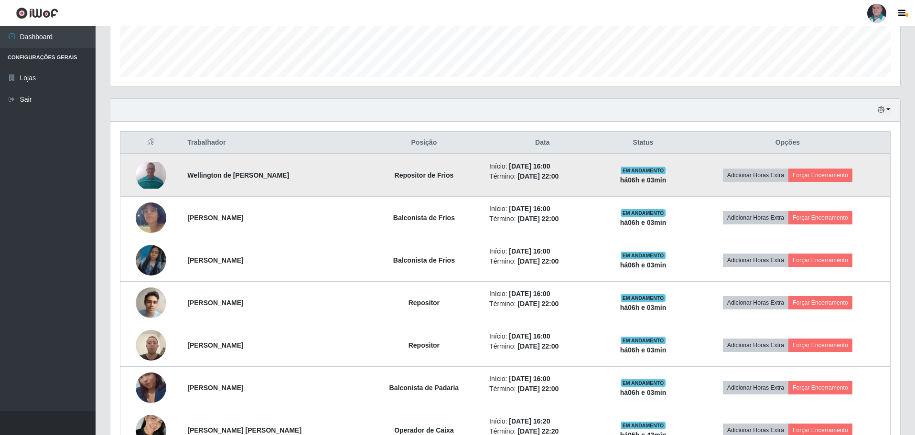
scroll to position [316, 0]
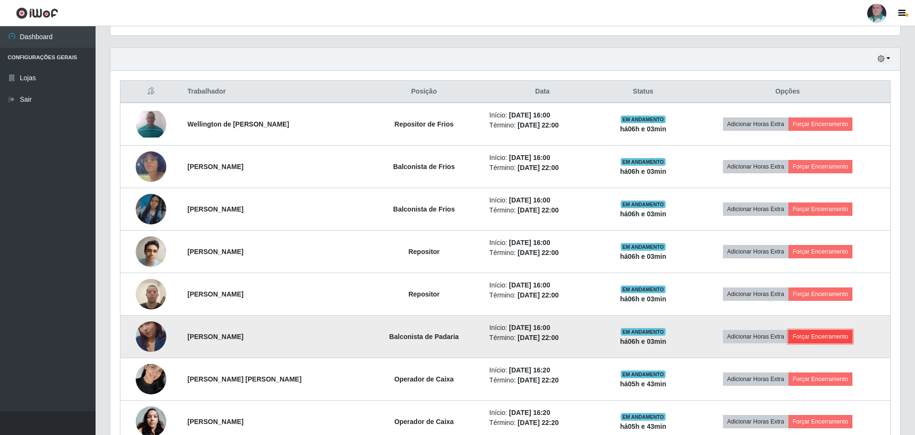
click at [823, 340] on button "Forçar Encerramento" at bounding box center [820, 336] width 64 height 13
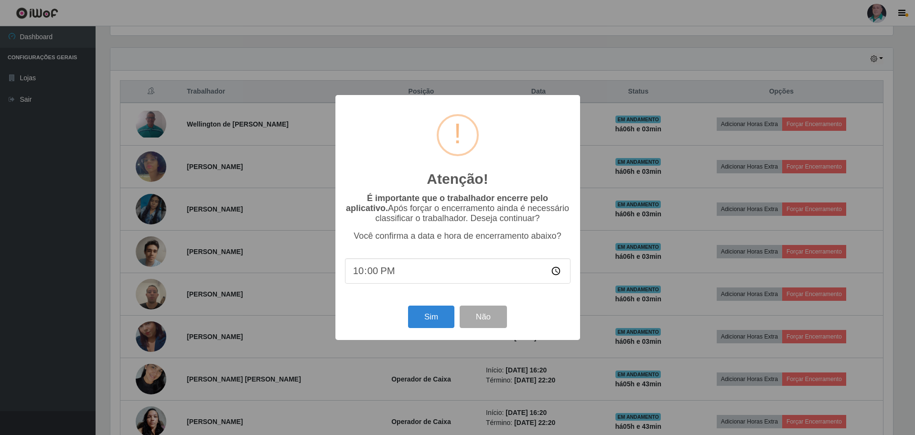
scroll to position [198, 785]
click at [414, 319] on button "Sim" at bounding box center [432, 317] width 46 height 22
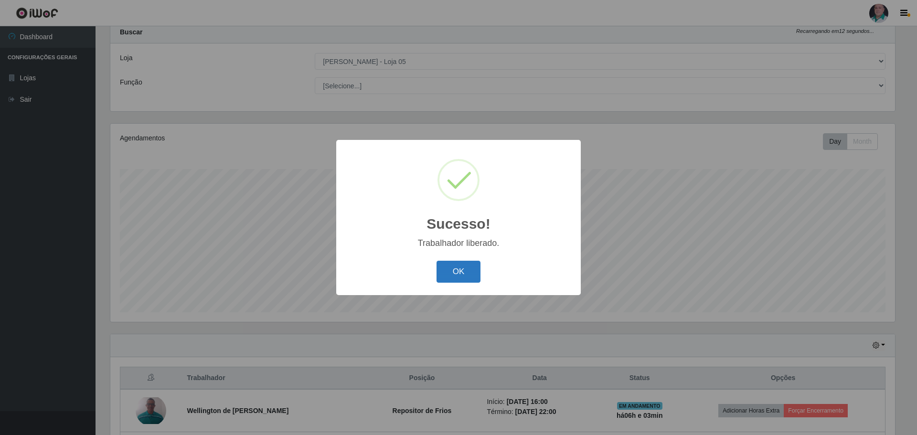
click at [450, 281] on button "OK" at bounding box center [459, 272] width 44 height 22
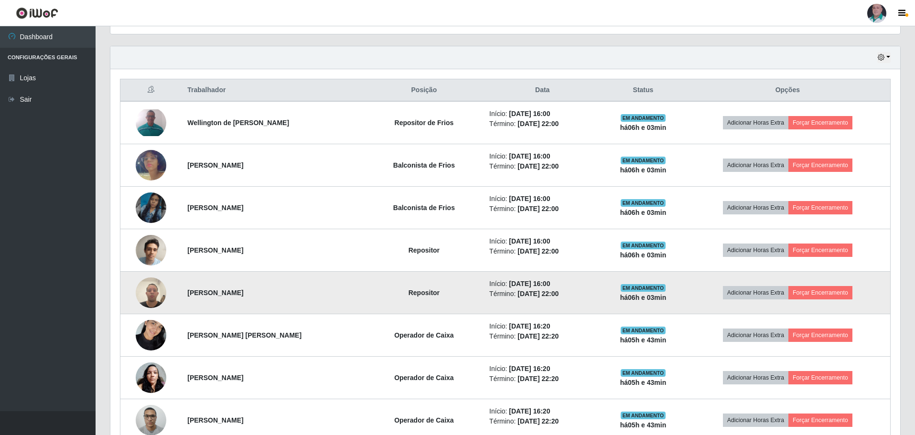
scroll to position [364, 0]
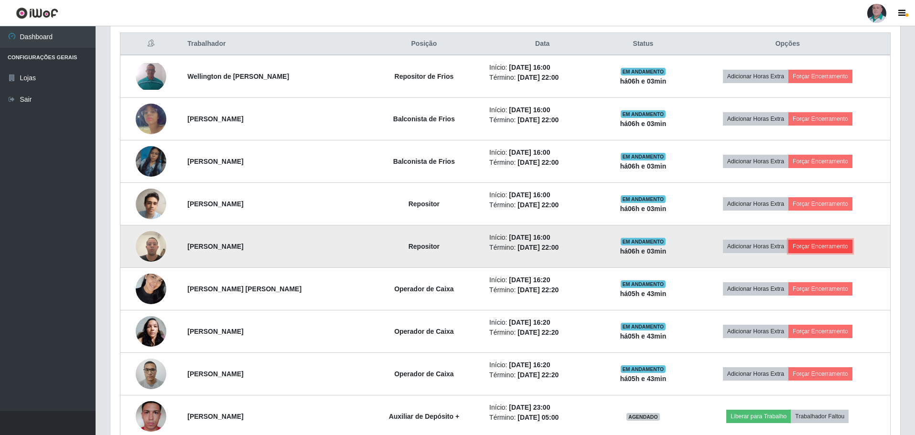
click at [836, 251] on button "Forçar Encerramento" at bounding box center [820, 246] width 64 height 13
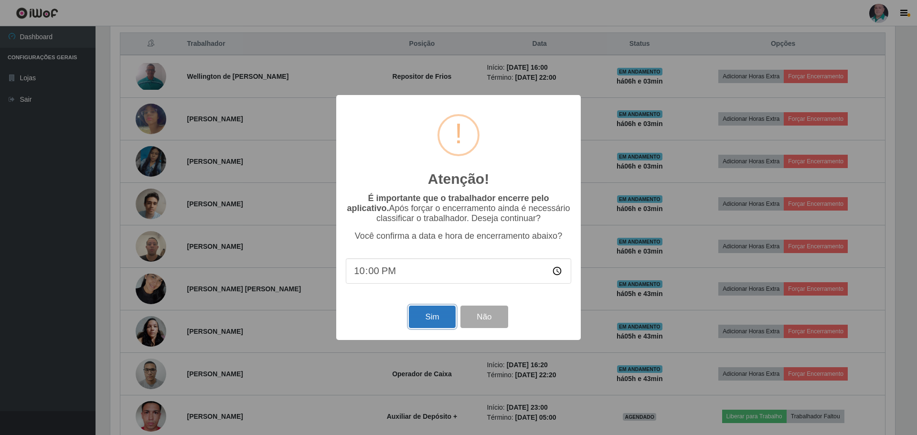
click at [447, 316] on button "Sim" at bounding box center [432, 317] width 46 height 22
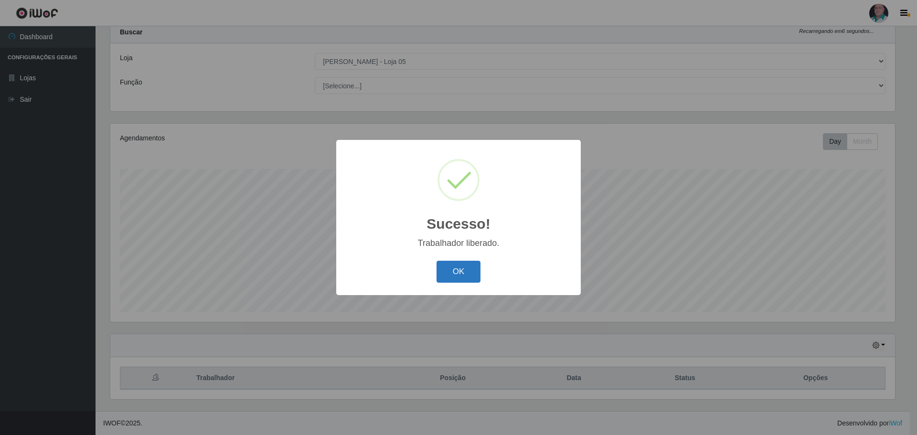
click at [451, 275] on button "OK" at bounding box center [459, 272] width 44 height 22
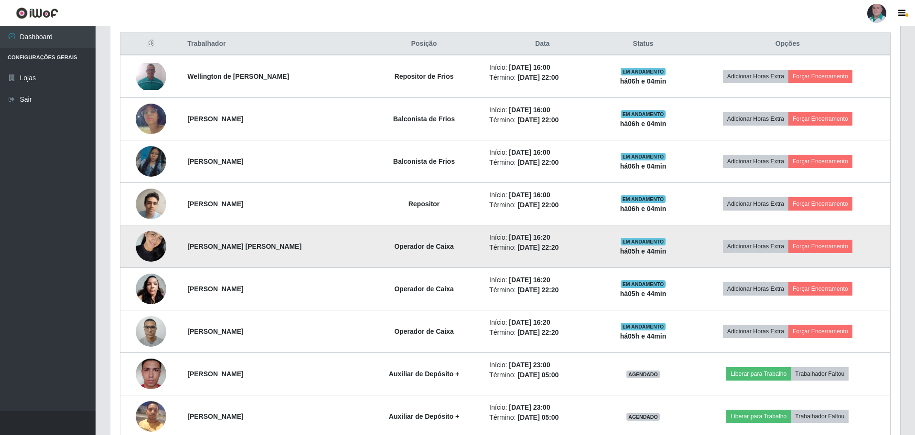
scroll to position [316, 0]
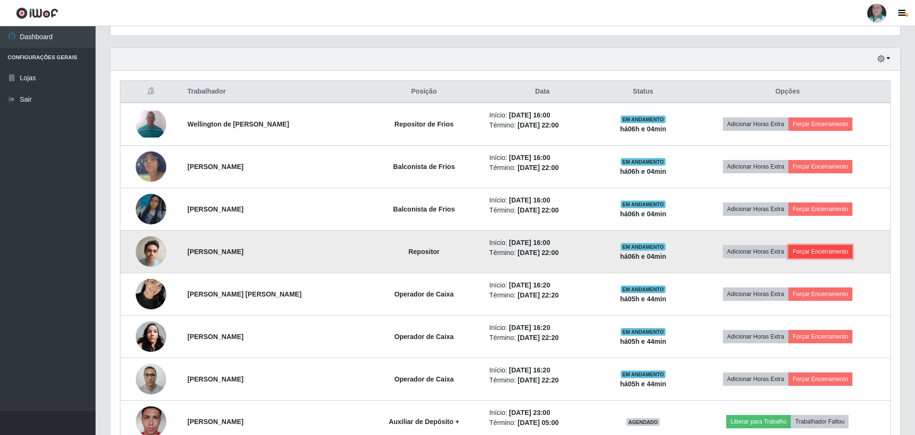
click at [850, 257] on button "Forçar Encerramento" at bounding box center [820, 251] width 64 height 13
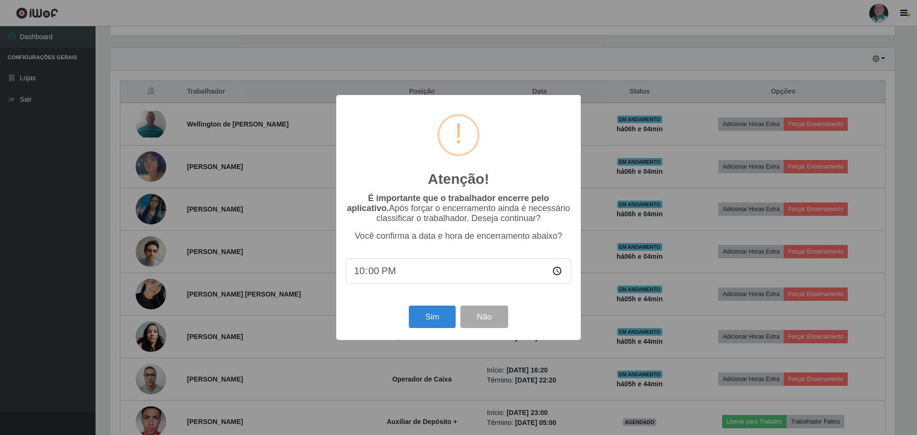
click at [408, 311] on div "Sim Não" at bounding box center [458, 316] width 225 height 27
click at [411, 311] on button "Sim" at bounding box center [432, 317] width 46 height 22
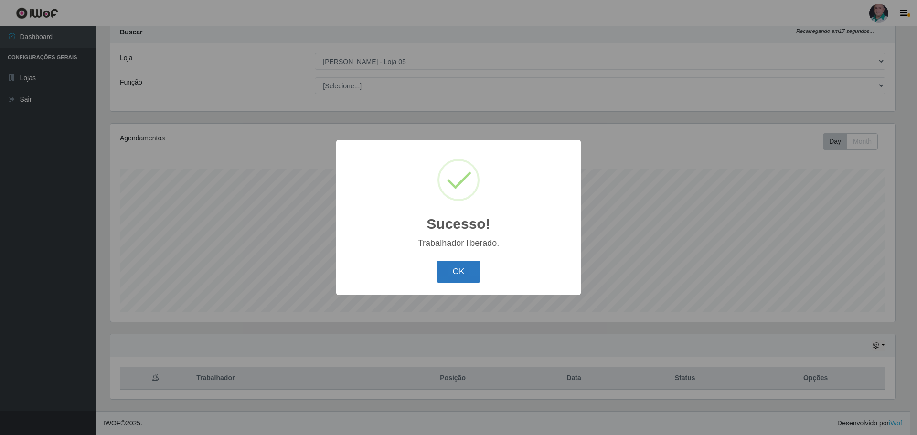
click at [451, 271] on button "OK" at bounding box center [459, 272] width 44 height 22
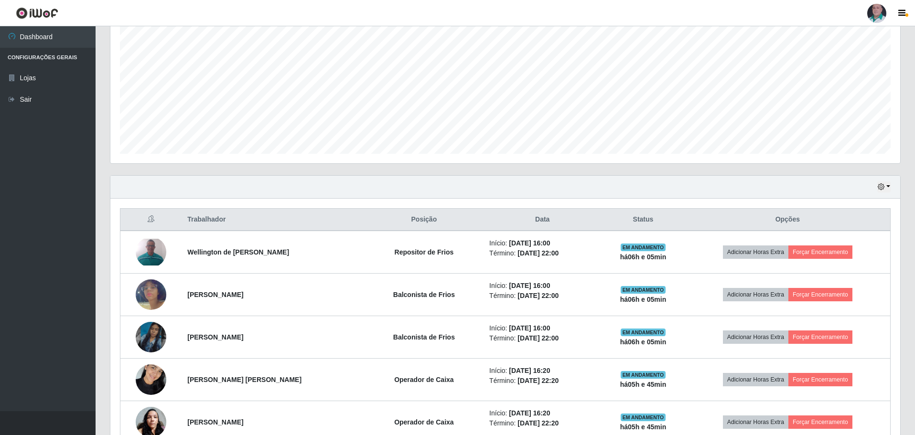
scroll to position [268, 0]
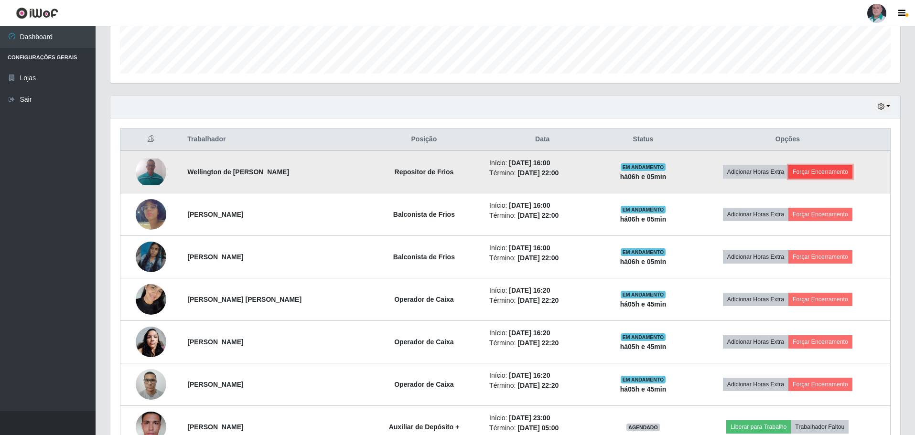
click at [851, 166] on button "Forçar Encerramento" at bounding box center [820, 171] width 64 height 13
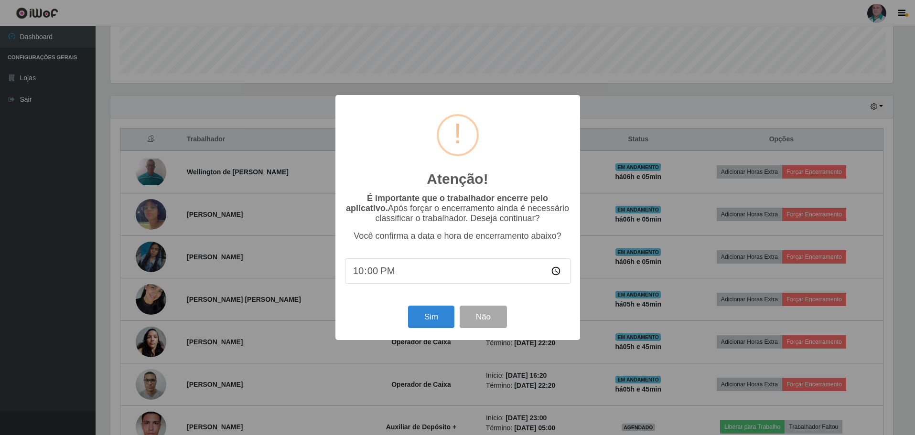
scroll to position [198, 785]
click at [408, 313] on div "Sim Não" at bounding box center [458, 316] width 225 height 27
click at [424, 323] on button "Sim" at bounding box center [432, 317] width 46 height 22
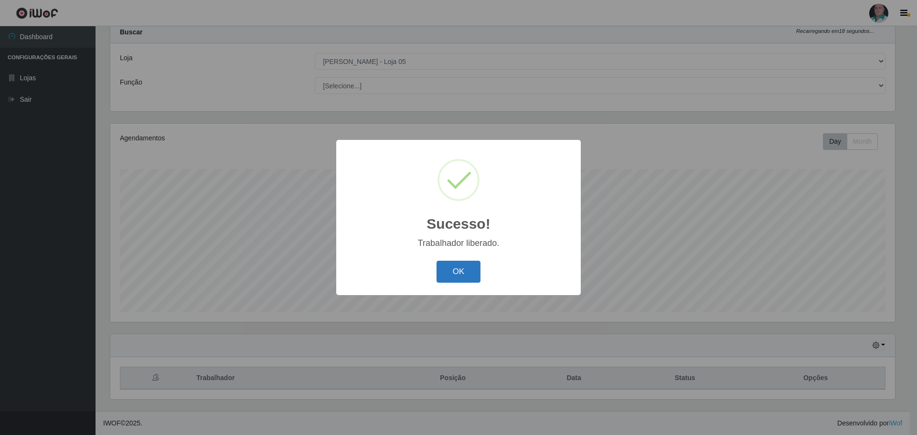
click at [460, 272] on button "OK" at bounding box center [459, 272] width 44 height 22
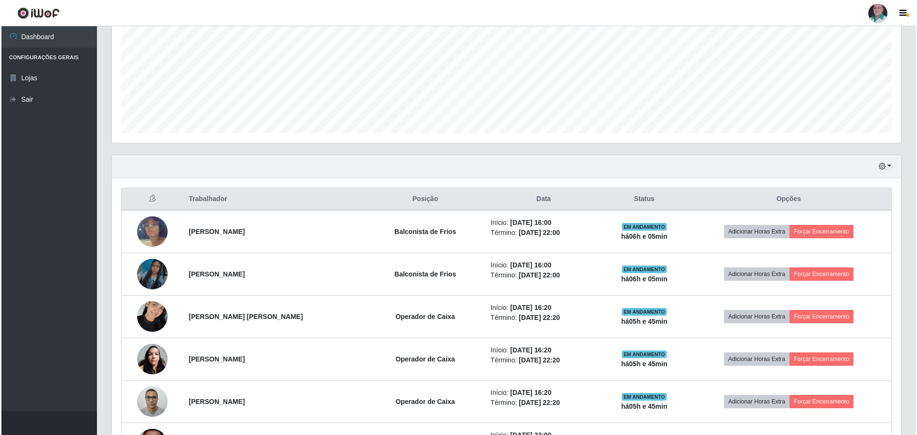
scroll to position [220, 0]
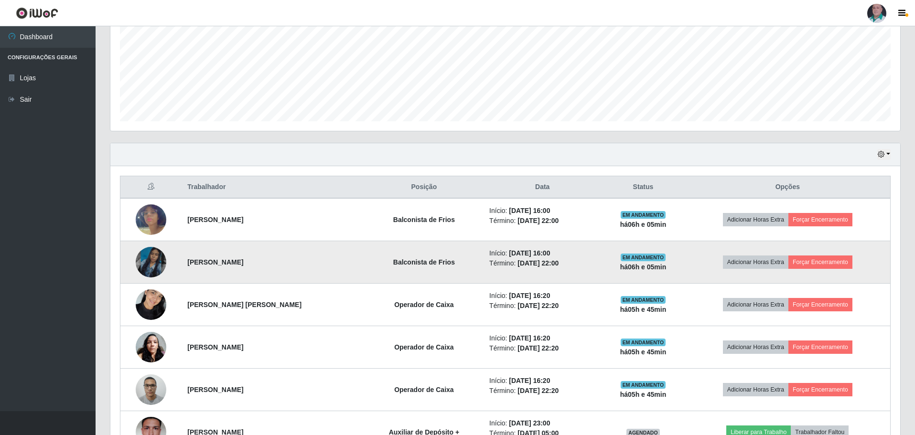
click at [152, 263] on img at bounding box center [151, 262] width 31 height 54
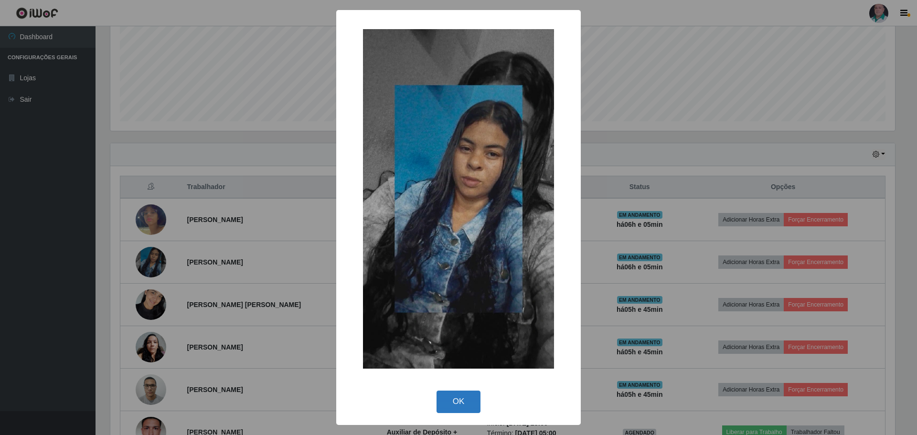
click at [449, 400] on button "OK" at bounding box center [459, 402] width 44 height 22
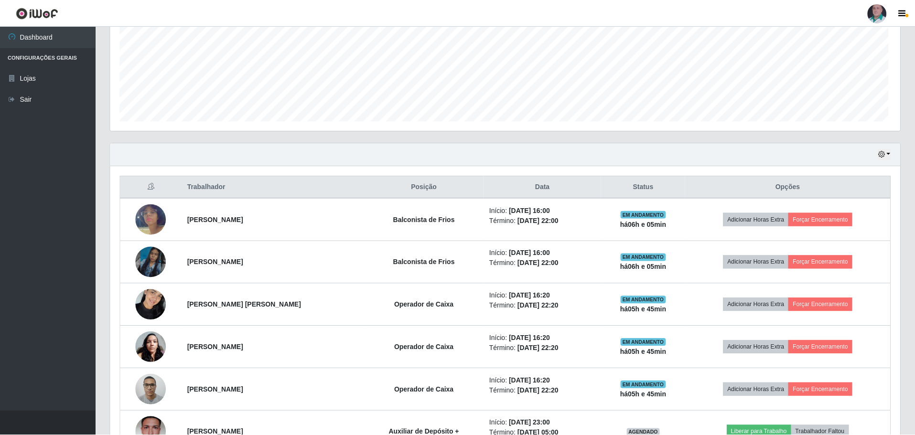
scroll to position [198, 790]
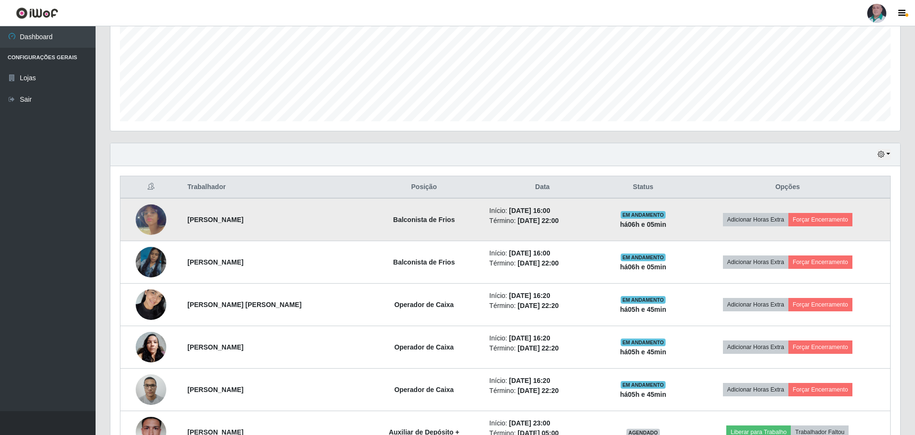
click at [151, 219] on img at bounding box center [151, 220] width 31 height 54
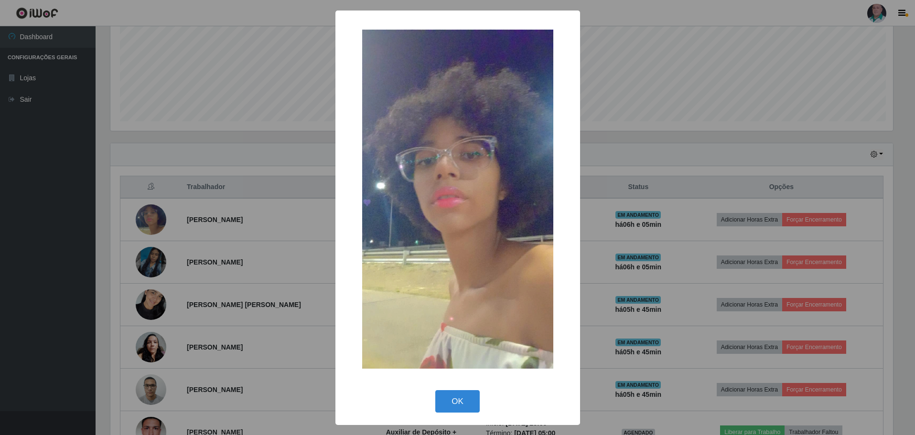
scroll to position [198, 785]
click at [467, 409] on button "OK" at bounding box center [459, 401] width 44 height 22
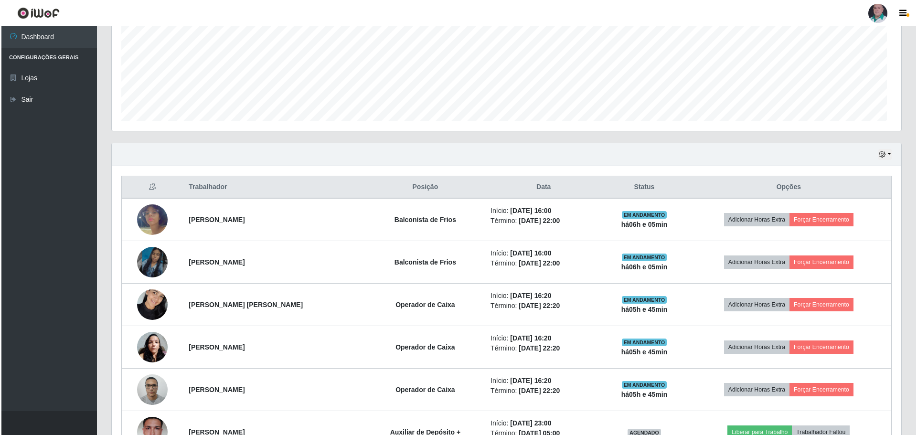
scroll to position [198, 790]
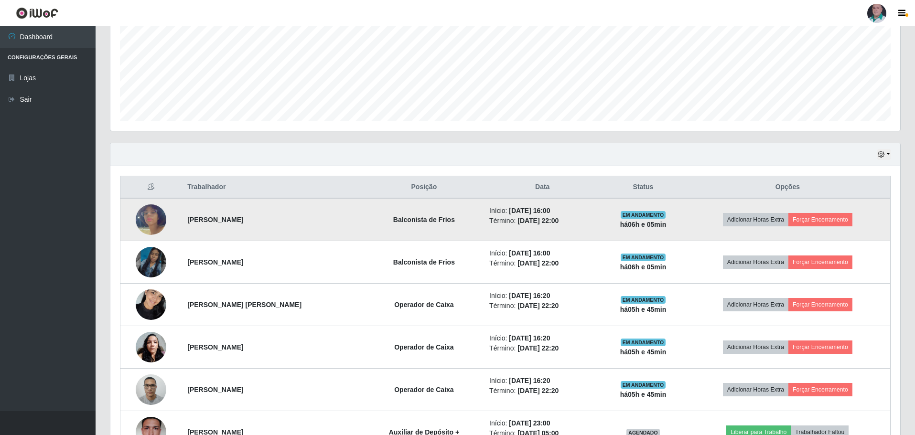
click at [143, 226] on img at bounding box center [151, 220] width 31 height 54
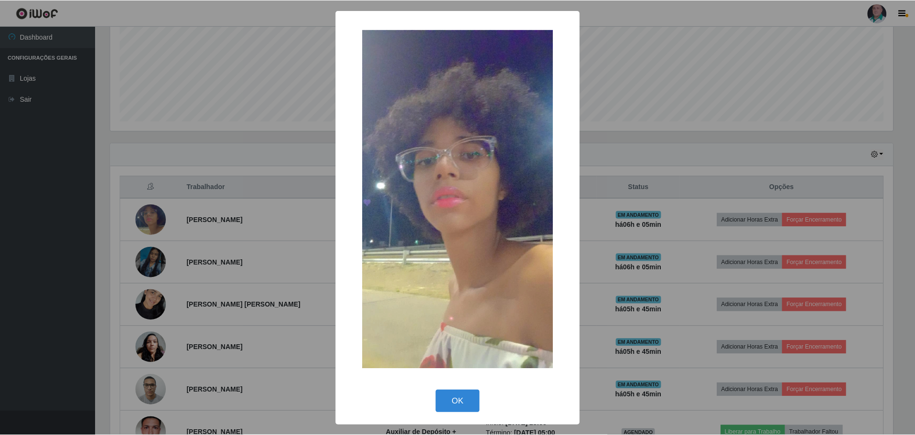
scroll to position [198, 785]
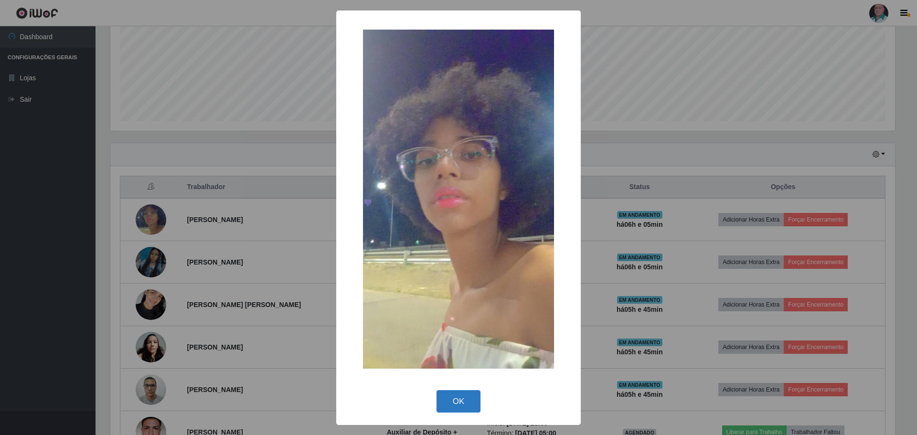
click at [455, 395] on button "OK" at bounding box center [459, 401] width 44 height 22
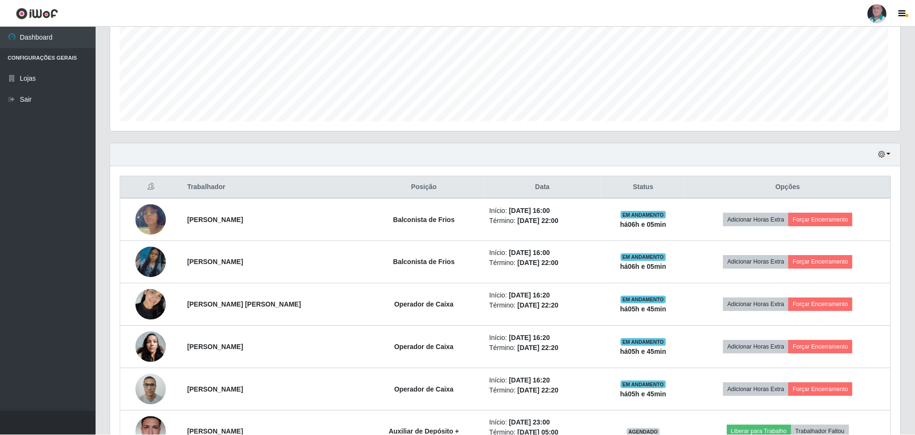
scroll to position [198, 790]
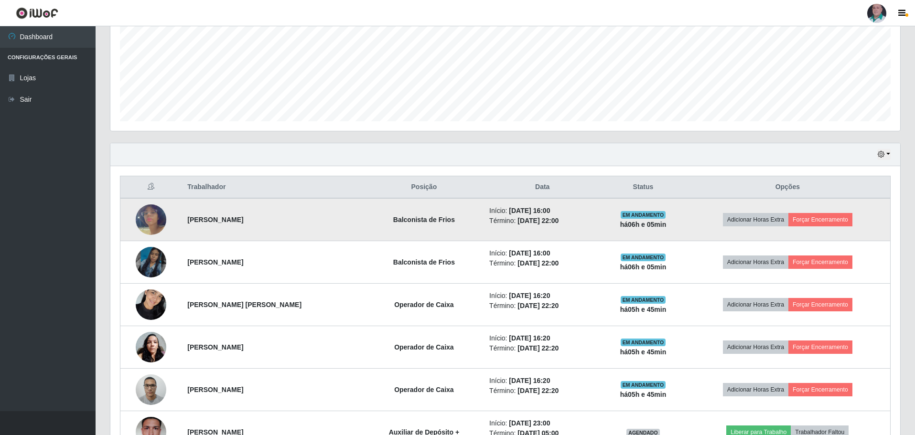
click at [150, 216] on img at bounding box center [151, 220] width 31 height 54
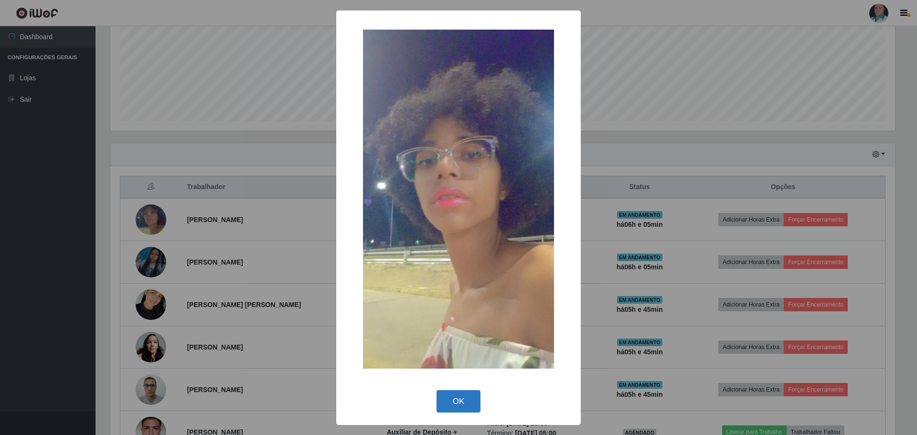
click at [466, 401] on button "OK" at bounding box center [459, 401] width 44 height 22
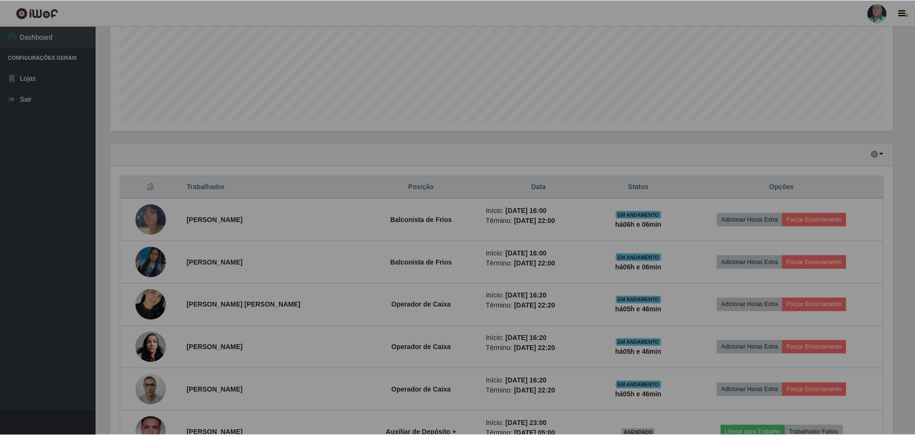
scroll to position [198, 790]
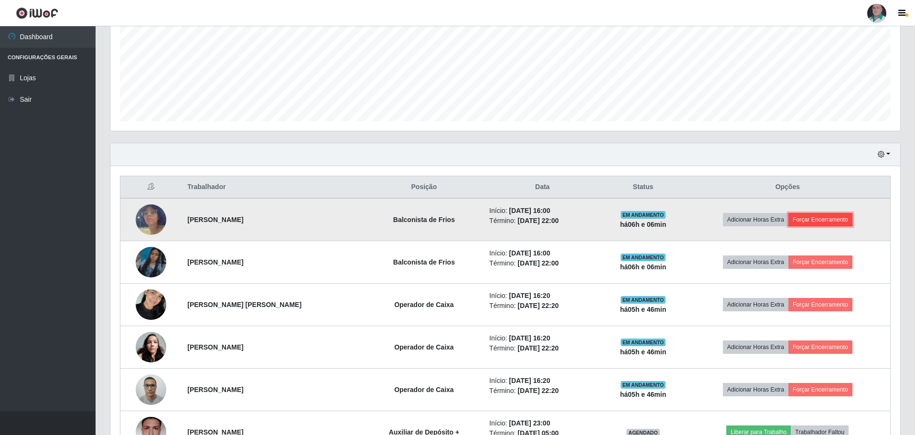
click at [834, 220] on button "Forçar Encerramento" at bounding box center [820, 219] width 64 height 13
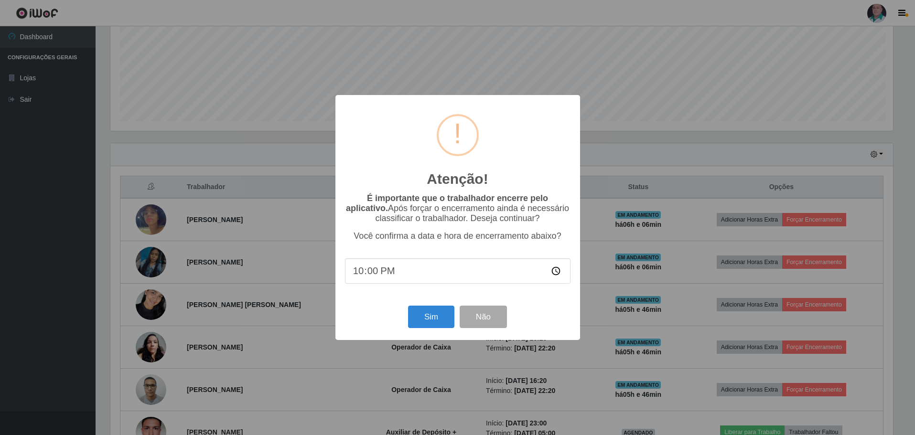
scroll to position [198, 785]
click at [417, 322] on button "Sim" at bounding box center [432, 317] width 46 height 22
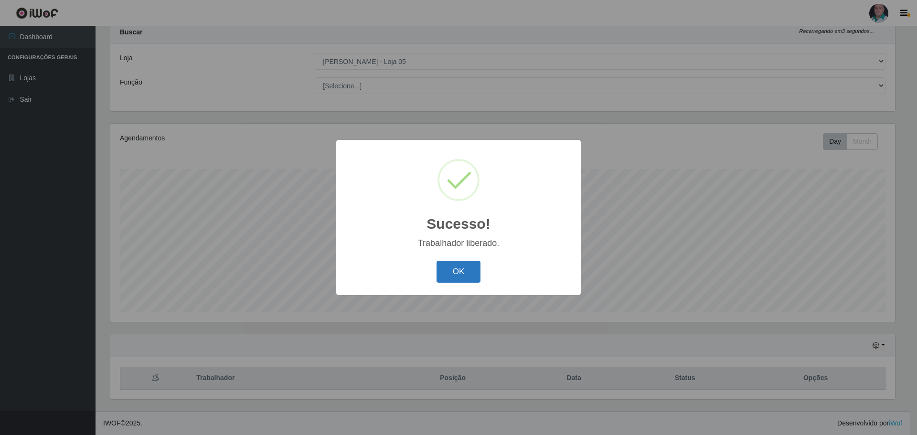
click at [460, 272] on button "OK" at bounding box center [459, 272] width 44 height 22
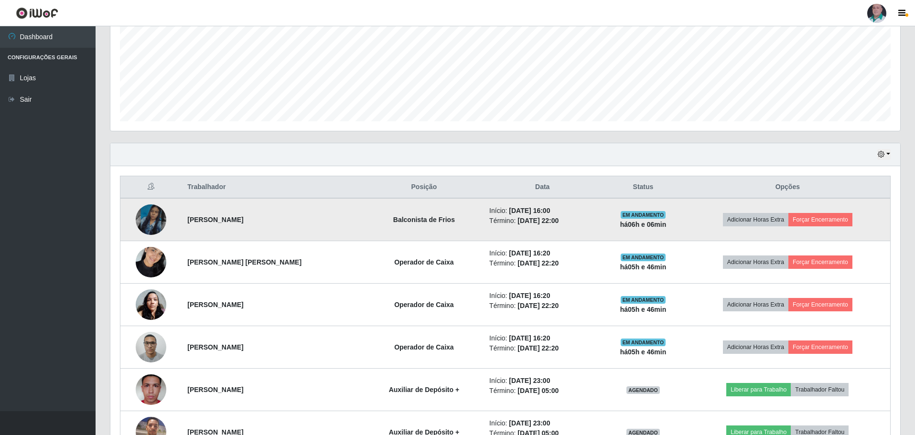
click at [148, 219] on img at bounding box center [151, 220] width 31 height 54
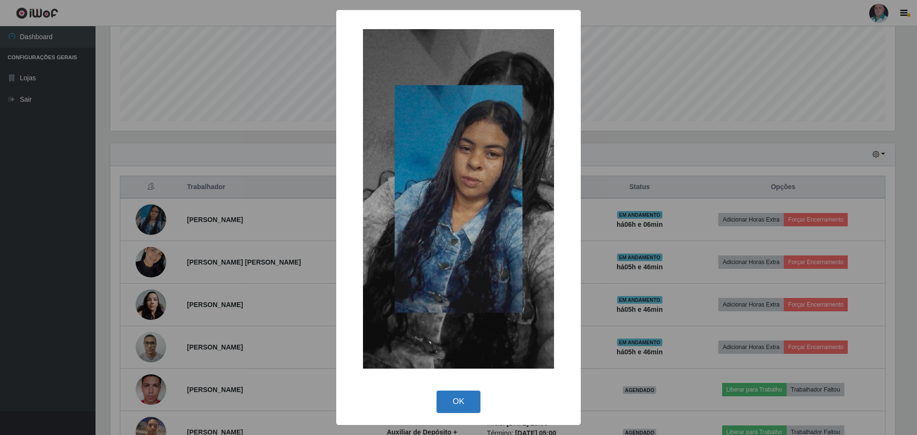
click at [446, 398] on button "OK" at bounding box center [459, 402] width 44 height 22
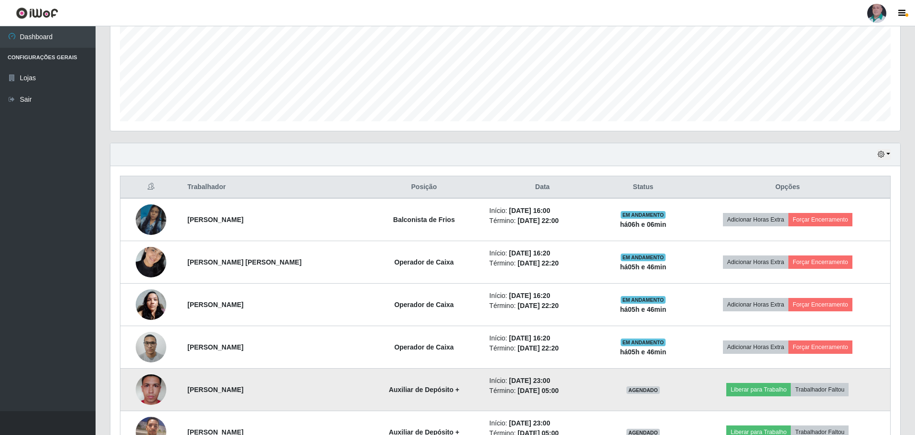
scroll to position [198, 790]
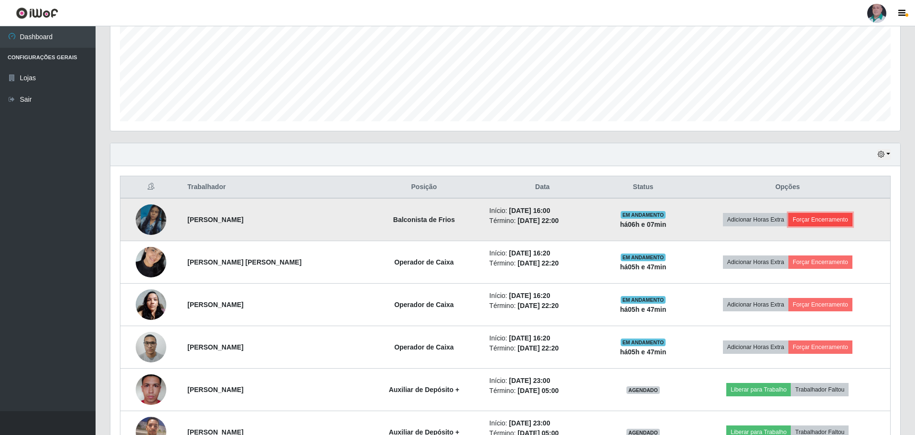
click at [821, 218] on button "Forçar Encerramento" at bounding box center [820, 219] width 64 height 13
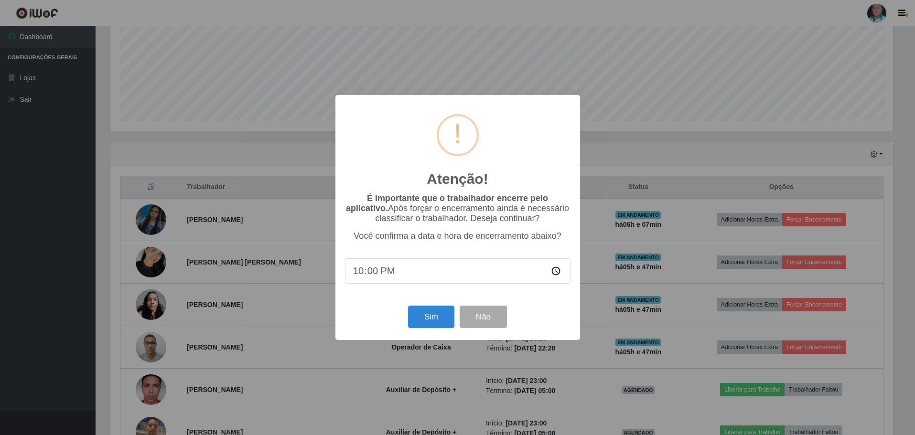
scroll to position [198, 785]
click at [436, 318] on button "Sim" at bounding box center [432, 317] width 46 height 22
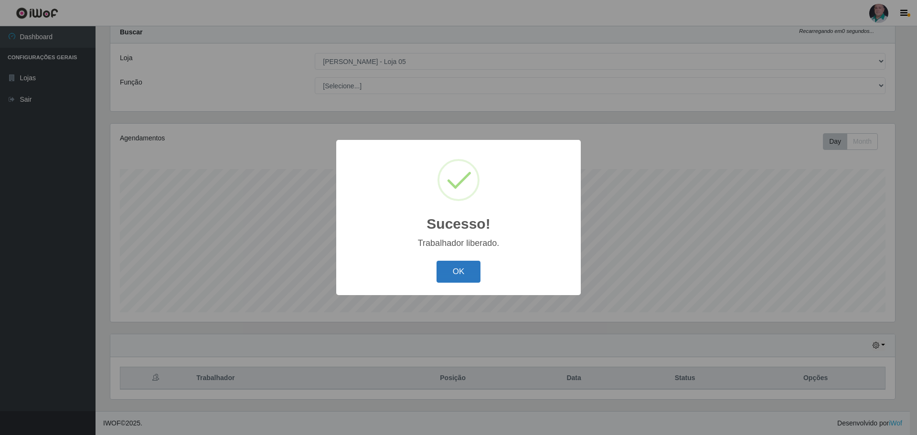
click at [456, 276] on button "OK" at bounding box center [459, 272] width 44 height 22
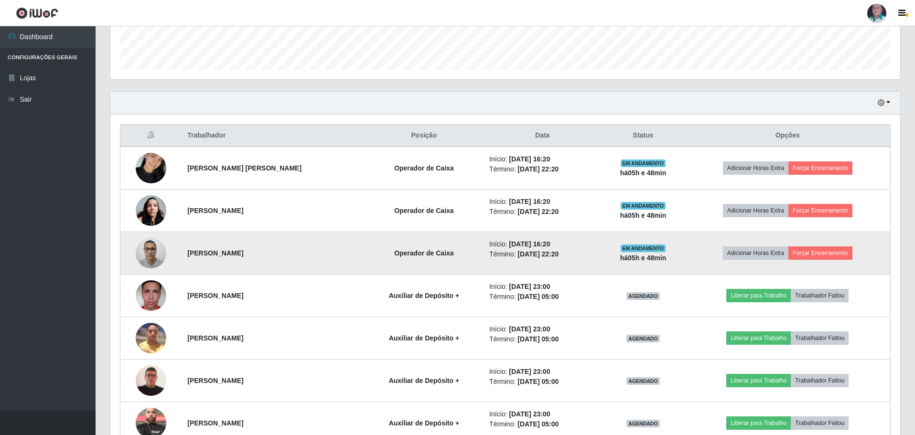
scroll to position [220, 0]
